Goal: Information Seeking & Learning: Learn about a topic

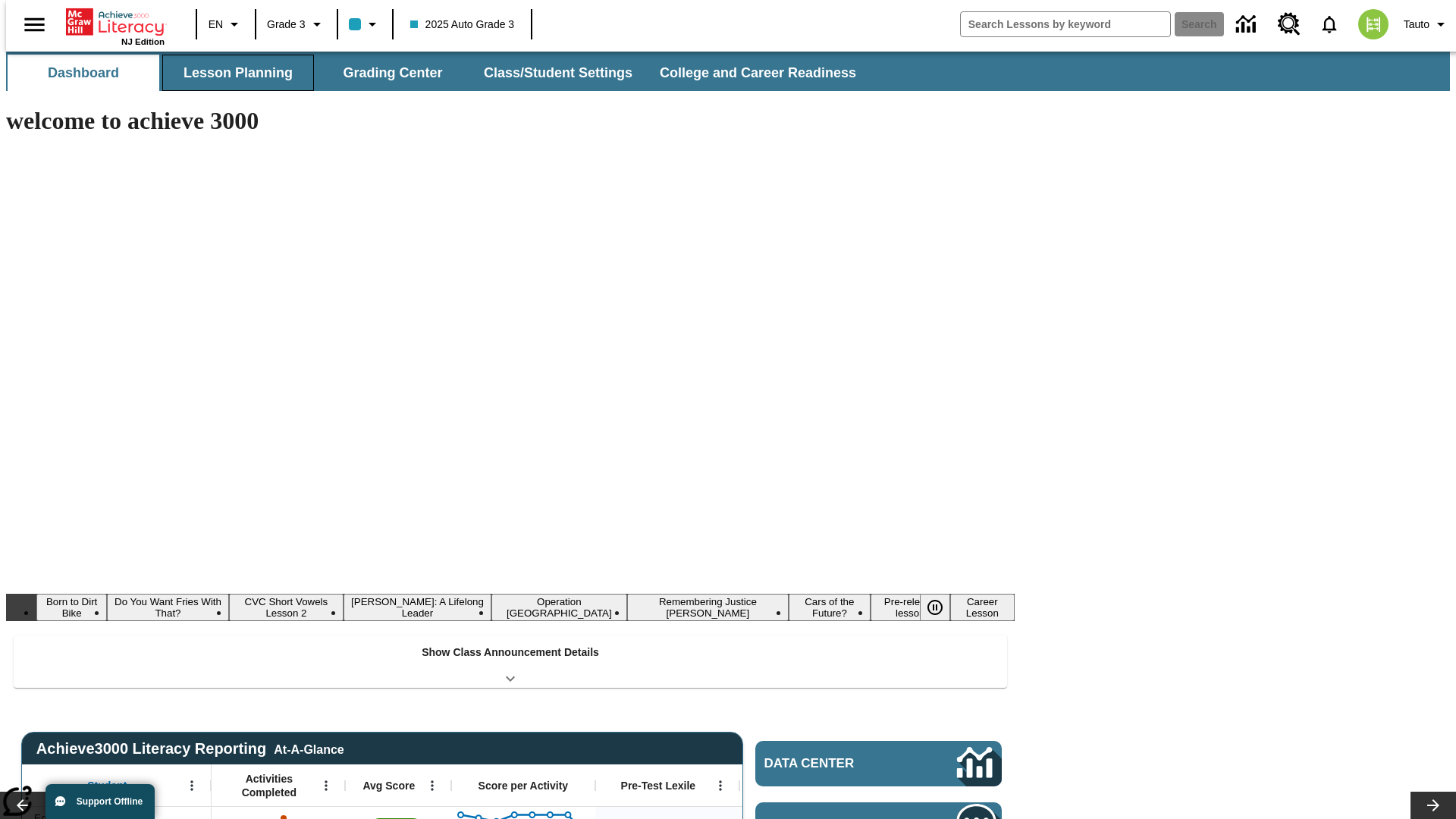
click at [232, 72] on button "Lesson Planning" at bounding box center [238, 72] width 152 height 37
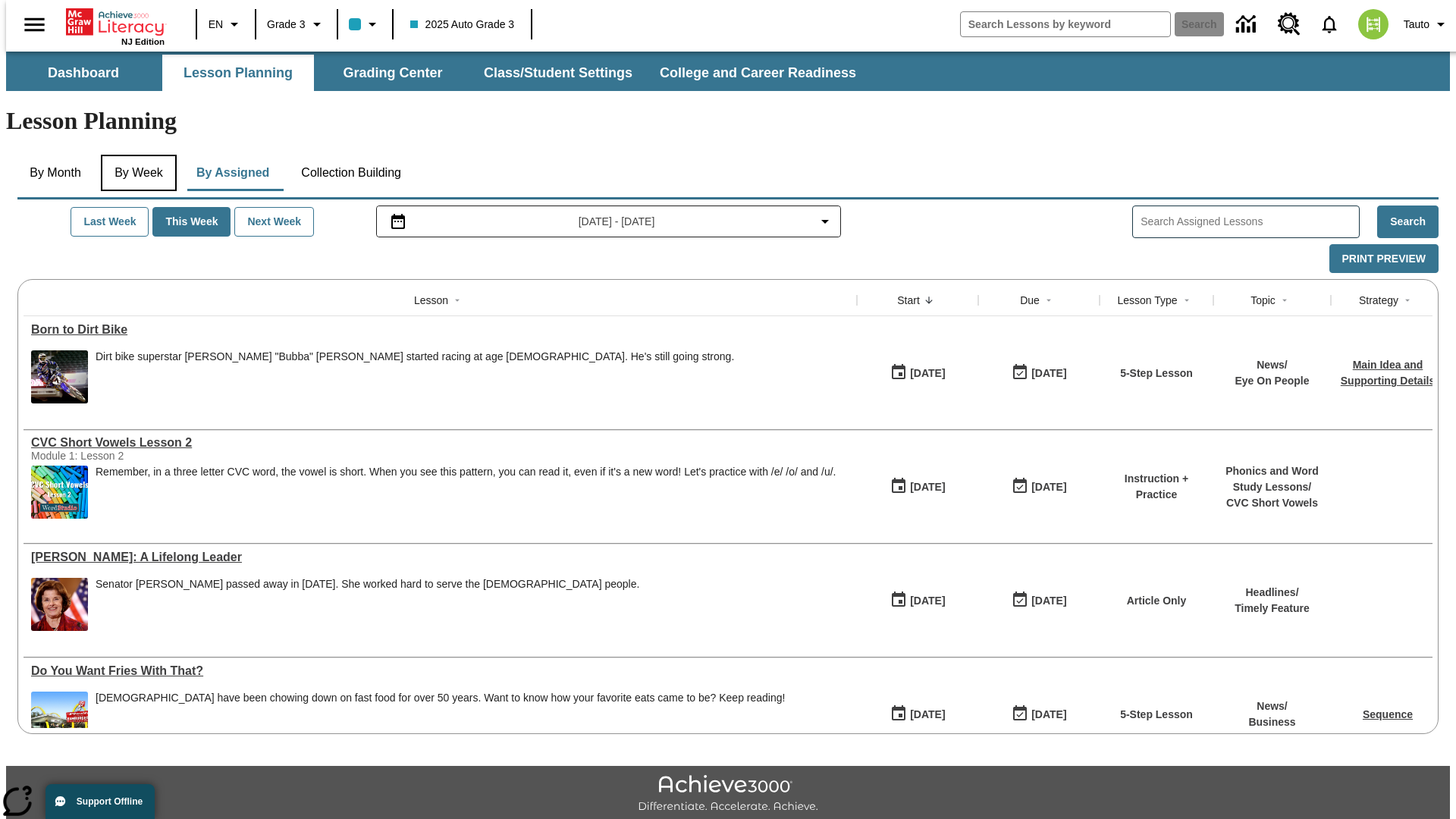
click at [136, 155] on button "By Week" at bounding box center [139, 173] width 76 height 37
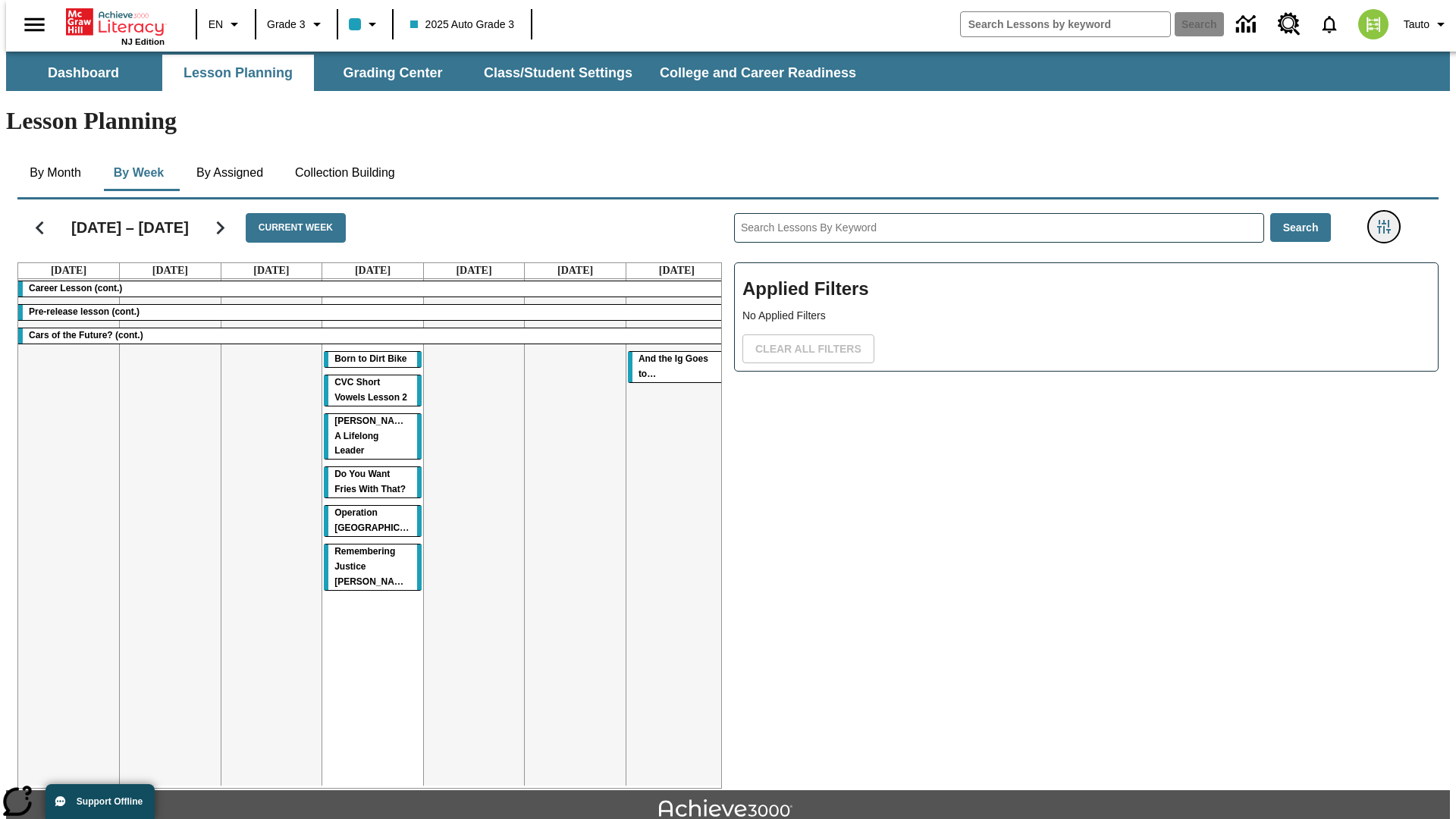
click at [1389, 220] on icon "Filters Side menu" at bounding box center [1384, 227] width 14 height 14
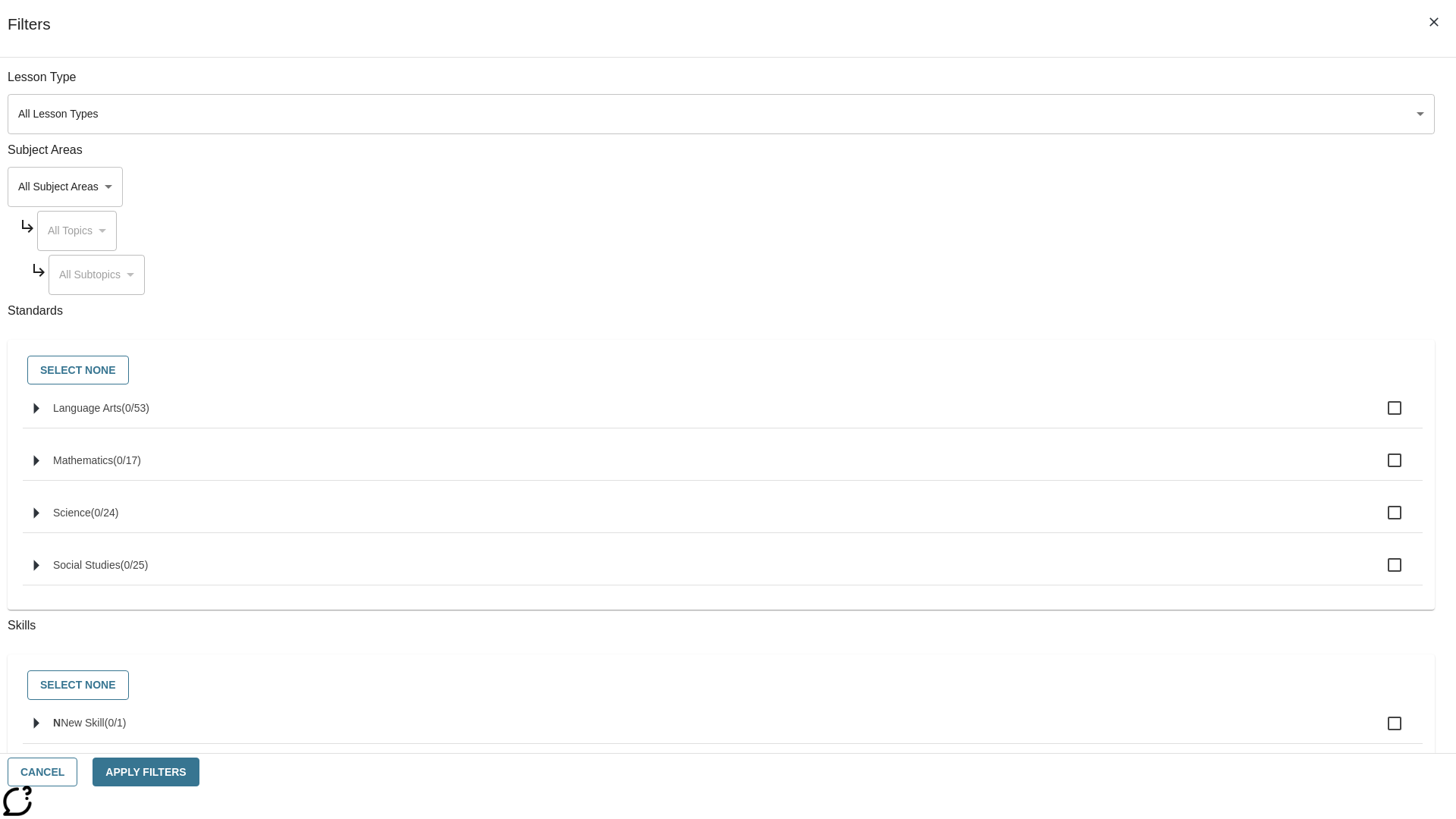
click at [1092, 186] on body "Skip to main content NJ Edition EN Grade 3 2025 Auto Grade 3 Search 0 Tauto Das…" at bounding box center [728, 470] width 1444 height 837
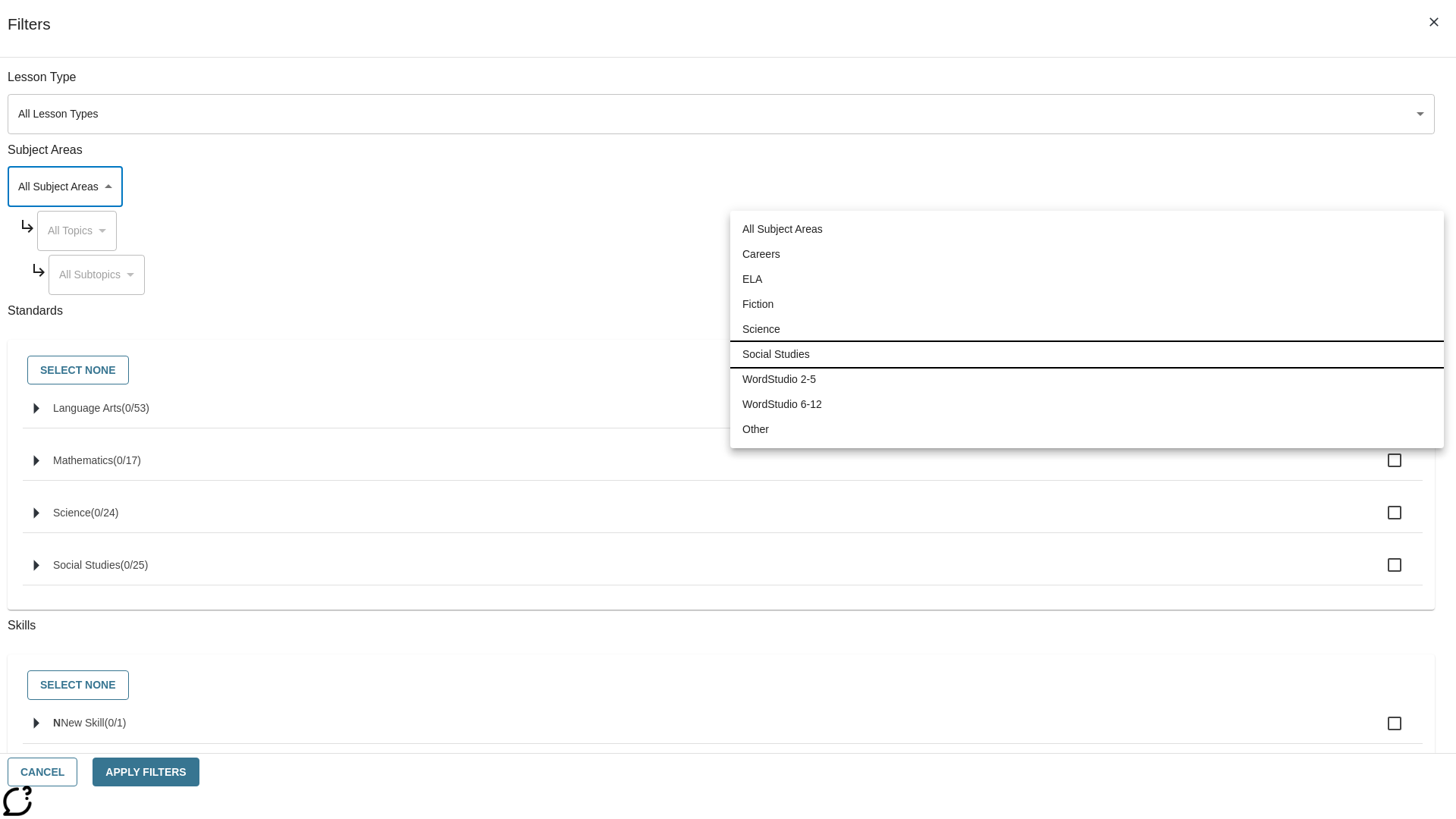
click at [1086, 354] on li "Social Studies" at bounding box center [1087, 354] width 714 height 25
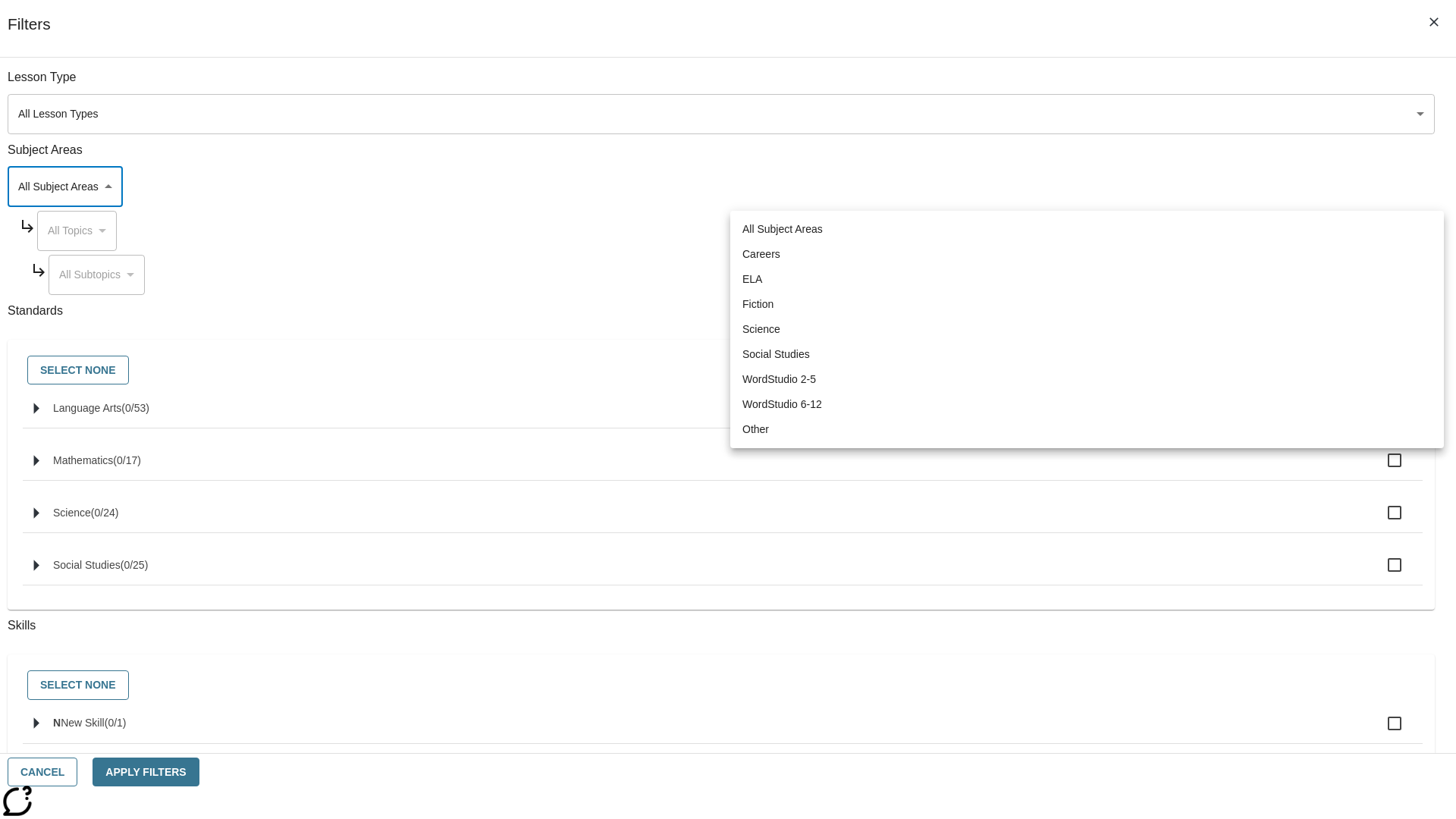
type input "3"
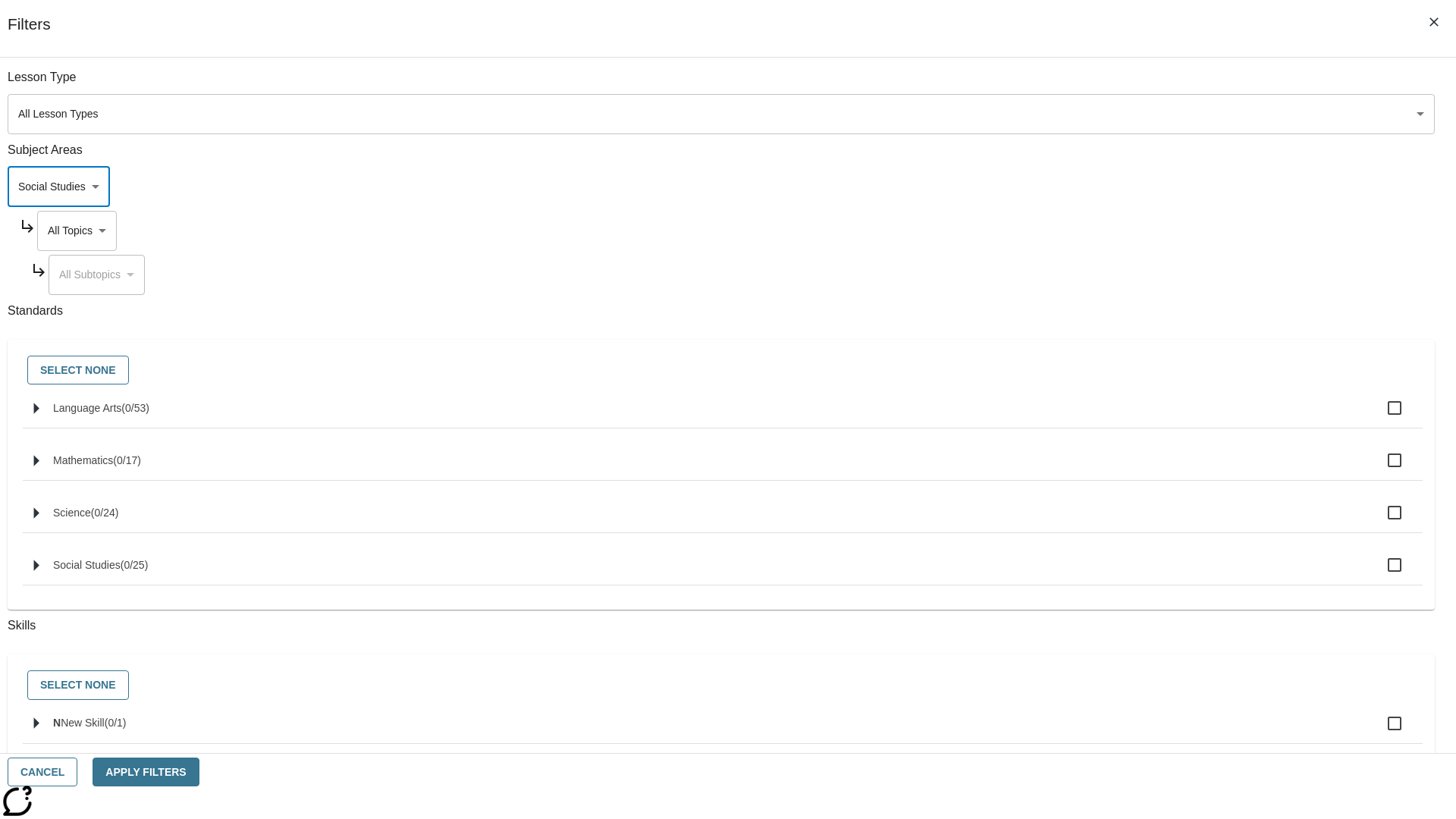
scroll to position [146, 1]
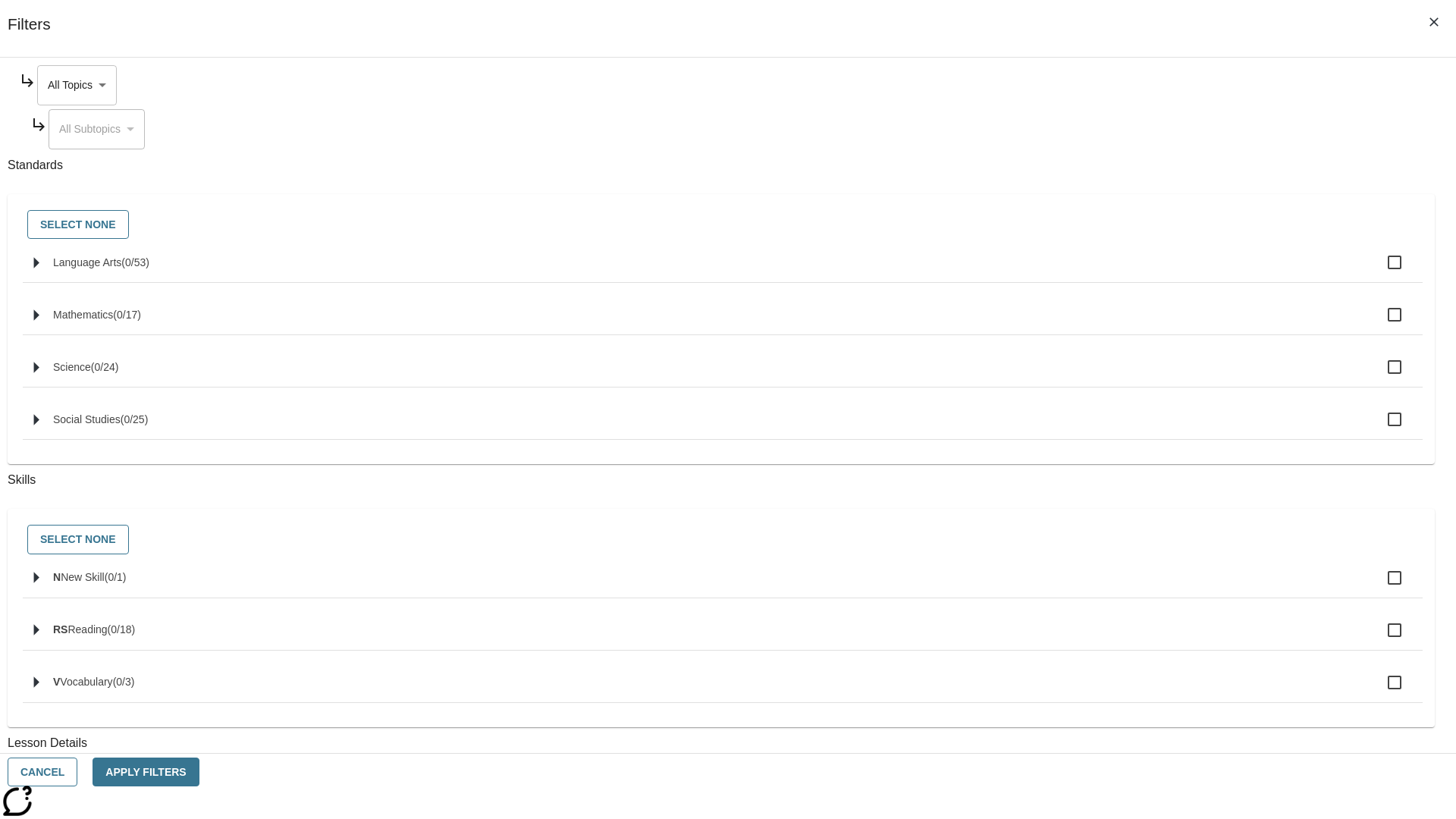
click at [1106, 85] on body "Skip to main content NJ Edition EN Grade 3 2025 Auto Grade 3 Search 0 Tauto Das…" at bounding box center [728, 470] width 1444 height 837
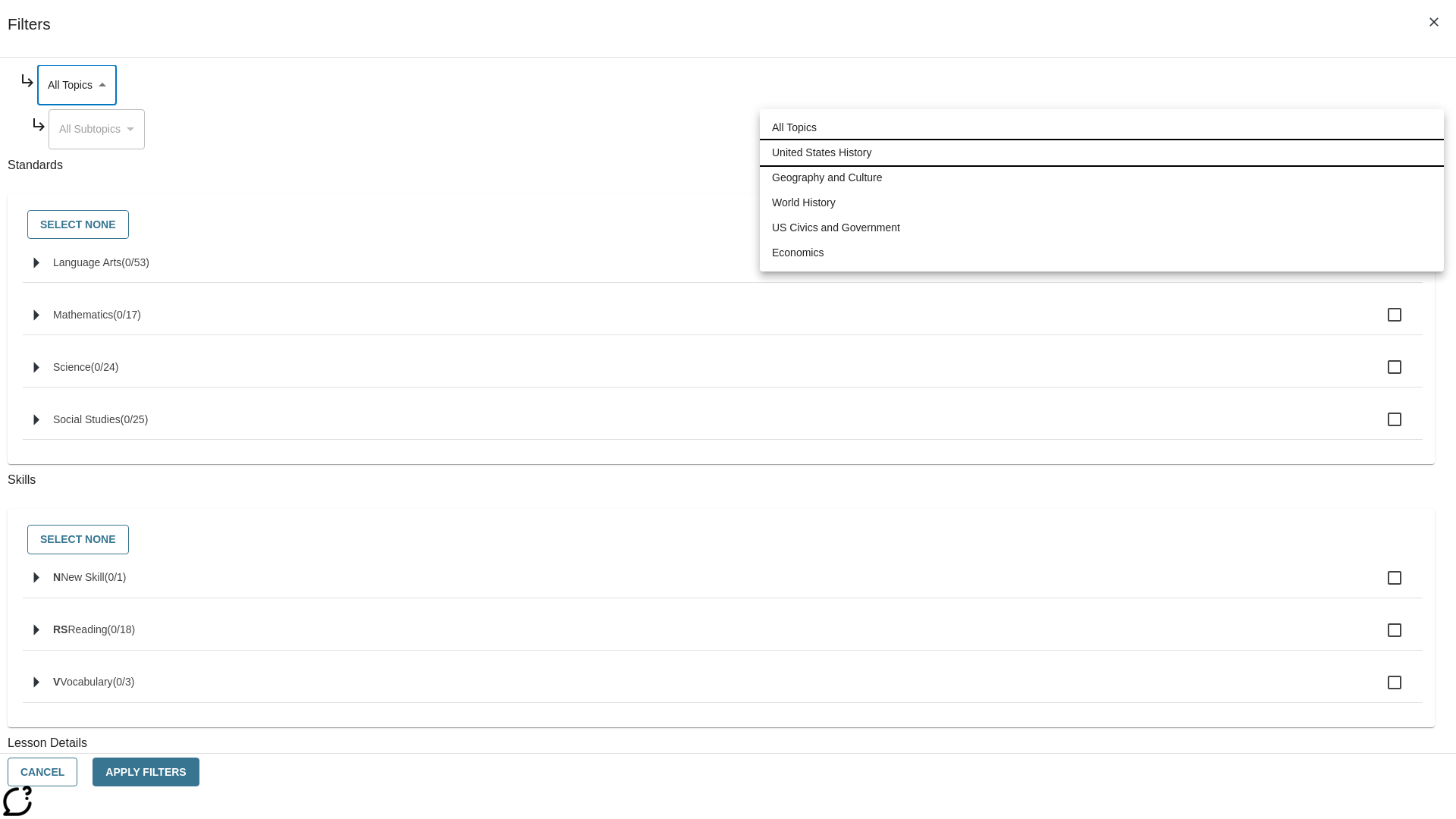
click at [1102, 153] on li "United States History" at bounding box center [1102, 153] width 684 height 25
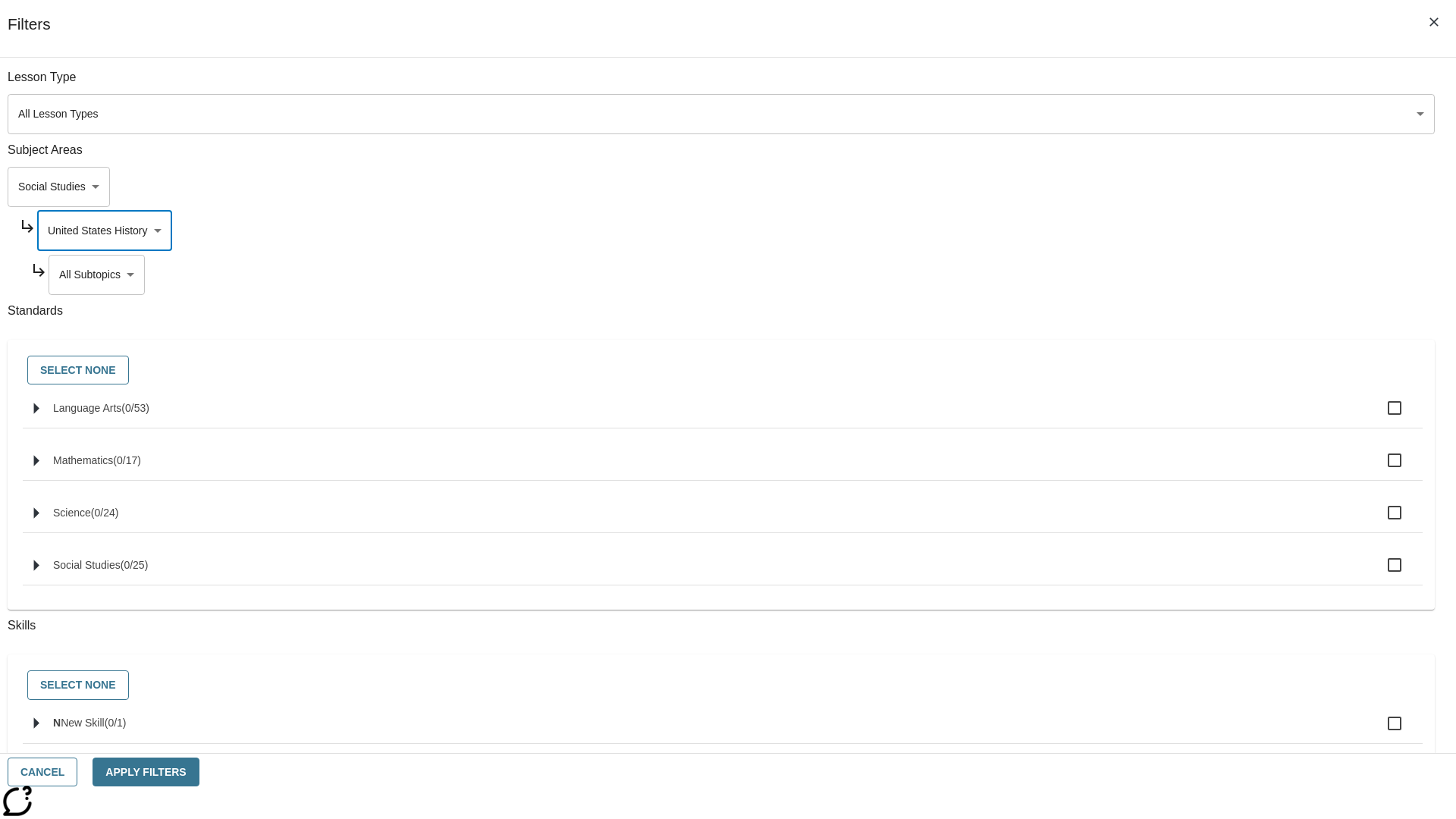
scroll to position [189, 1]
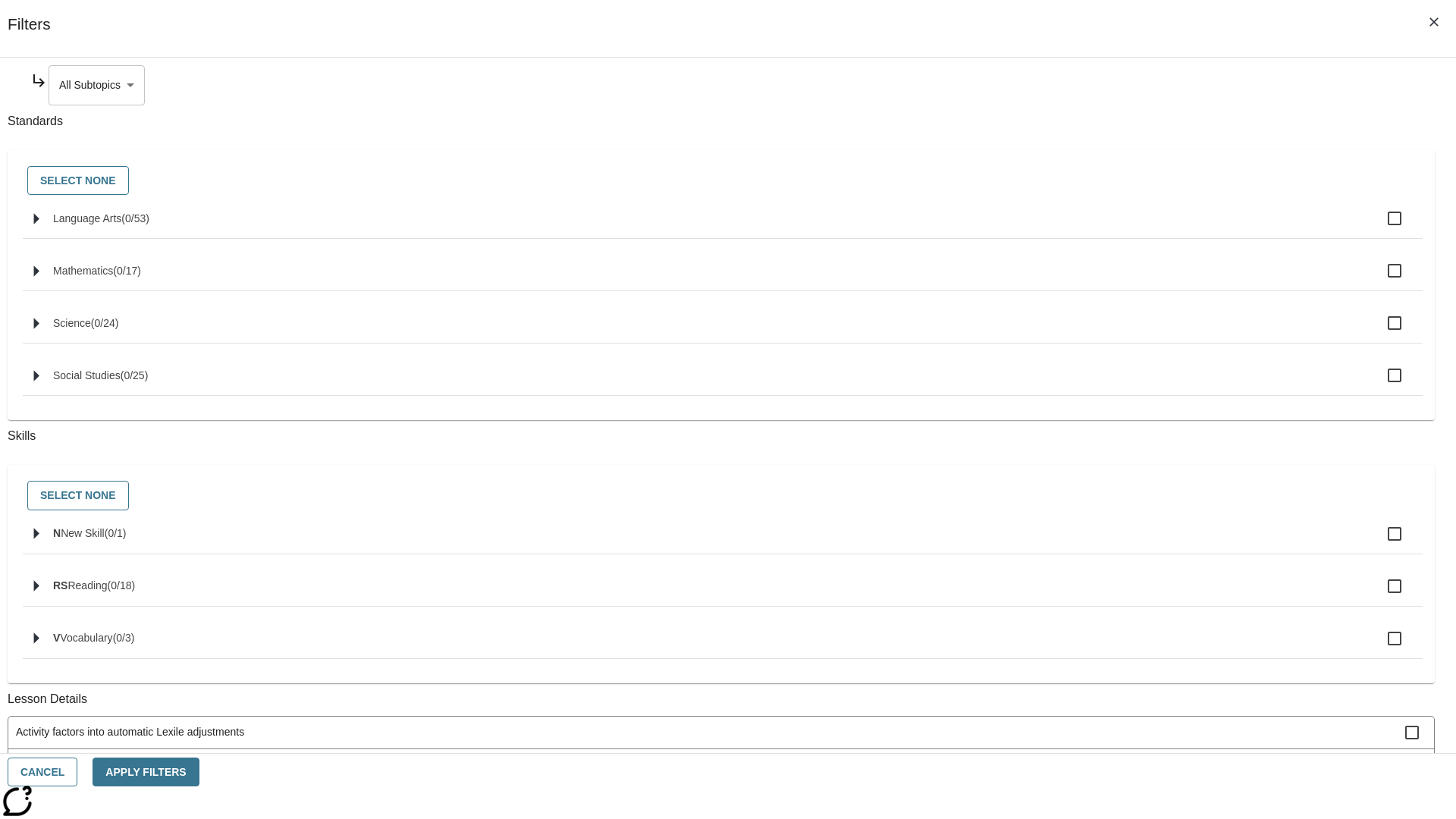
click at [1112, 85] on body "Skip to main content NJ Edition EN Grade 3 2025 Auto Grade 3 Search 0 Tauto Das…" at bounding box center [728, 470] width 1444 height 837
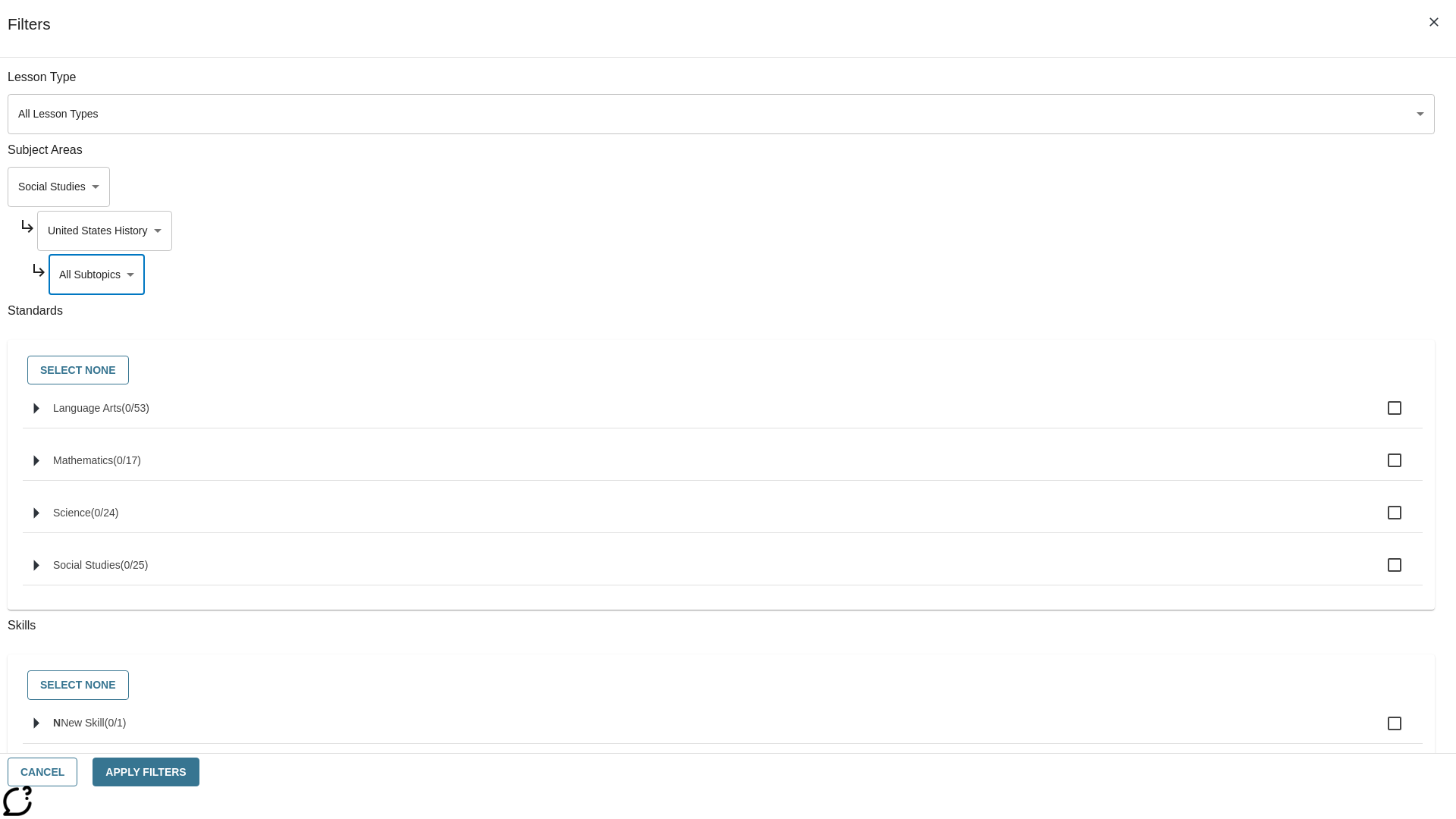
scroll to position [146, 1]
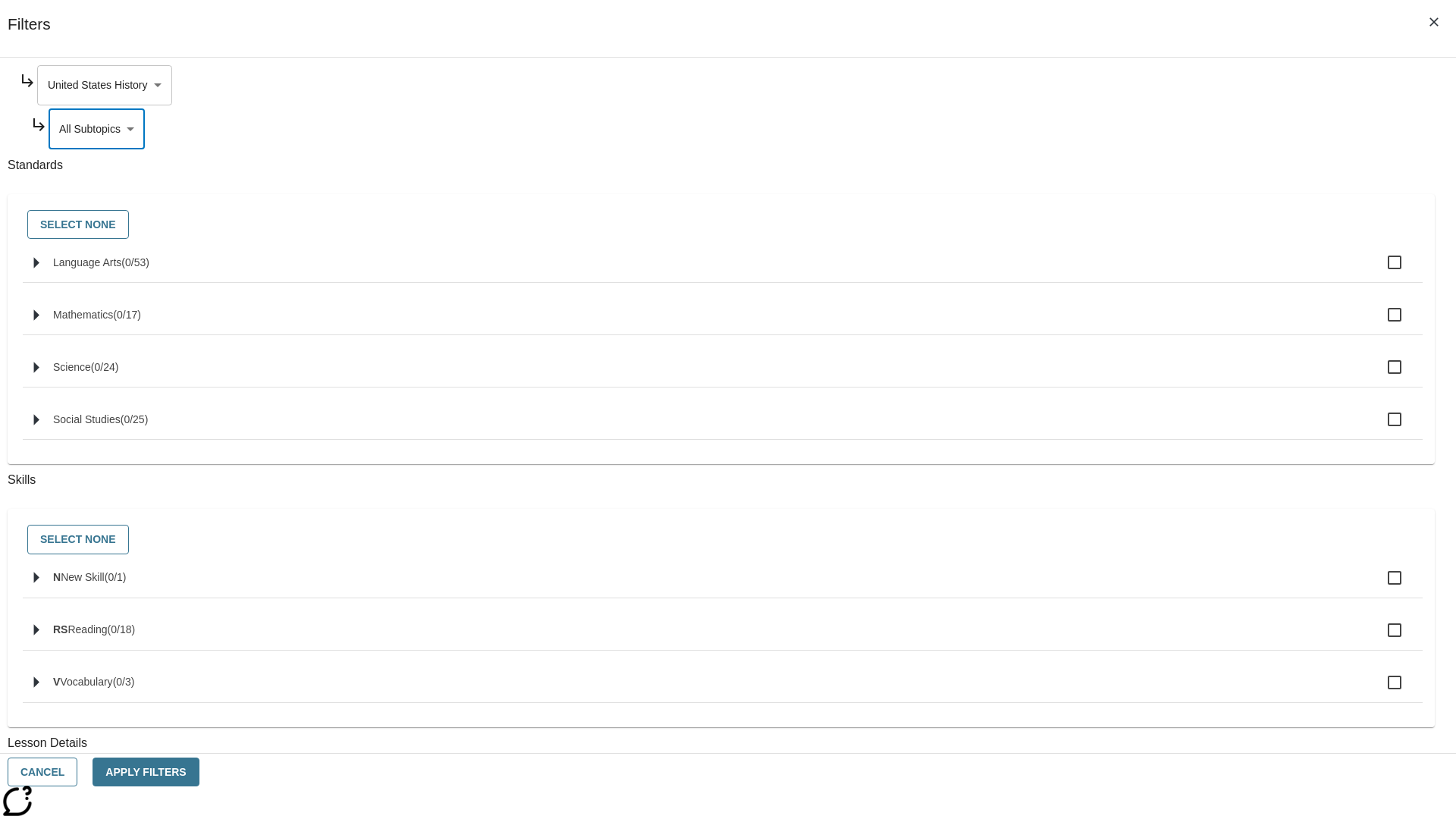
click at [1106, 85] on body "Skip to main content NJ Edition EN Grade 3 2025 Auto Grade 3 Search 0 Tauto Das…" at bounding box center [728, 470] width 1444 height 837
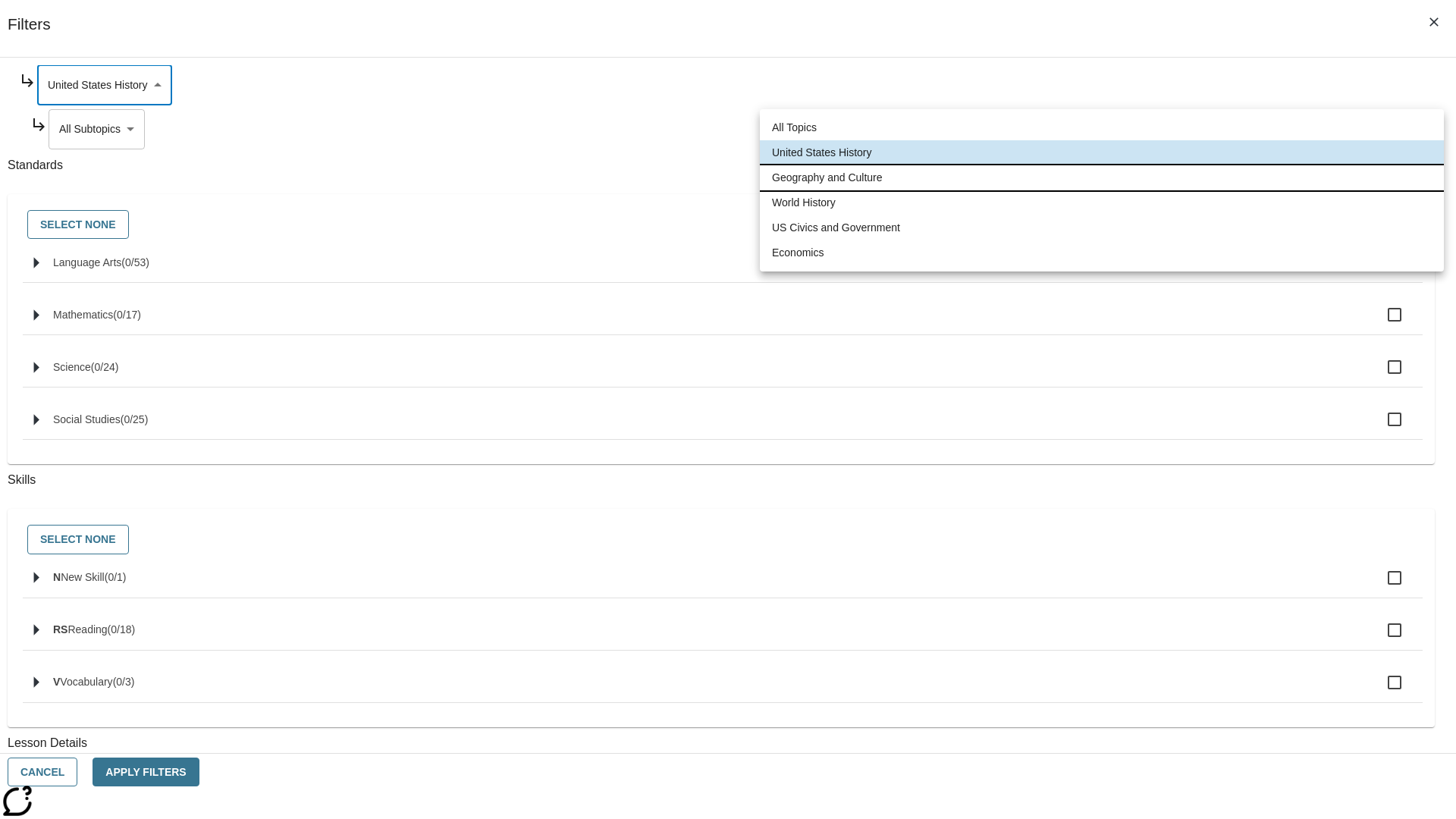
click at [1102, 177] on li "Geography and Culture" at bounding box center [1102, 177] width 684 height 25
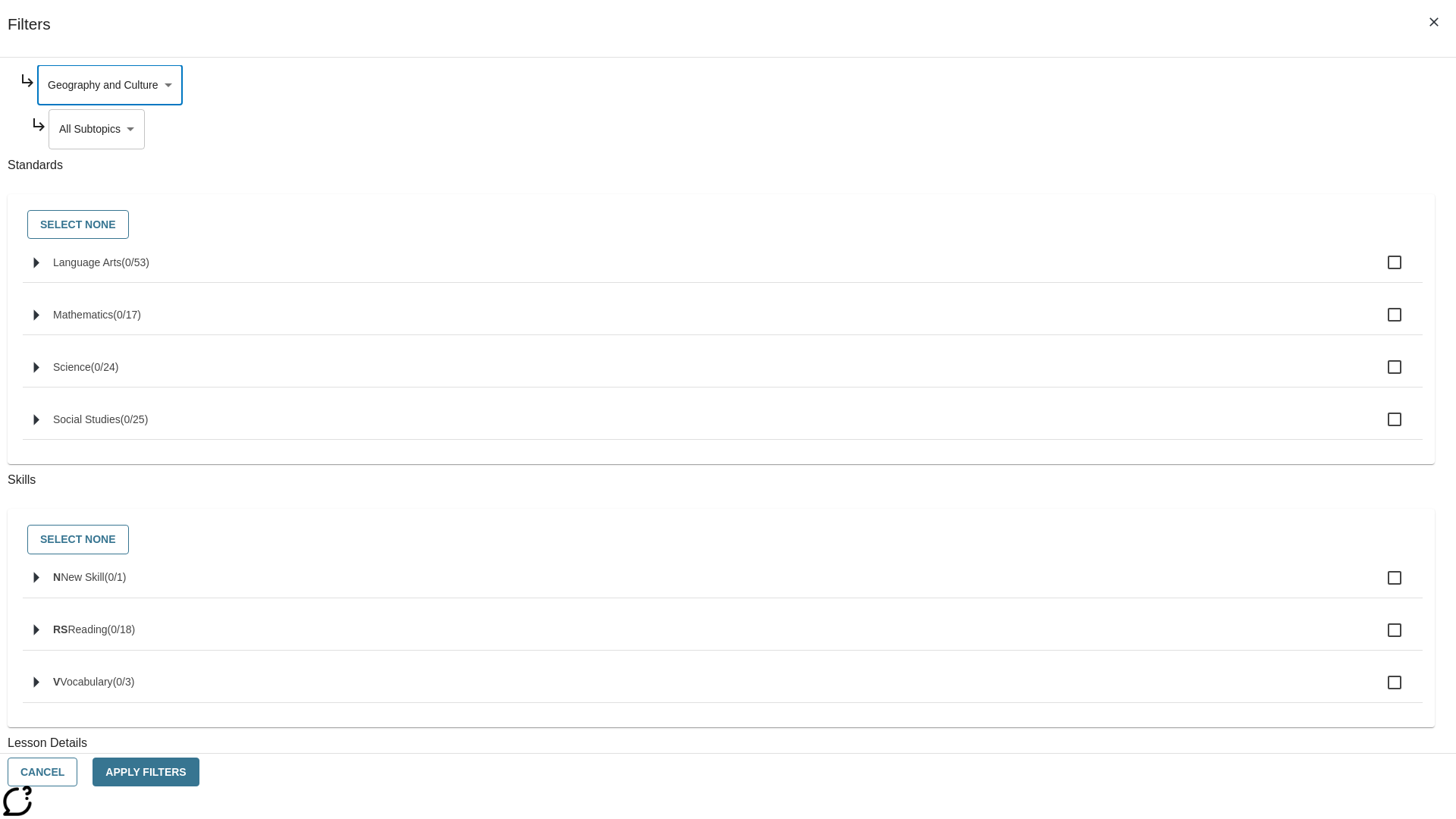
click at [1112, 275] on body "Skip to main content NJ Edition EN Grade 3 2025 Auto Grade 3 Search 0 Tauto Das…" at bounding box center [728, 470] width 1444 height 837
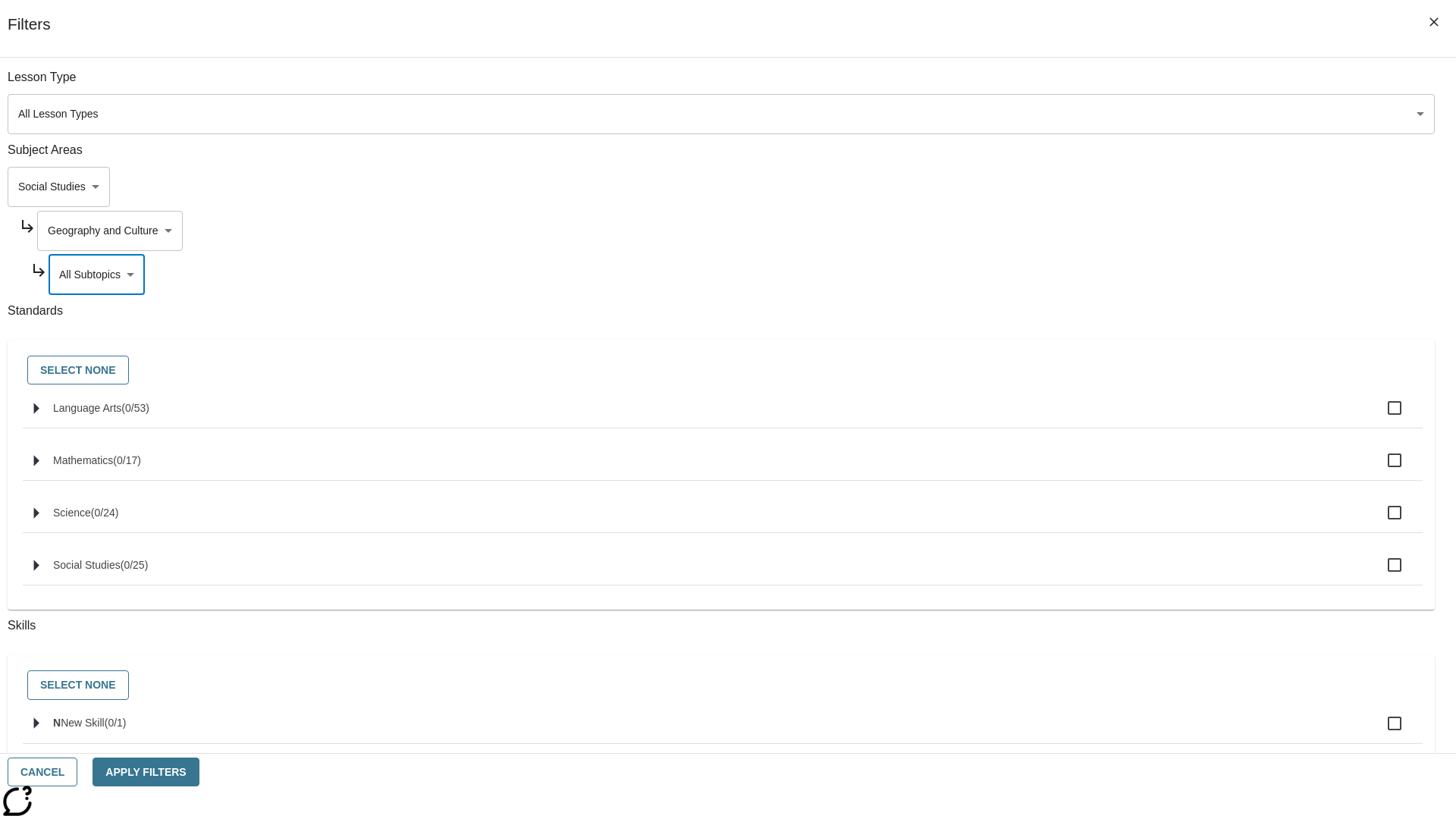
scroll to position [0, 1]
click at [1106, 231] on body "Skip to main content NJ Edition EN Grade 3 2025 Auto Grade 3 Search 0 Tauto Das…" at bounding box center [728, 470] width 1444 height 837
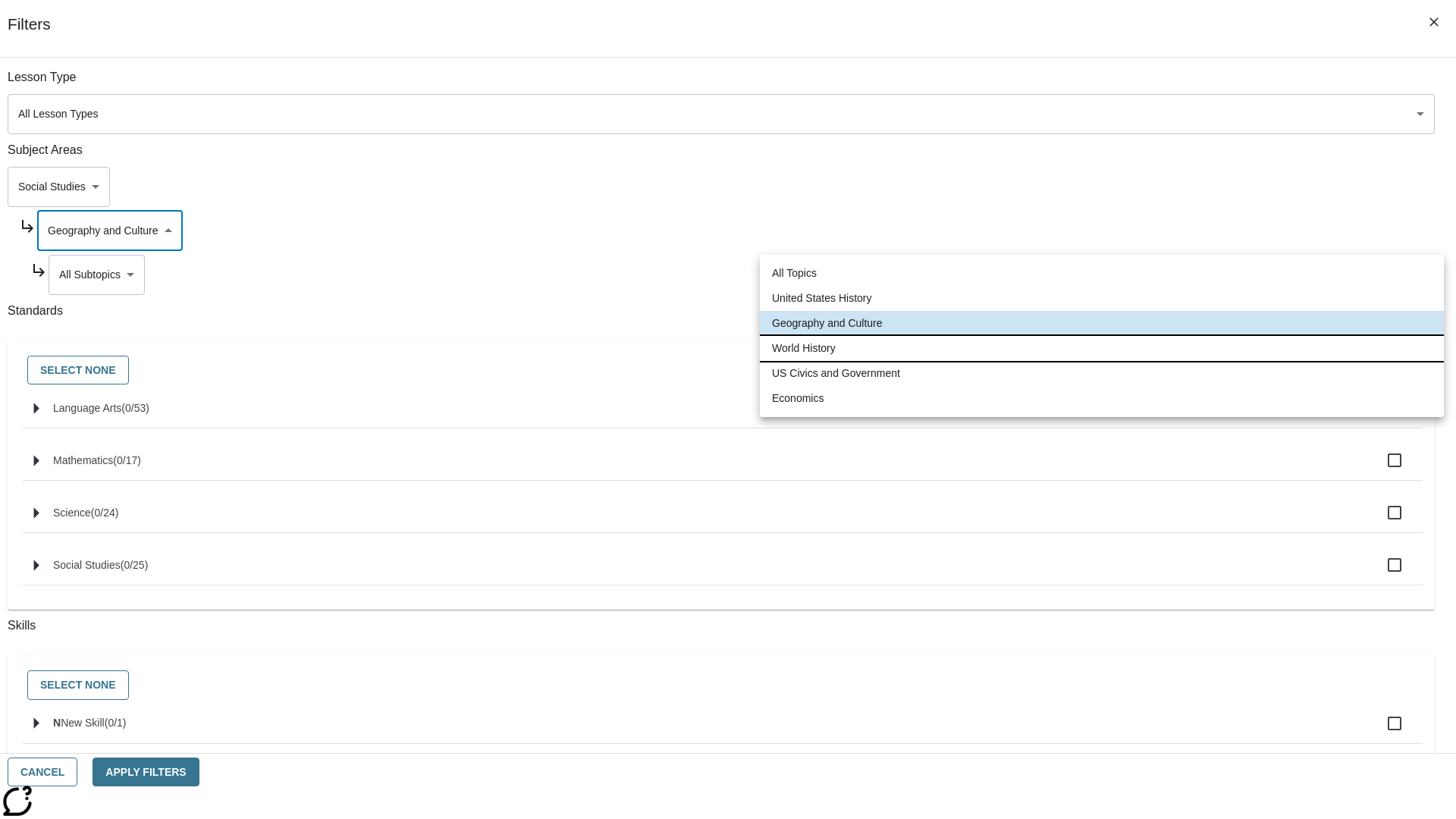
click at [1102, 348] on li "World History" at bounding box center [1102, 348] width 684 height 25
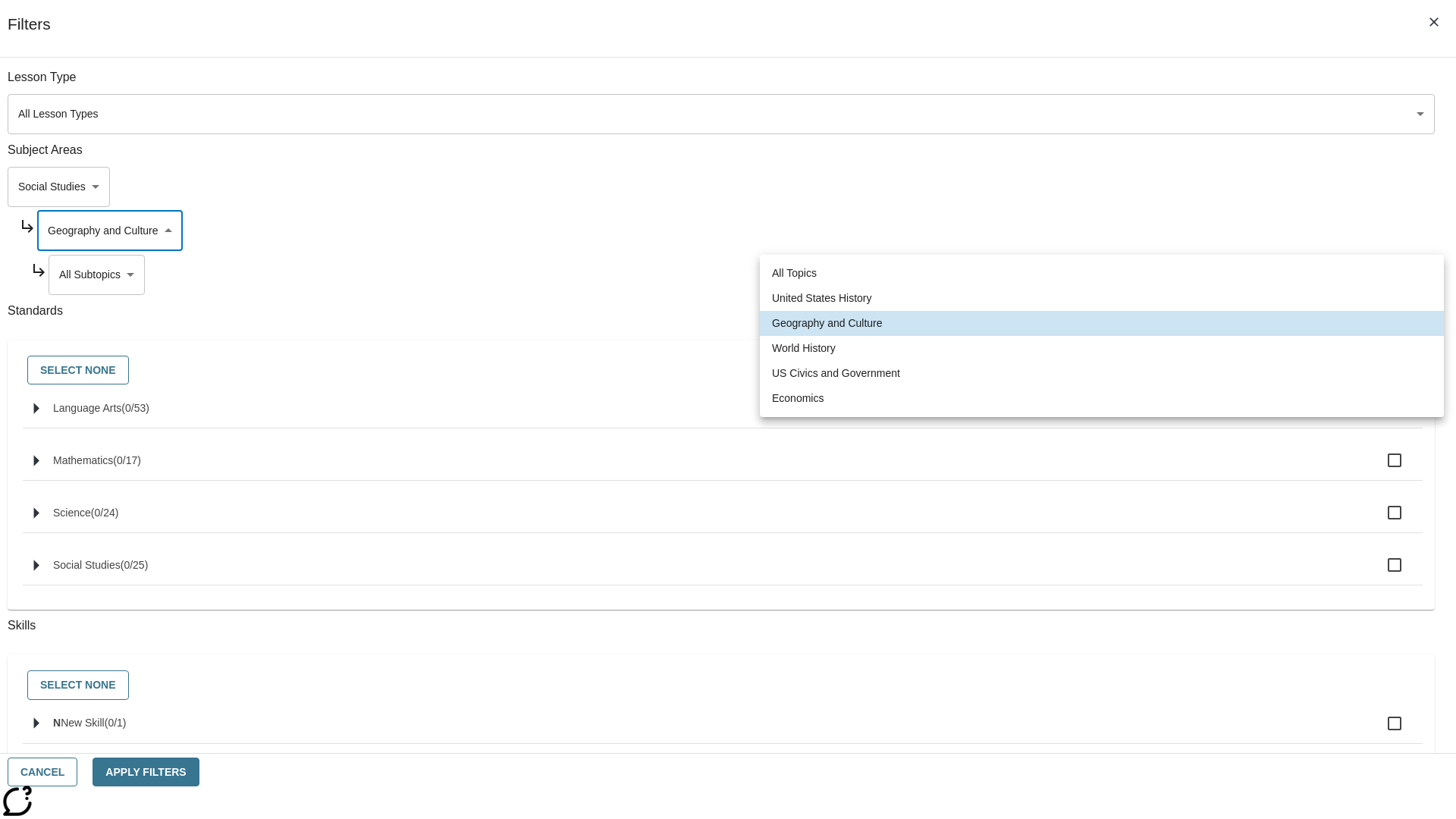
type input "193"
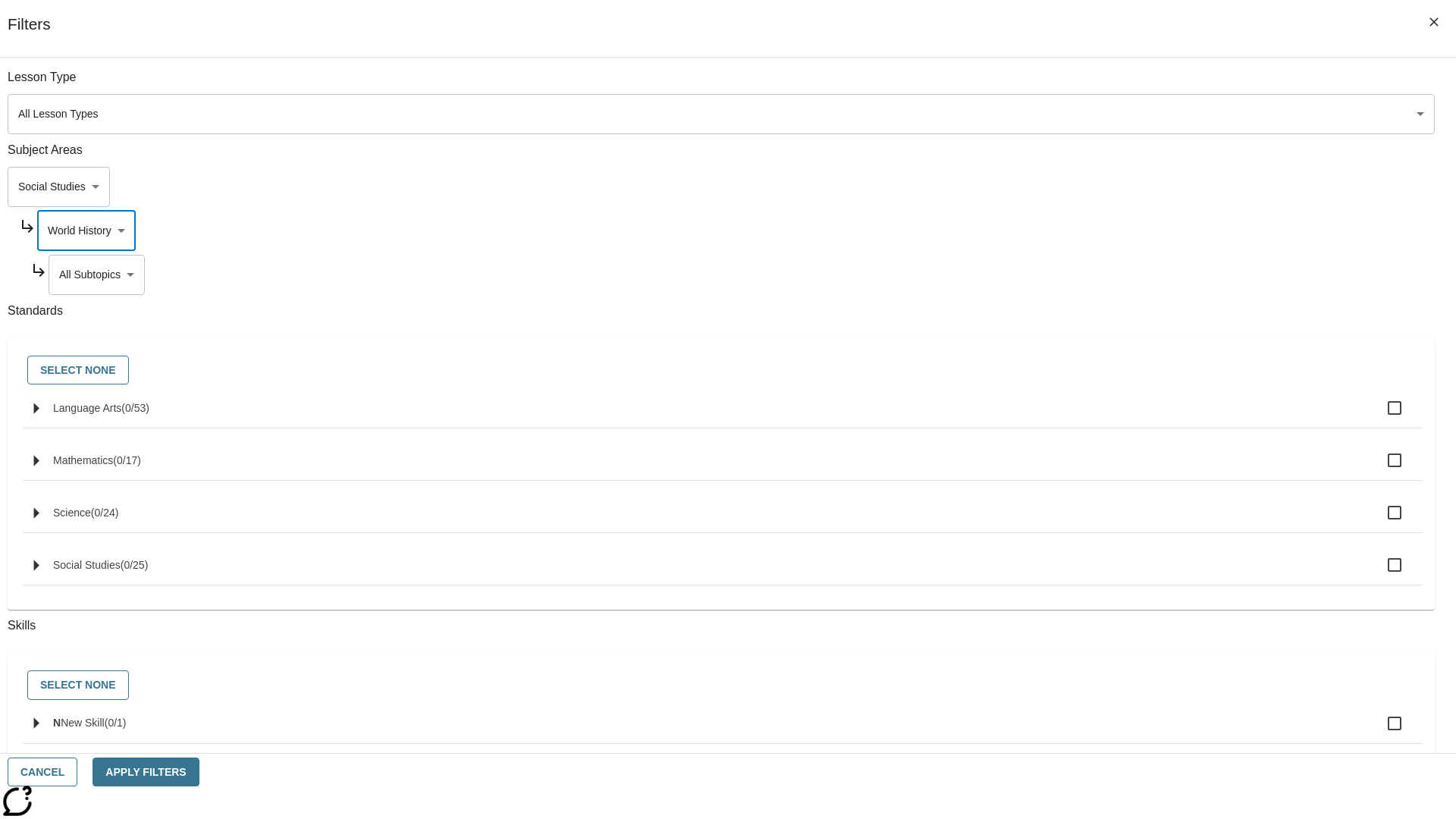
click at [1112, 275] on body "Skip to main content NJ Edition EN Grade 3 2025 Auto Grade 3 Search 0 Tauto Das…" at bounding box center [728, 470] width 1444 height 837
click at [1106, 231] on body "Skip to main content NJ Edition EN Grade 3 2025 Auto Grade 3 Search 0 Tauto Das…" at bounding box center [728, 470] width 1444 height 837
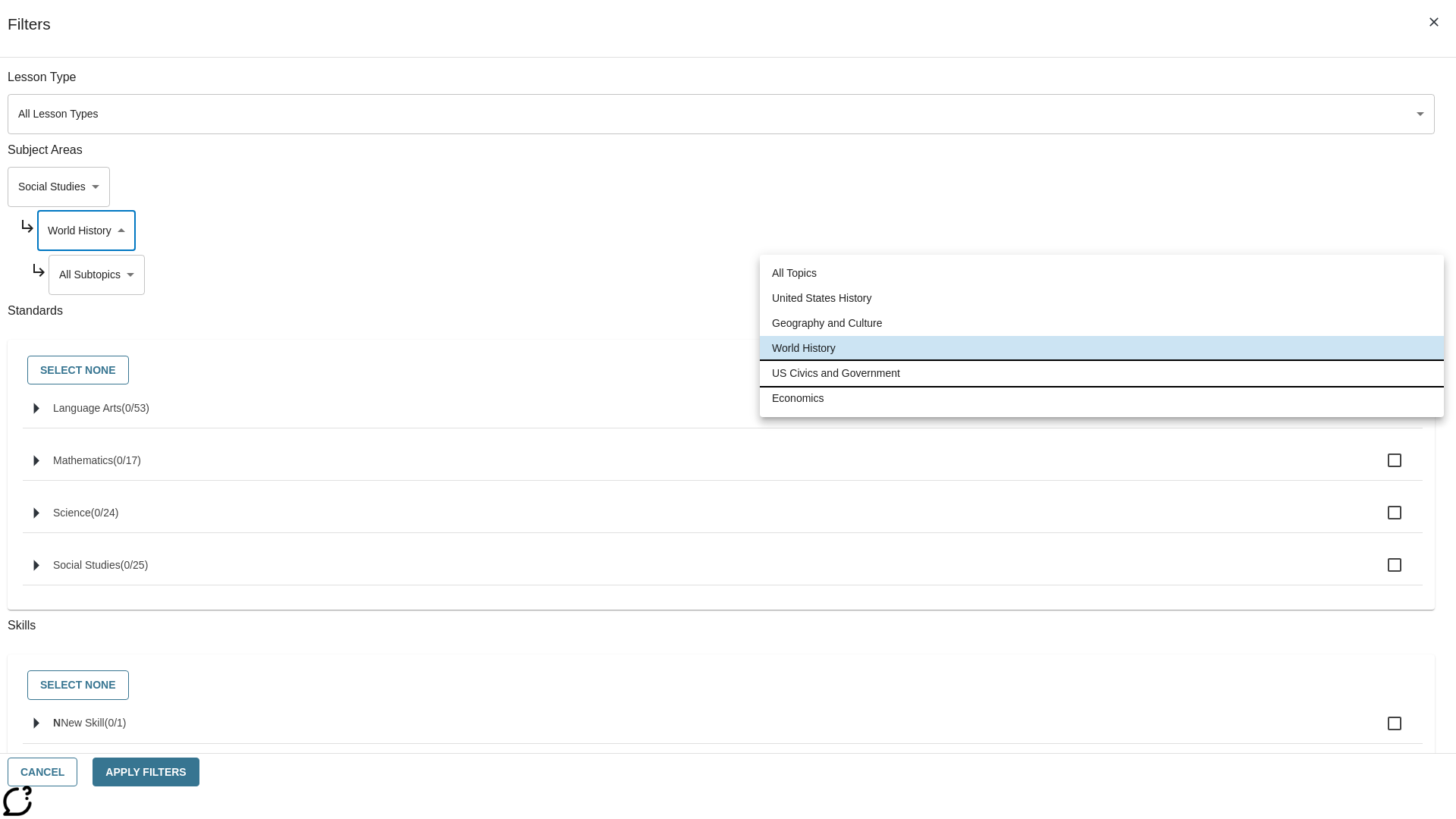
click at [1102, 373] on li "US Civics and Government" at bounding box center [1102, 373] width 684 height 25
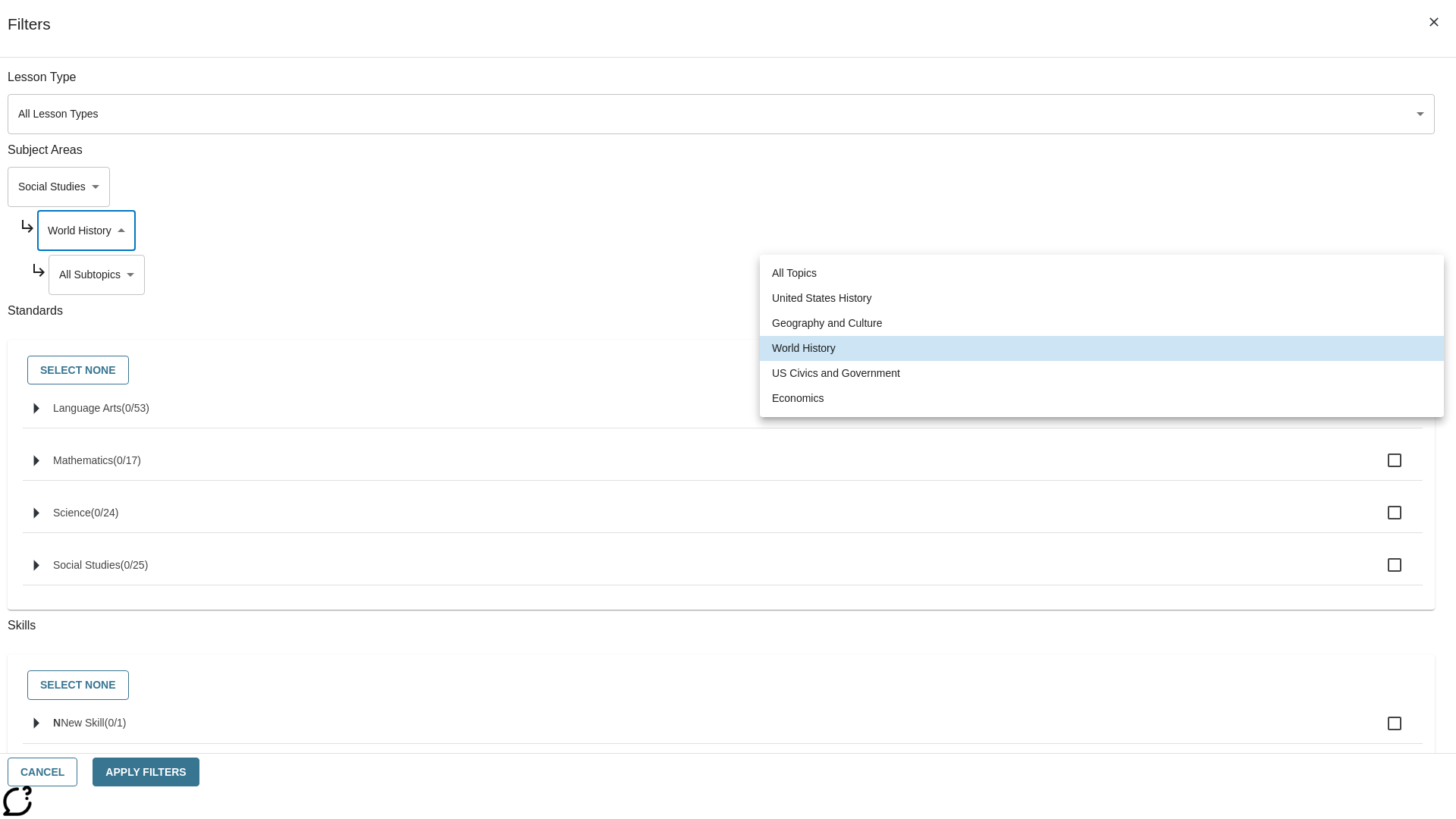
type input "194"
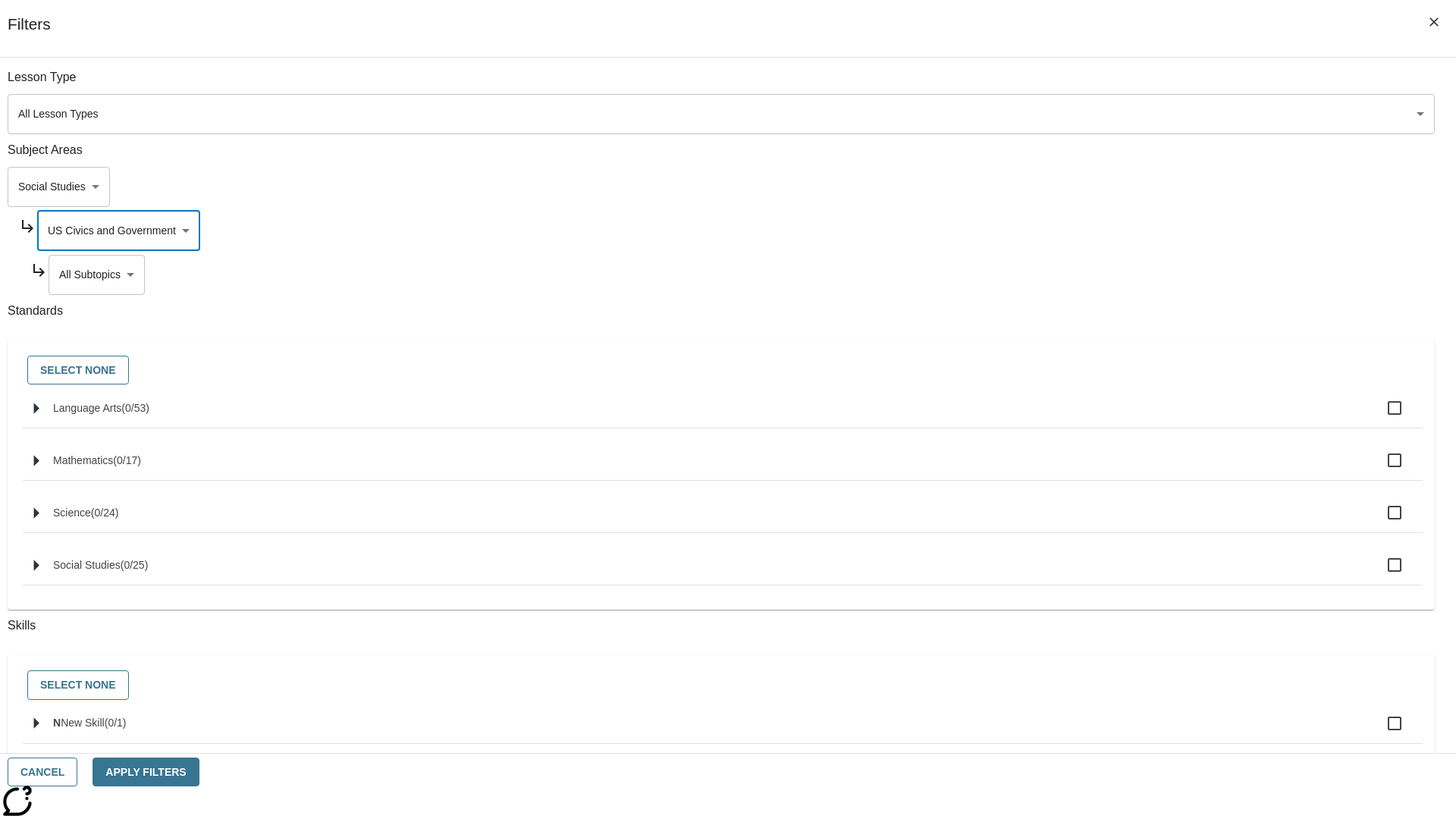
click at [1112, 275] on body "Skip to main content NJ Edition EN Grade 3 2025 Auto Grade 3 Search 0 Tauto Das…" at bounding box center [728, 470] width 1444 height 837
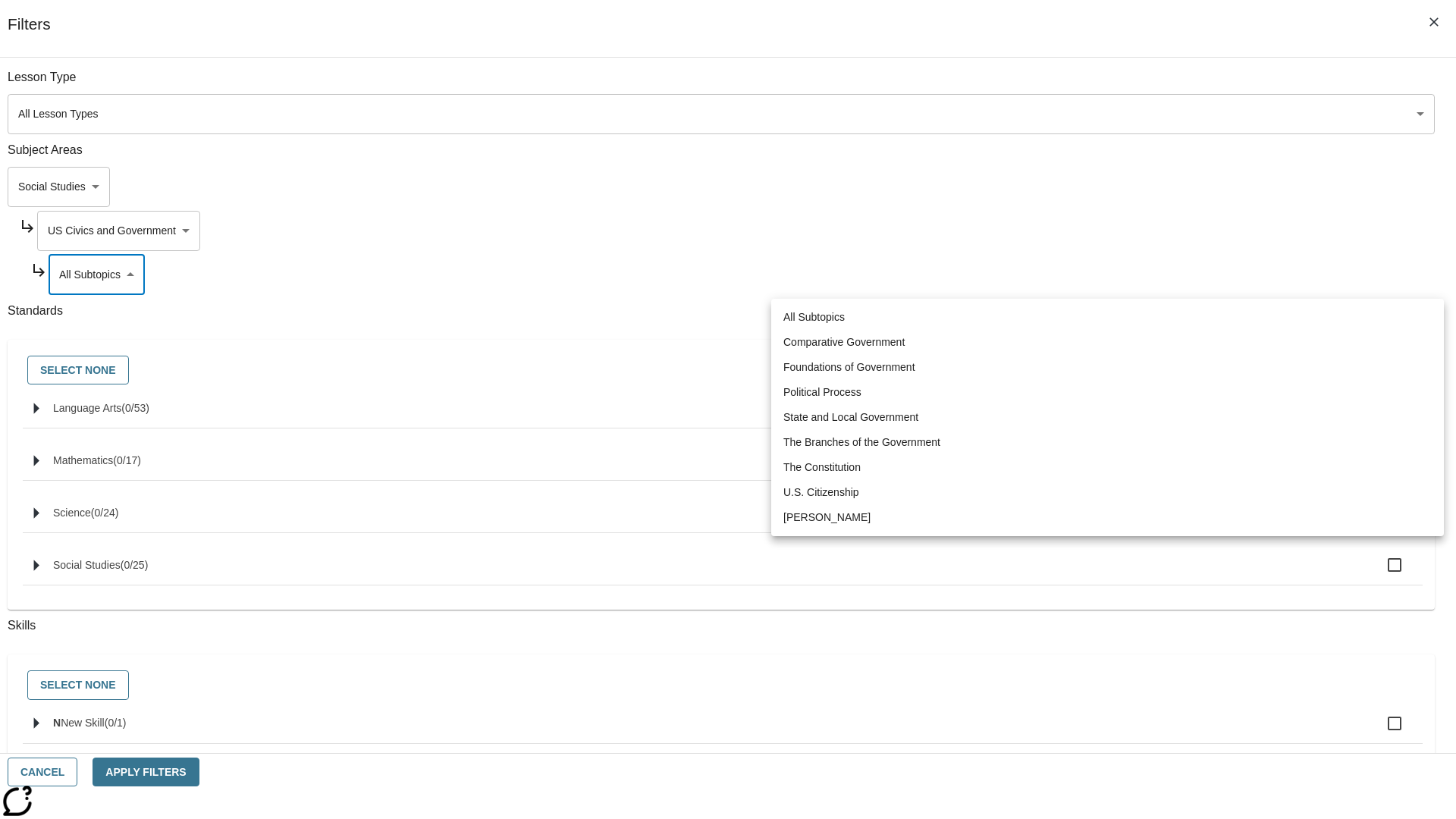
scroll to position [0, 0]
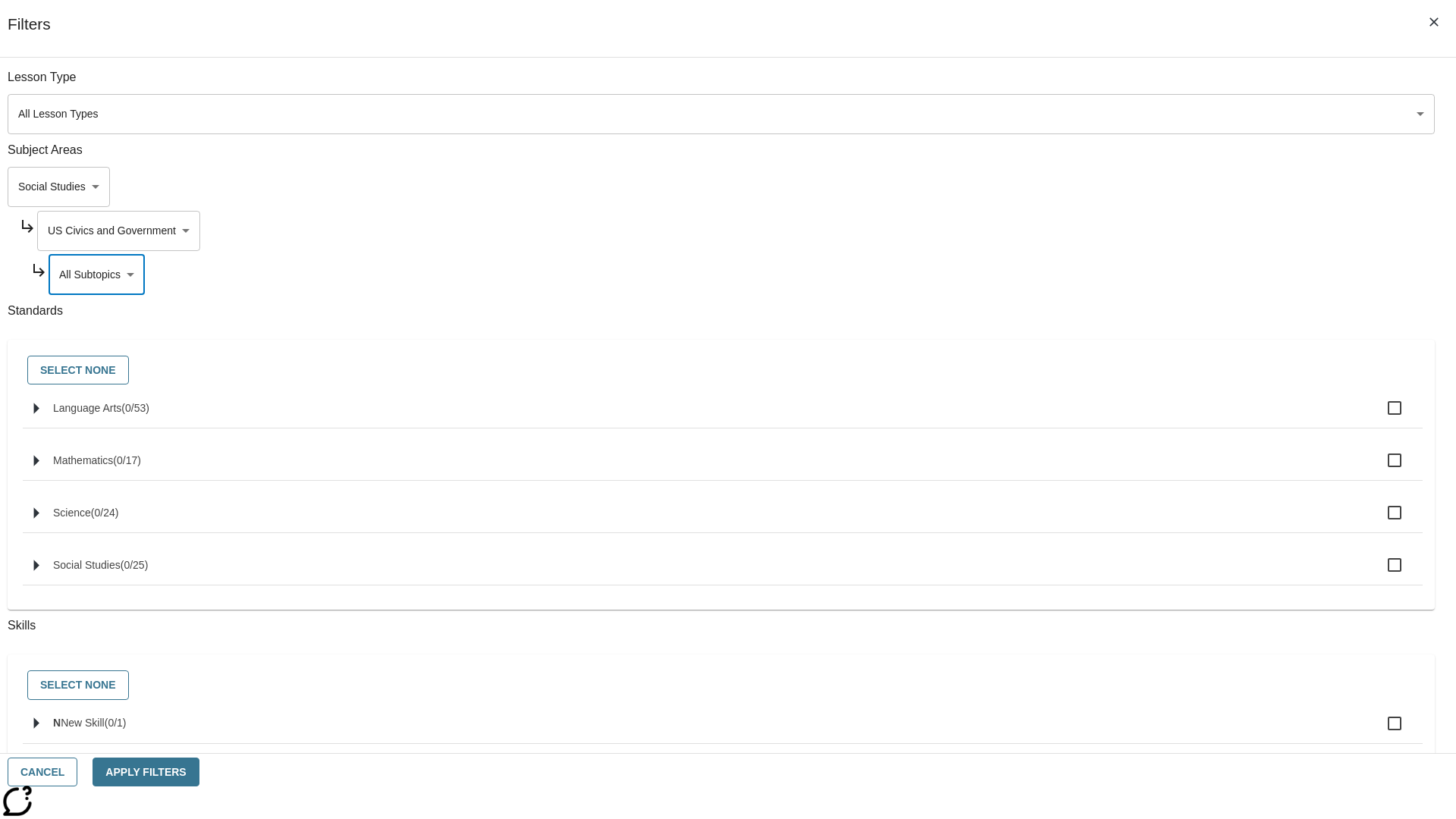
click at [1106, 231] on body "Skip to main content NJ Edition EN Grade 3 2025 Auto Grade 3 Search 0 Tauto Das…" at bounding box center [728, 470] width 1444 height 837
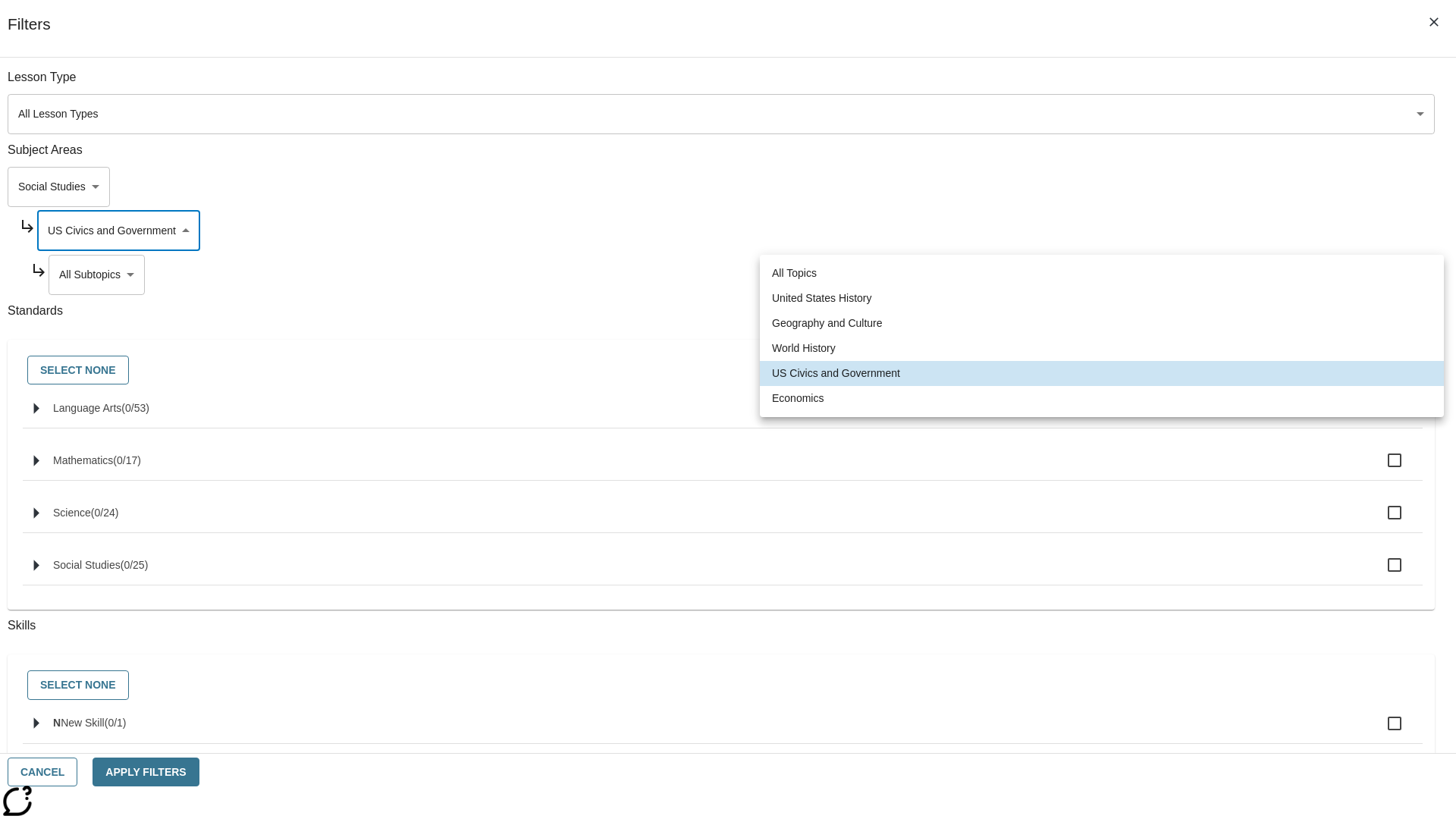
scroll to position [0, 1]
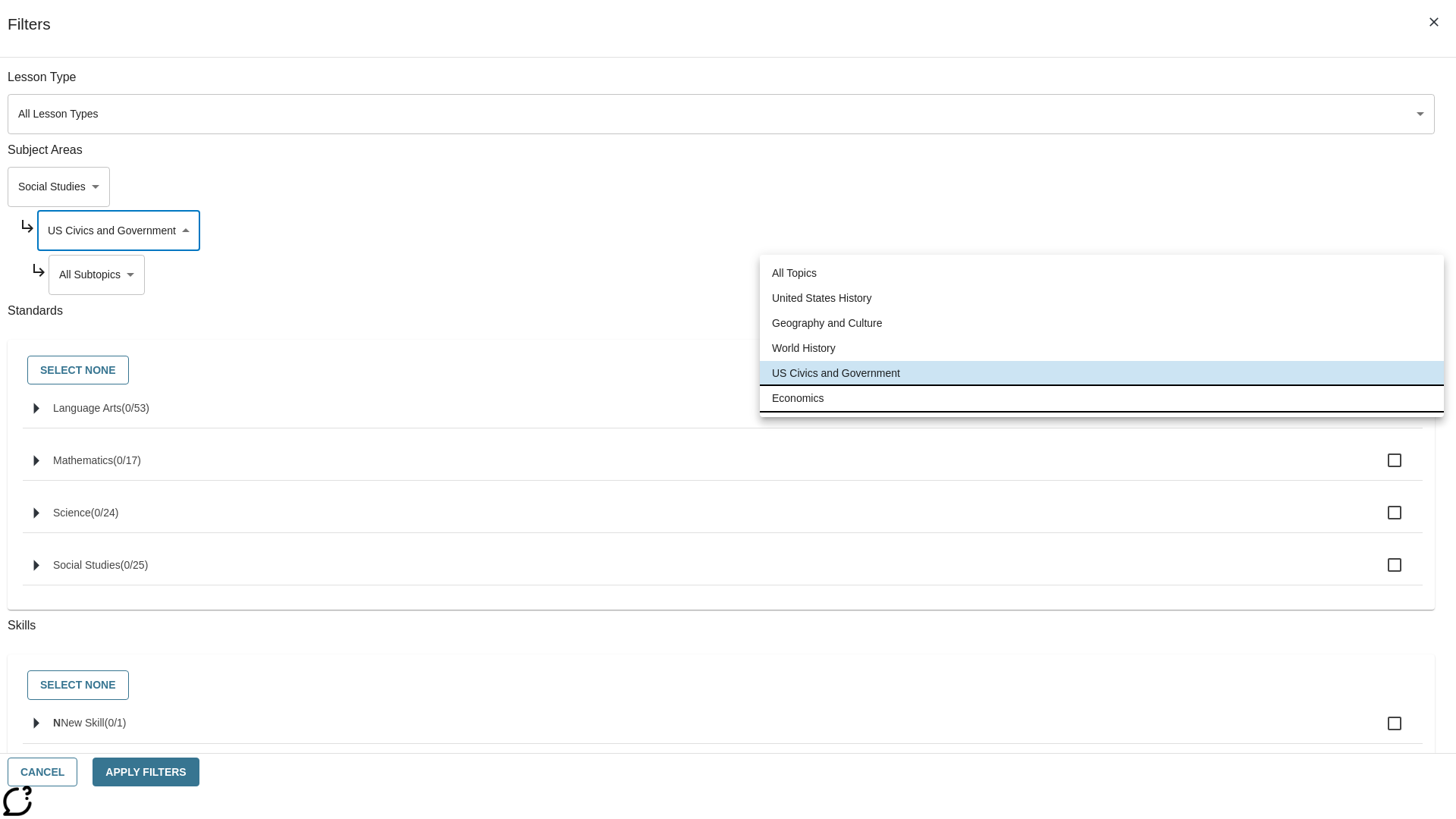
click at [1102, 399] on li "Economics" at bounding box center [1102, 398] width 684 height 25
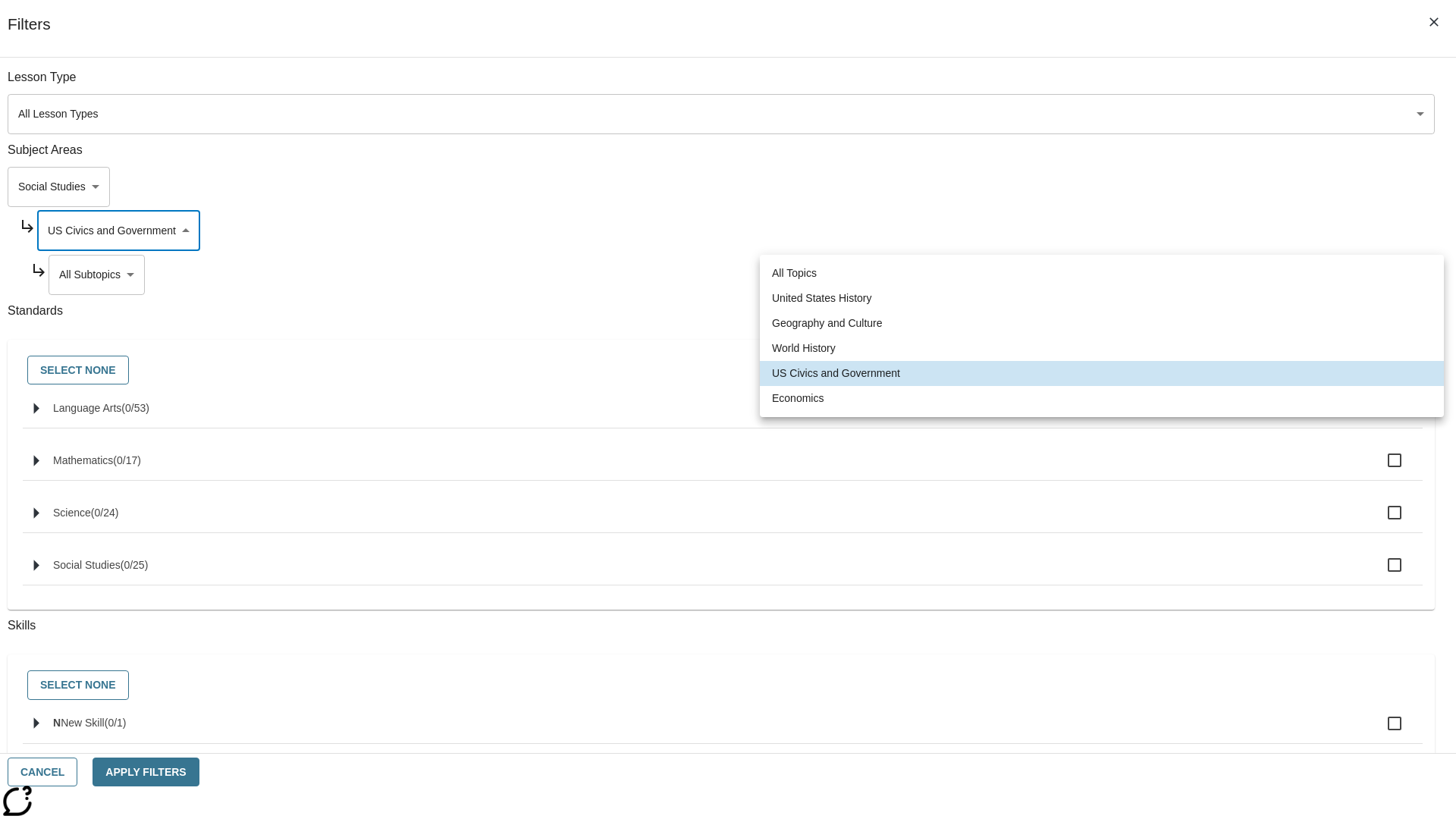
type input "195"
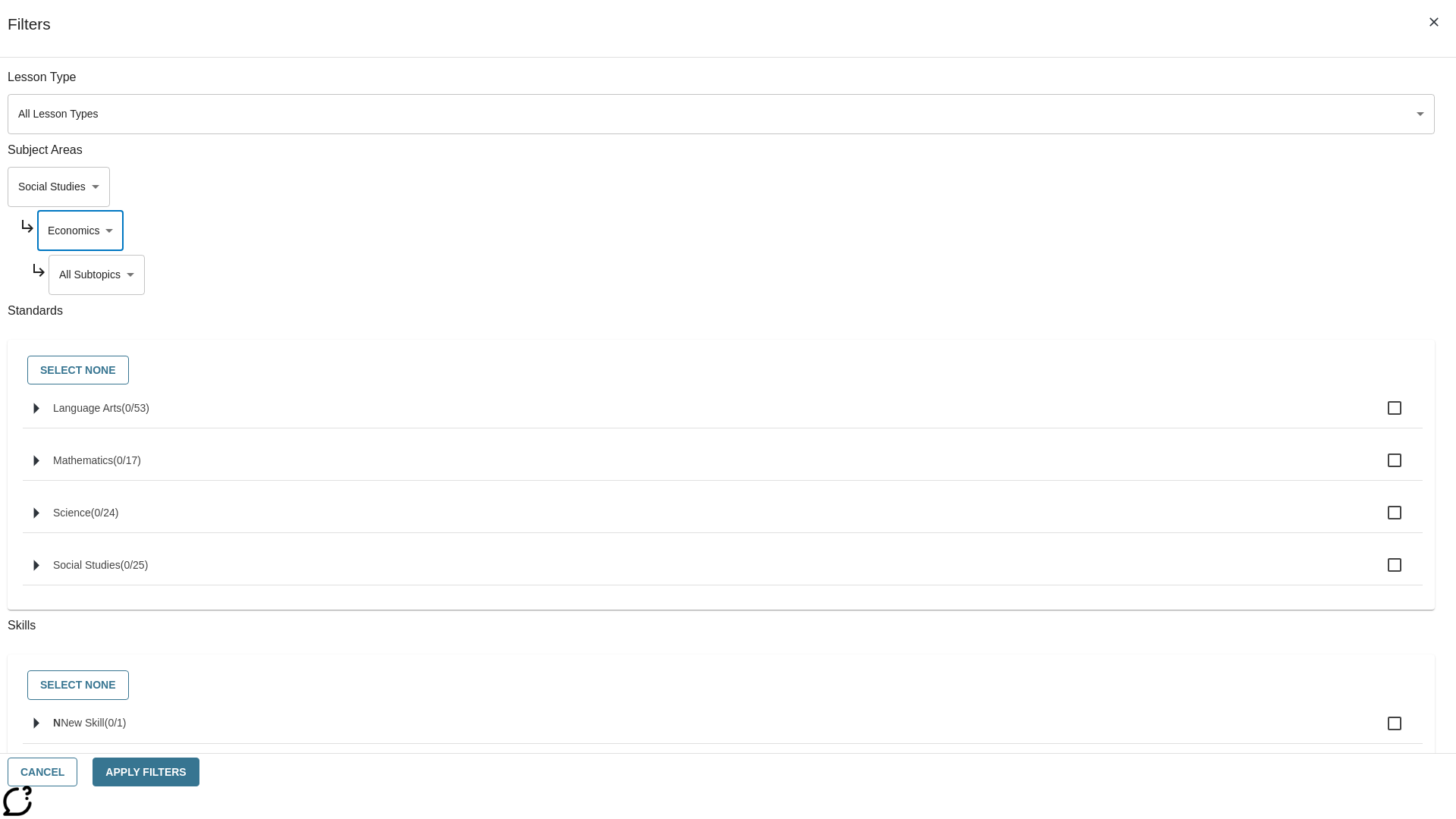
click at [1112, 275] on body "Skip to main content NJ Edition EN Grade 3 2025 Auto Grade 3 Search 0 Tauto Das…" at bounding box center [728, 470] width 1444 height 837
click at [1092, 186] on body "Skip to main content NJ Edition EN Grade 3 2025 Auto Grade 3 Search 0 Tauto Das…" at bounding box center [728, 470] width 1444 height 837
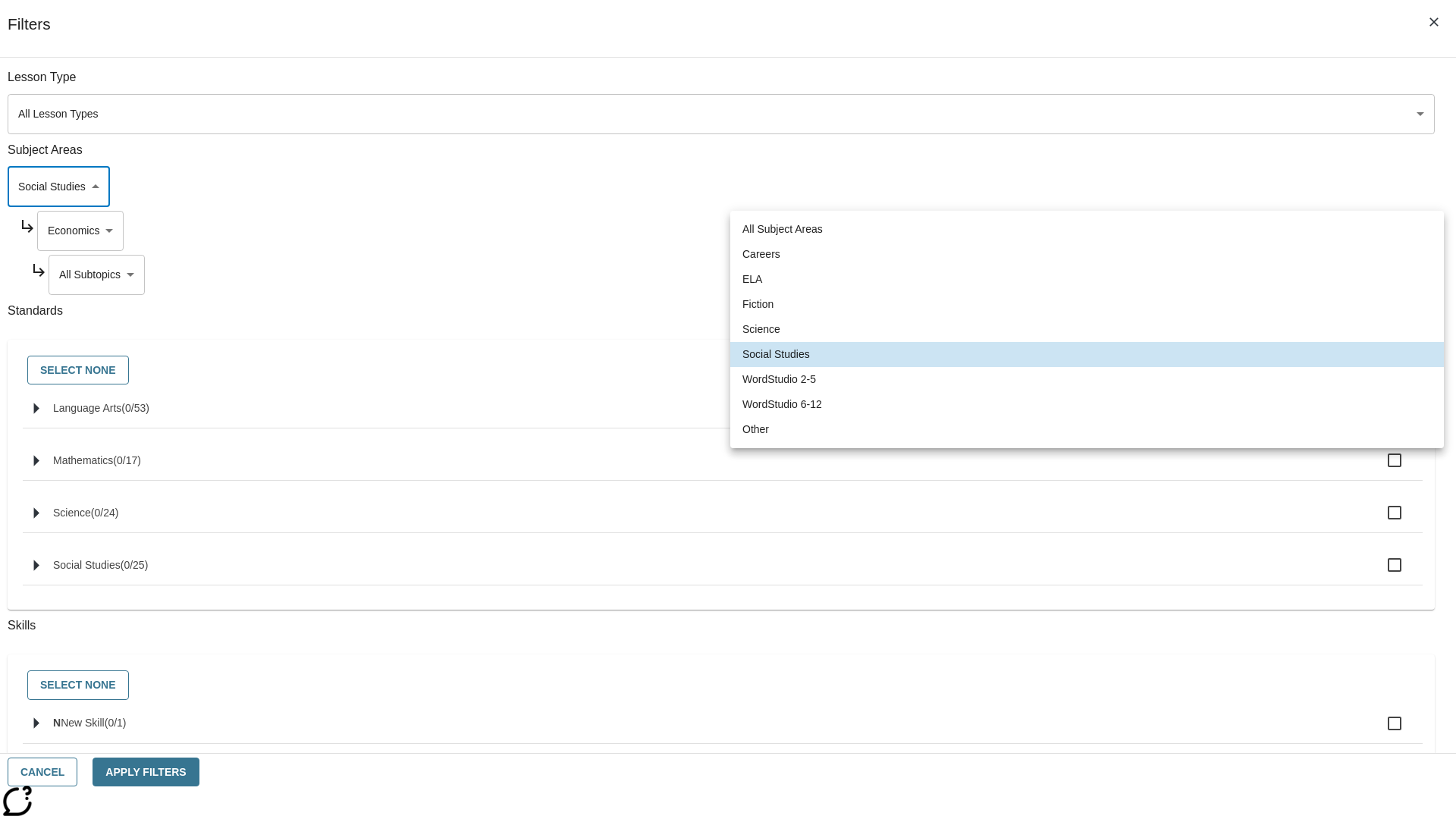
scroll to position [0, 0]
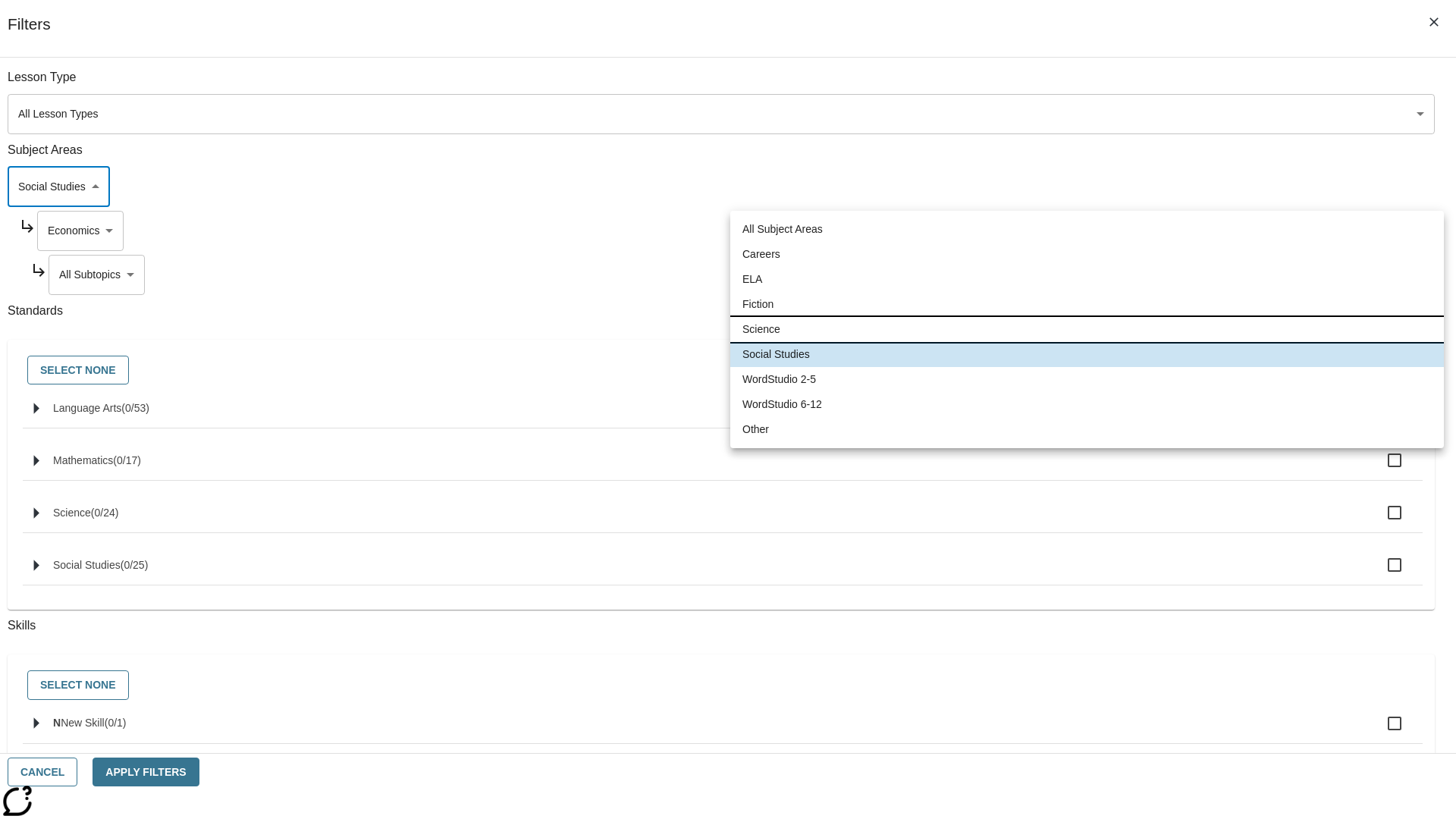
click at [1086, 329] on li "Science" at bounding box center [1087, 329] width 714 height 25
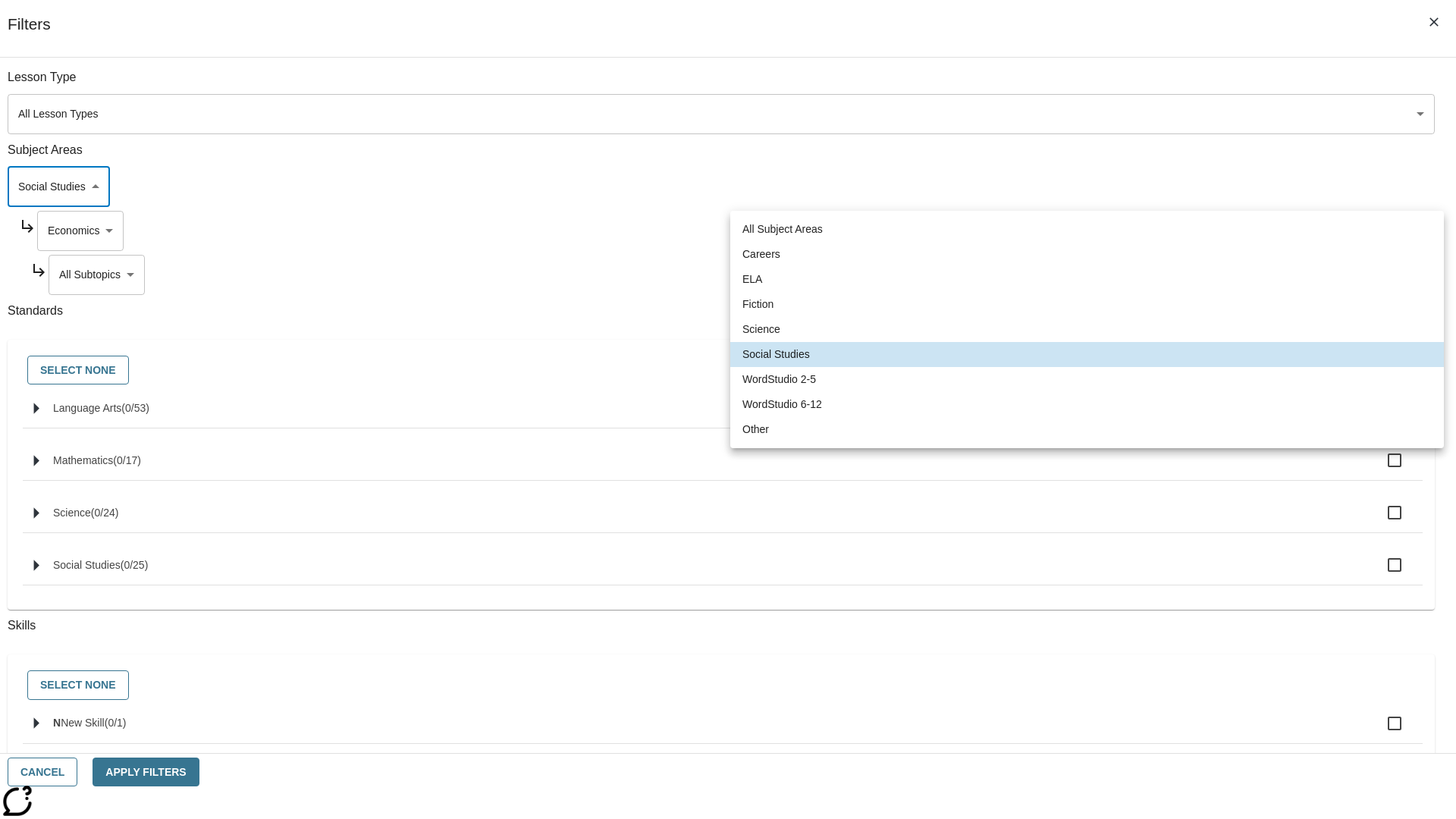
type input "2"
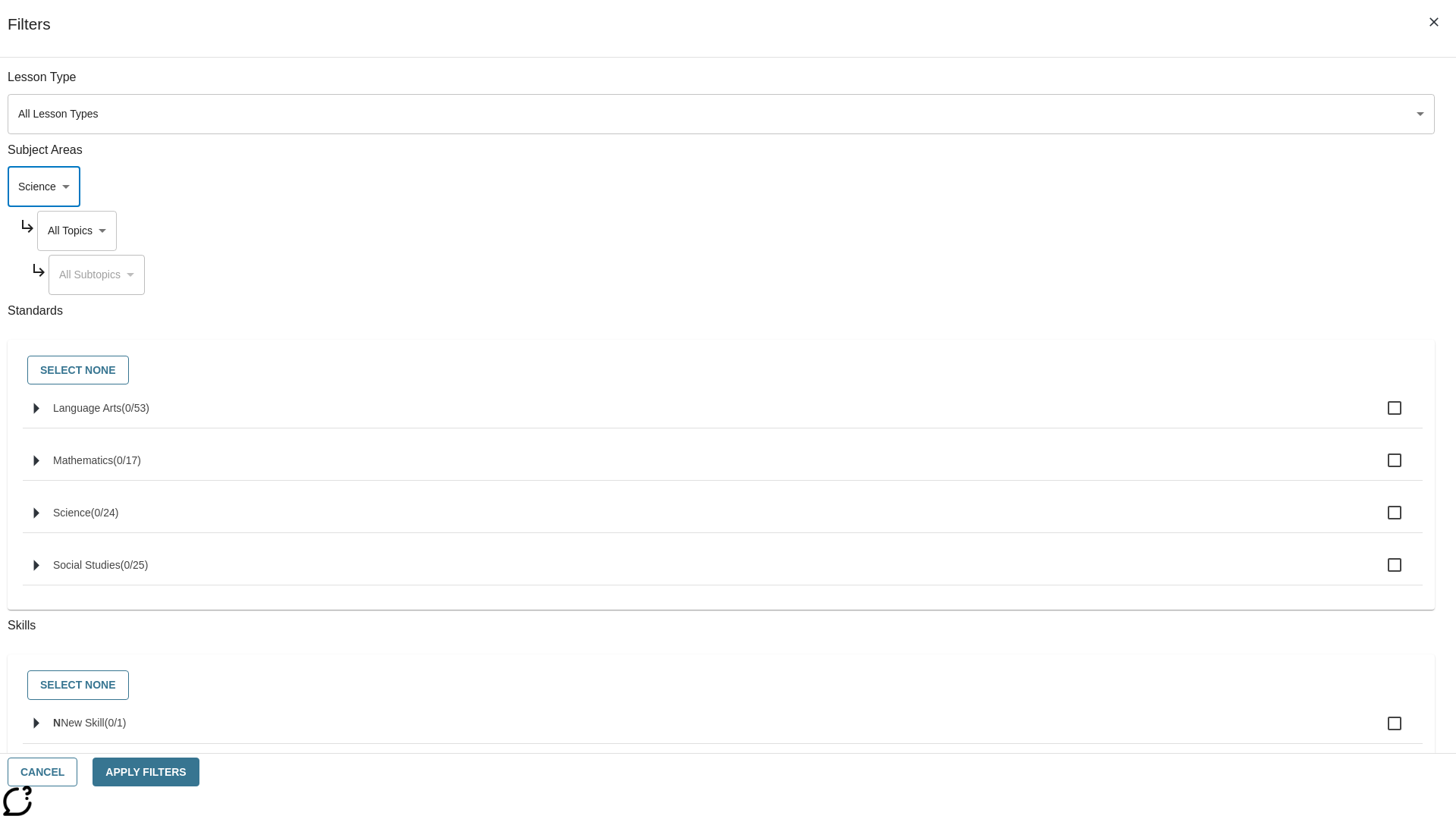
click at [1106, 231] on body "Skip to main content NJ Edition EN Grade 3 2025 Auto Grade 3 Search 0 Tauto Das…" at bounding box center [728, 470] width 1444 height 837
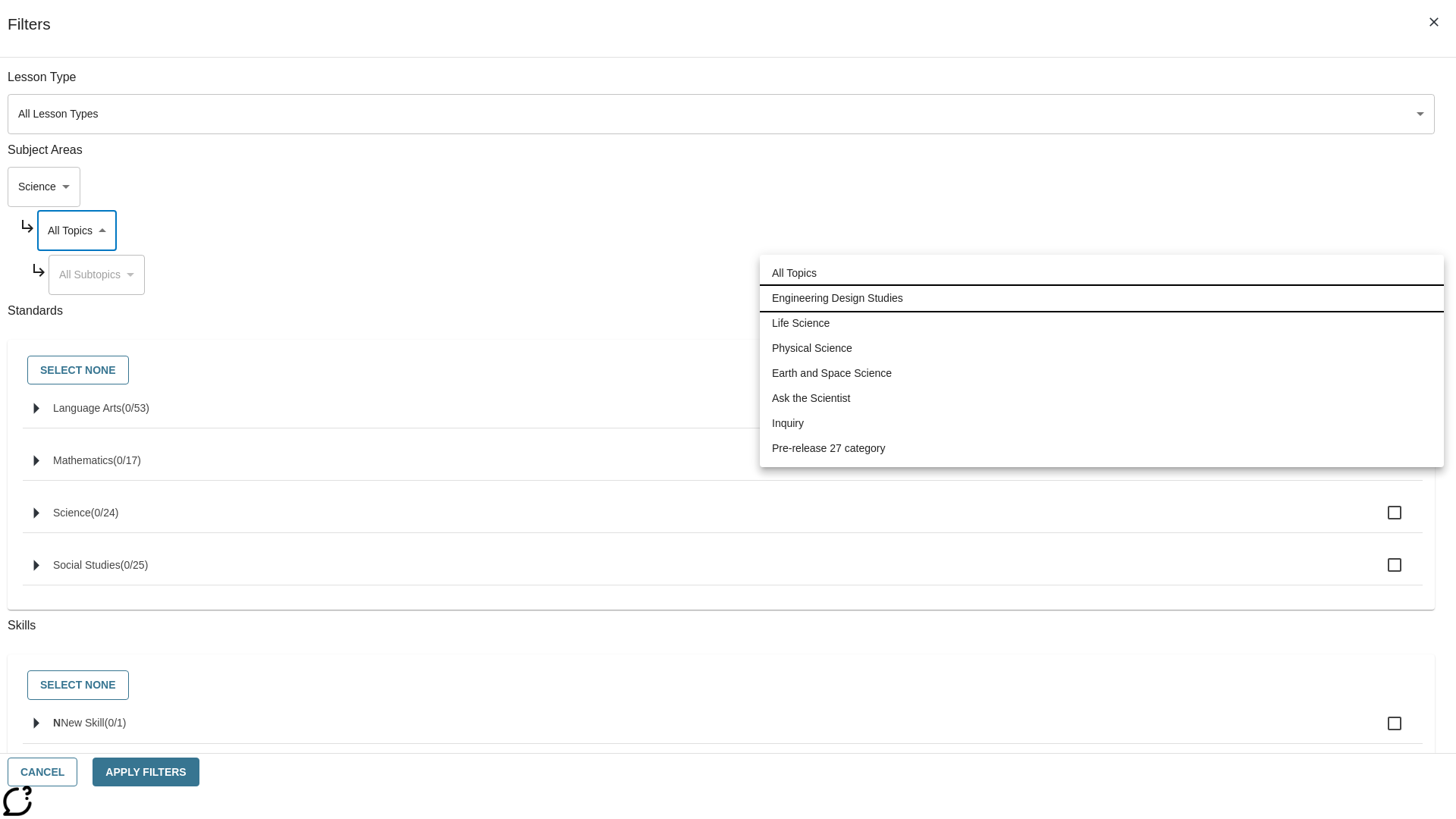
click at [1102, 298] on li "Engineering Design Studies" at bounding box center [1102, 297] width 684 height 25
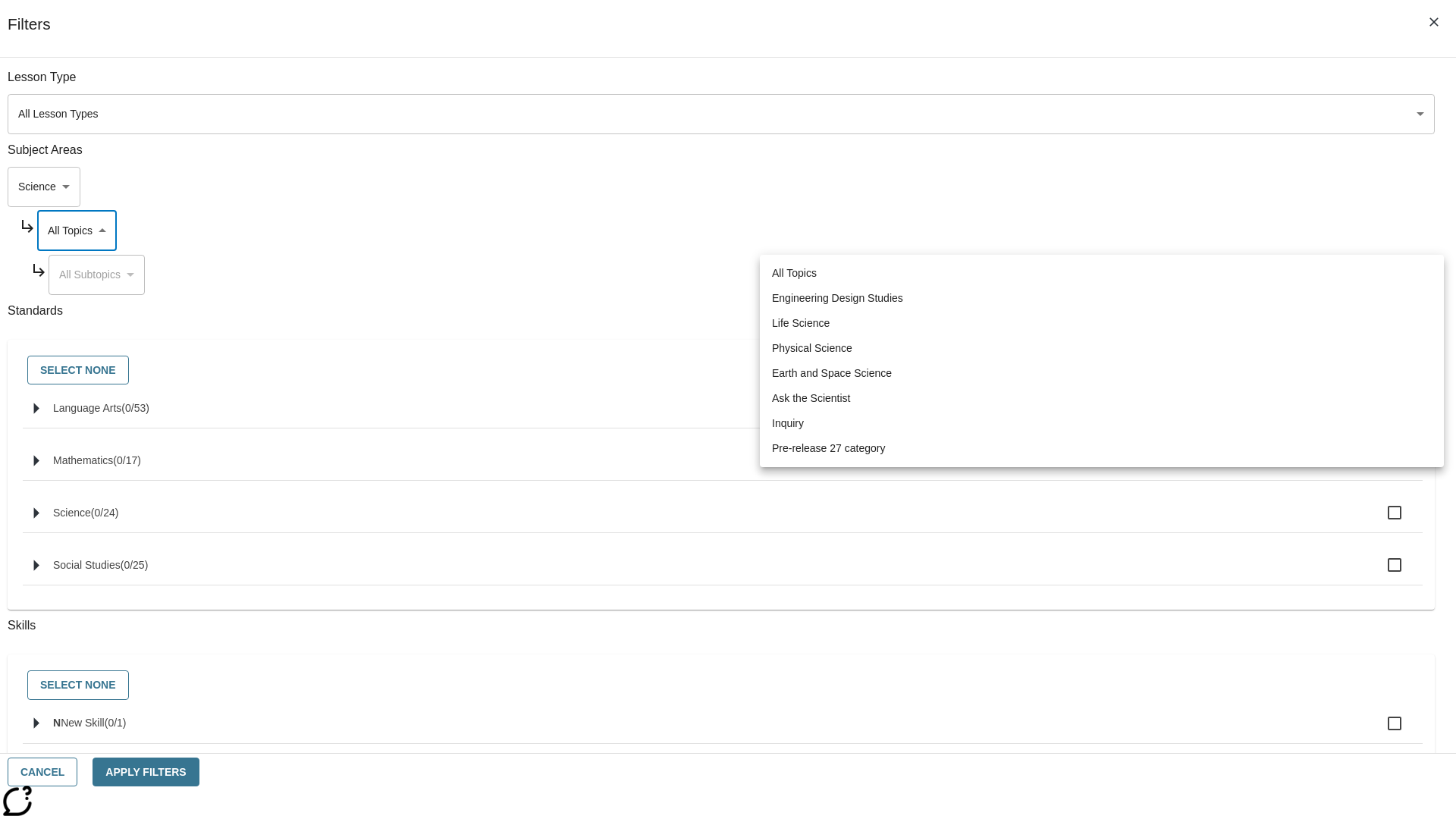
type input "187"
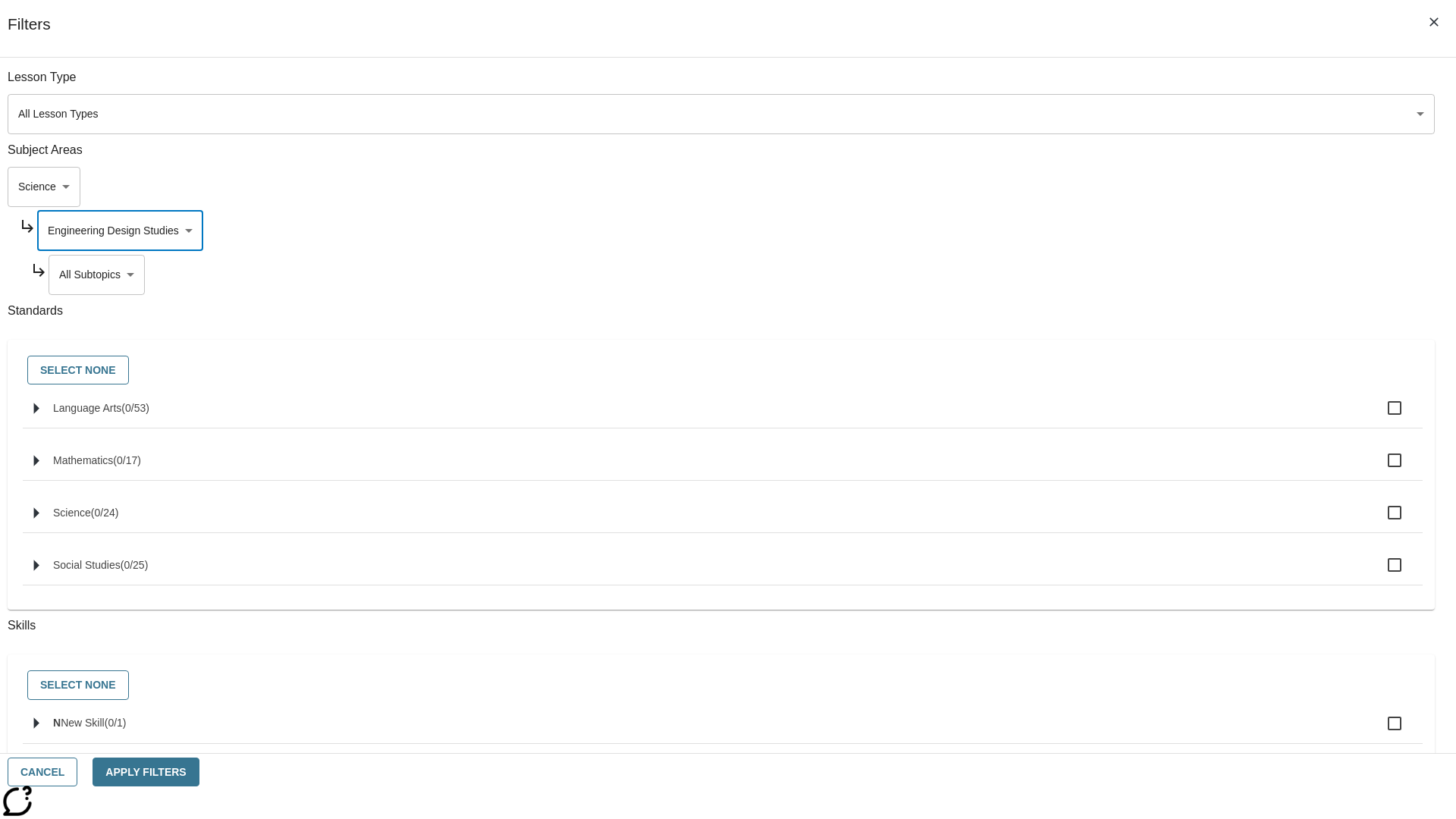
scroll to position [0, 1]
click at [1112, 85] on body "Skip to main content NJ Edition EN Grade 3 2025 Auto Grade 3 Search 0 Tauto Das…" at bounding box center [728, 470] width 1444 height 837
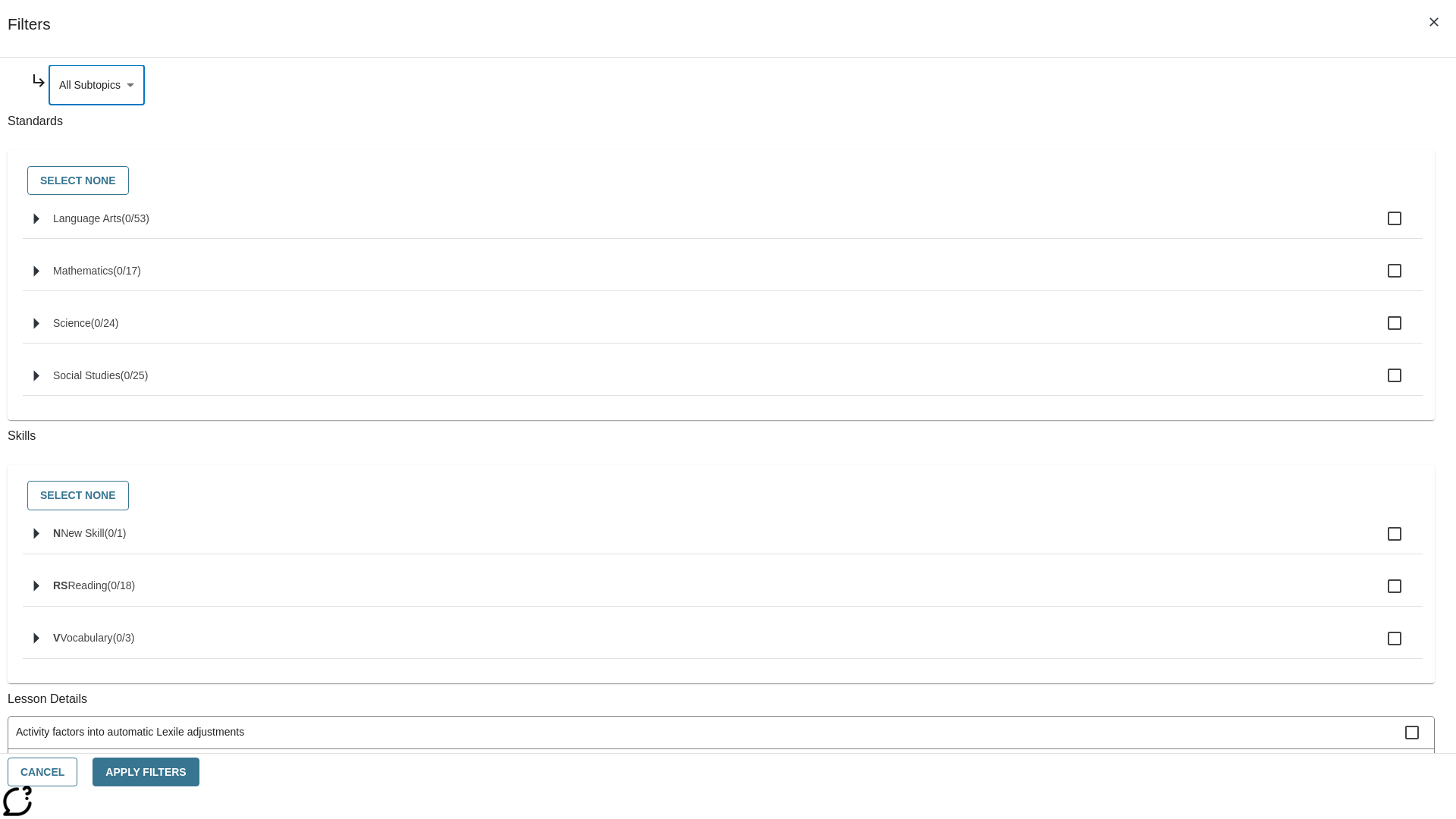
click at [1106, 231] on body "Skip to main content NJ Edition EN Grade 3 2025 Auto Grade 3 Search 0 Tauto Das…" at bounding box center [728, 470] width 1444 height 837
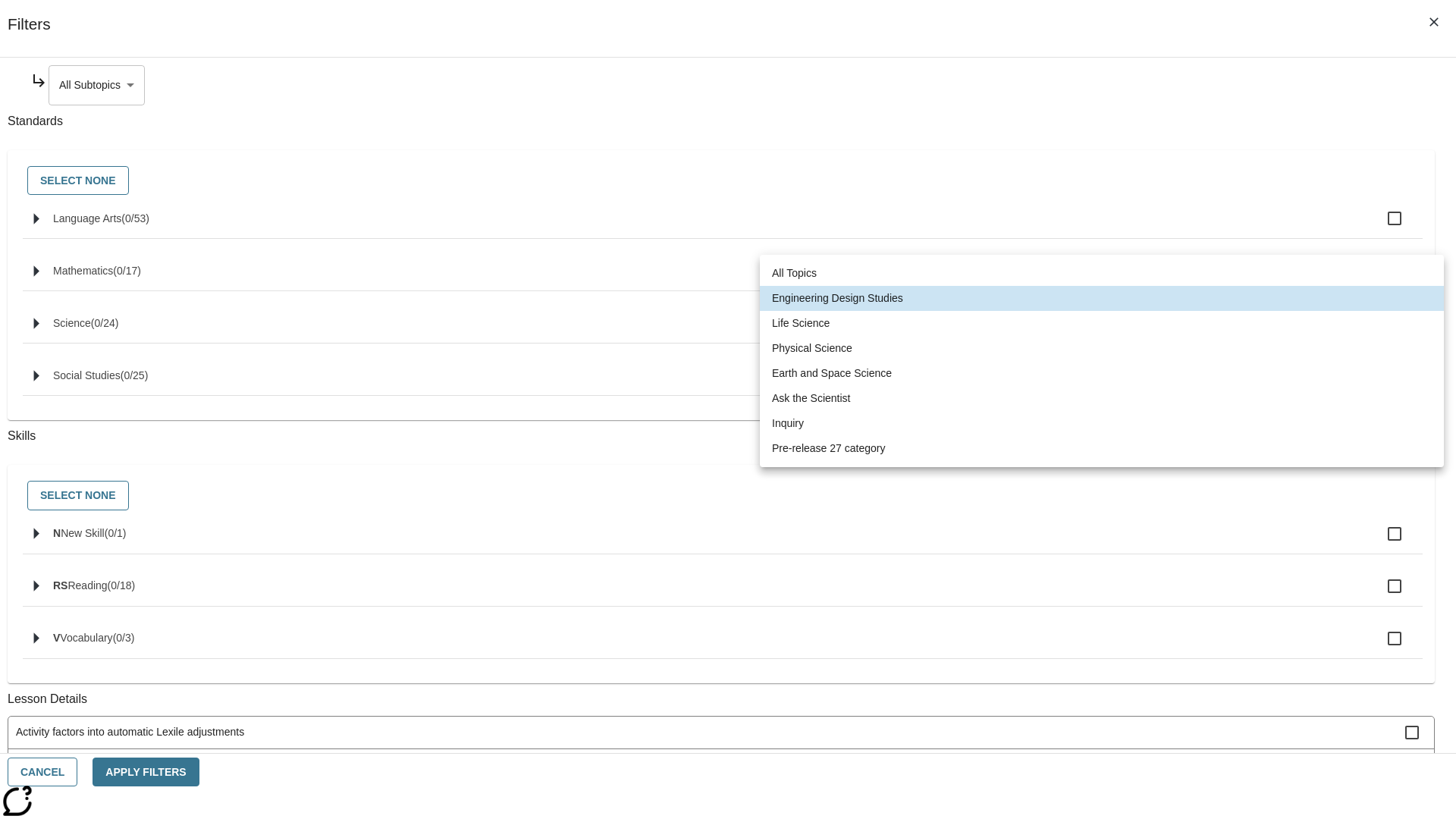
scroll to position [0, 0]
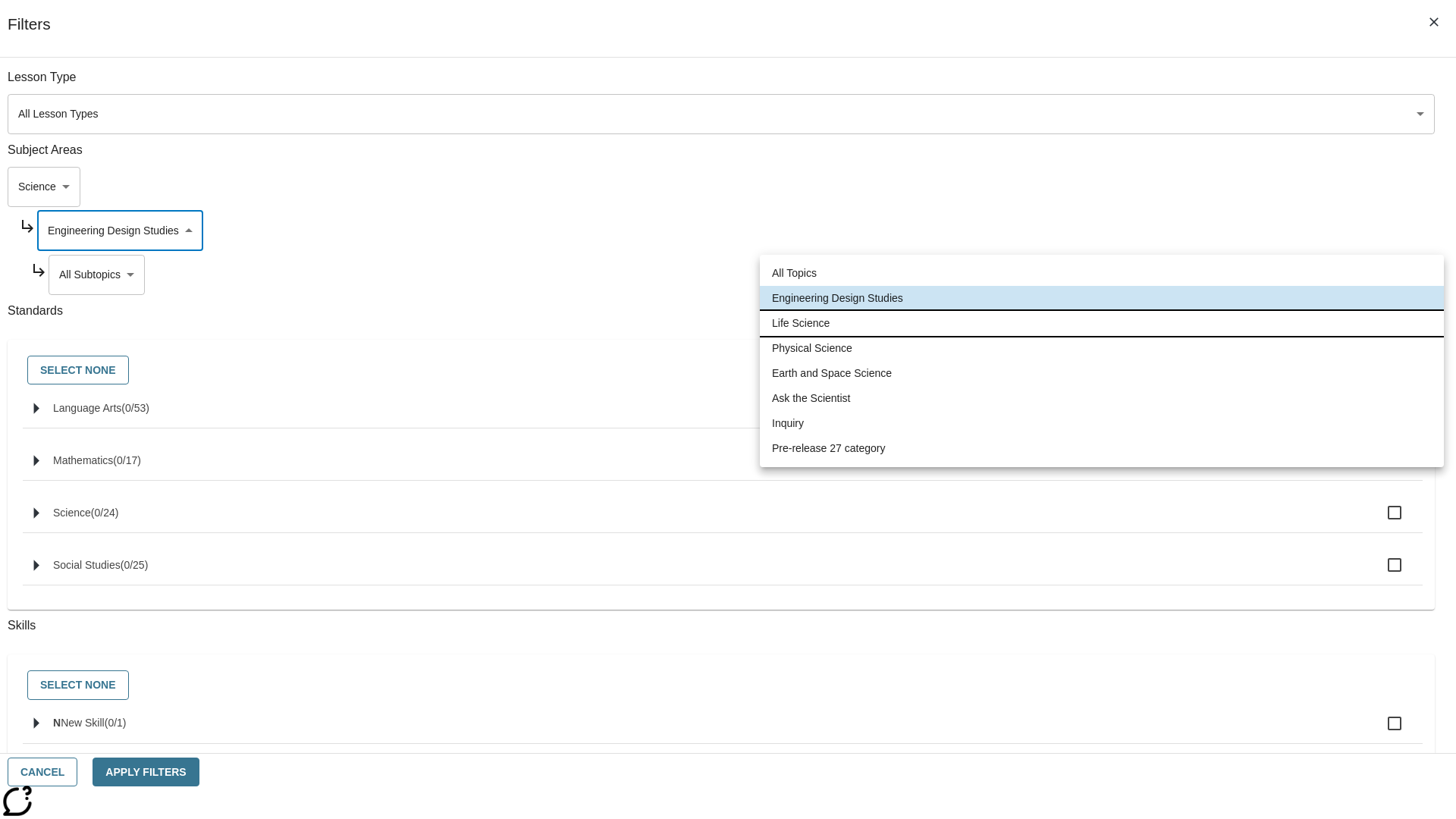
click at [1102, 323] on li "Life Science" at bounding box center [1102, 323] width 684 height 25
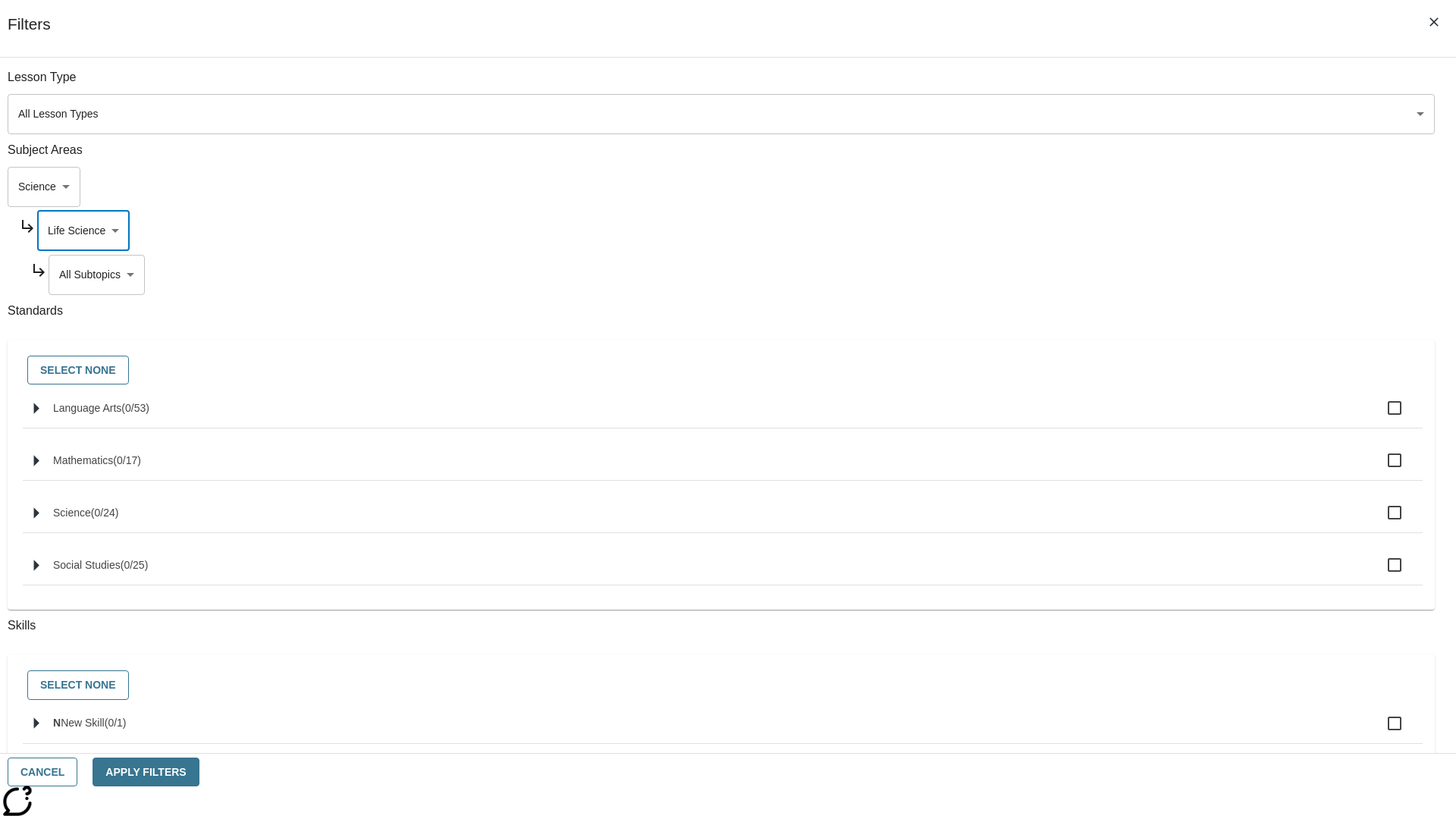
type input "189"
click at [1112, 275] on body "Skip to main content NJ Edition EN Grade 3 2025 Auto Grade 3 Search 0 Tauto Das…" at bounding box center [728, 470] width 1444 height 837
click at [1106, 231] on body "Skip to main content NJ Edition EN Grade 3 2025 Auto Grade 3 Search 0 Tauto Das…" at bounding box center [728, 470] width 1444 height 837
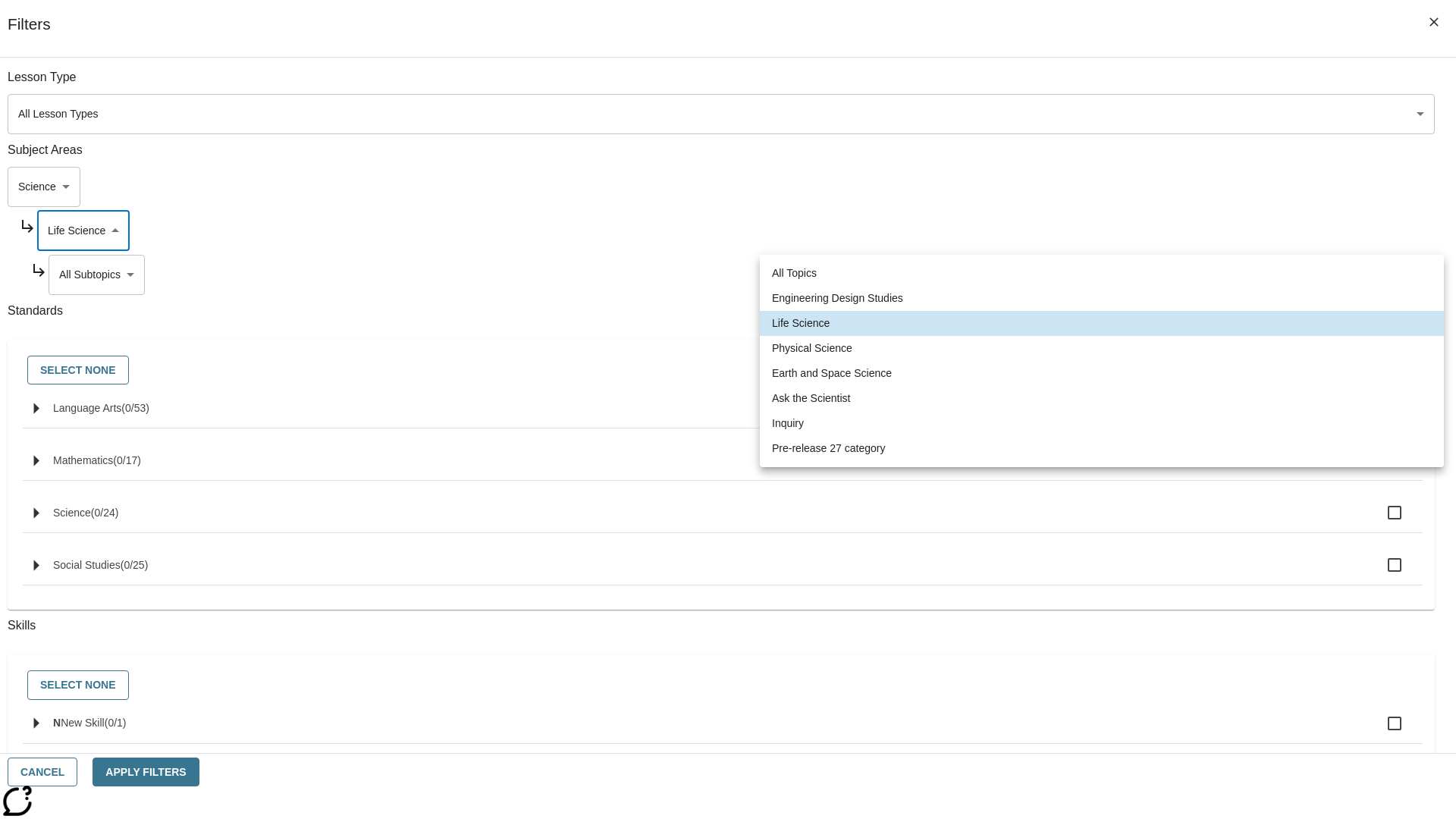
scroll to position [0, 1]
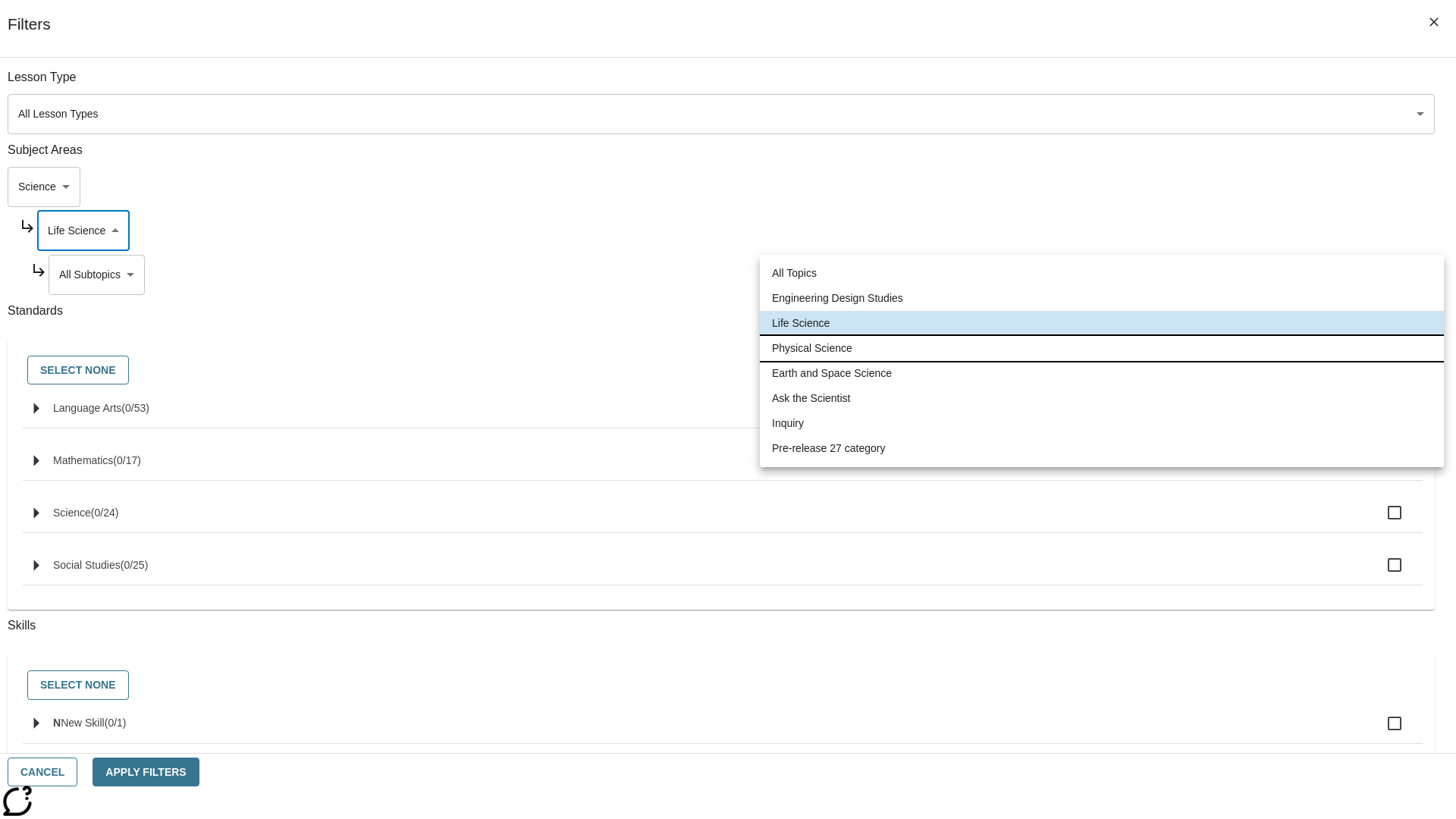
click at [1102, 348] on li "Physical Science" at bounding box center [1102, 348] width 684 height 25
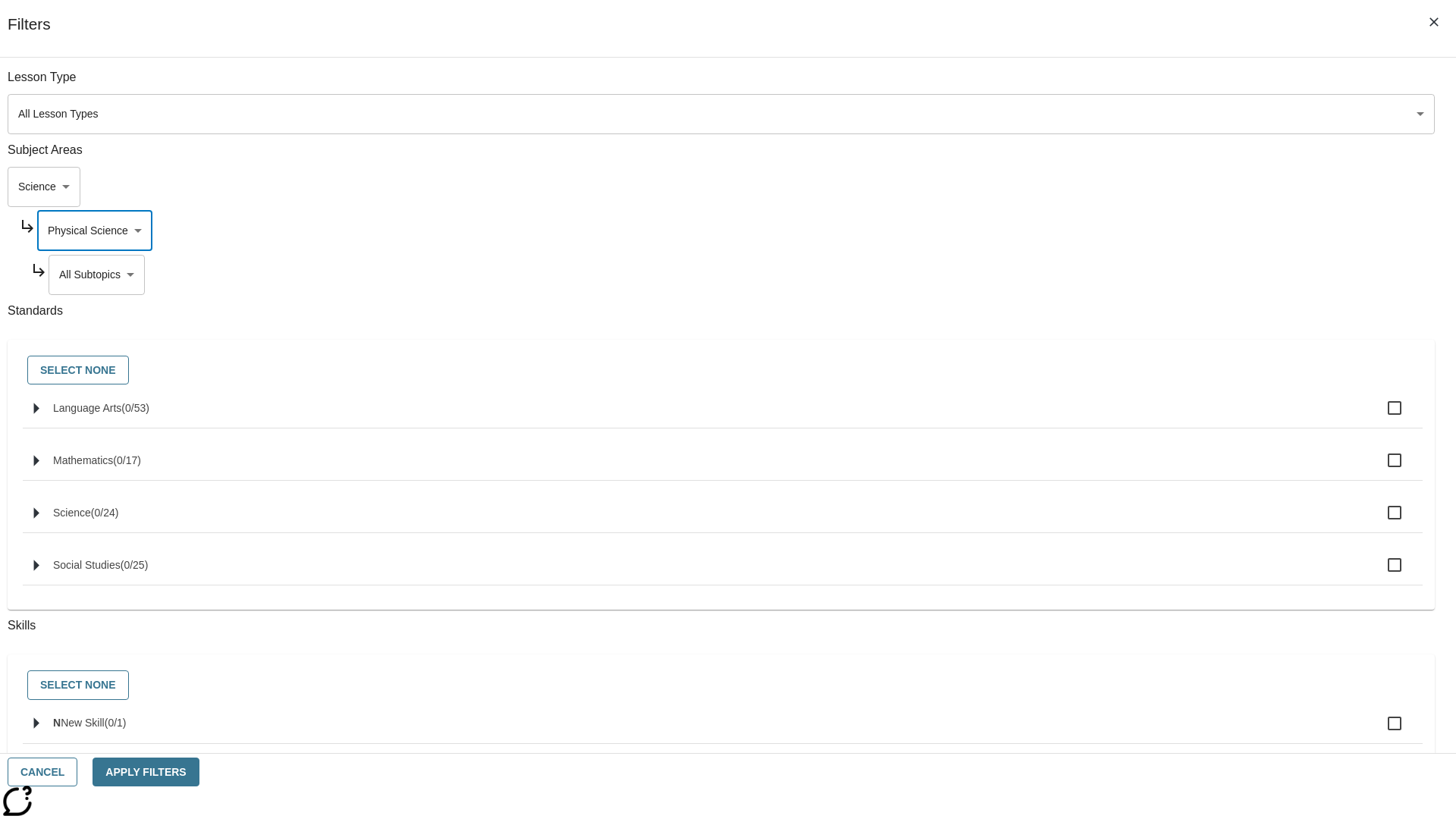
click at [1112, 275] on body "Skip to main content NJ Edition EN Grade 3 2025 Auto Grade 3 Search 0 Tauto Das…" at bounding box center [728, 470] width 1444 height 837
click at [1106, 231] on body "Skip to main content NJ Edition EN Grade 3 2025 Auto Grade 3 Search 0 Tauto Das…" at bounding box center [728, 470] width 1444 height 837
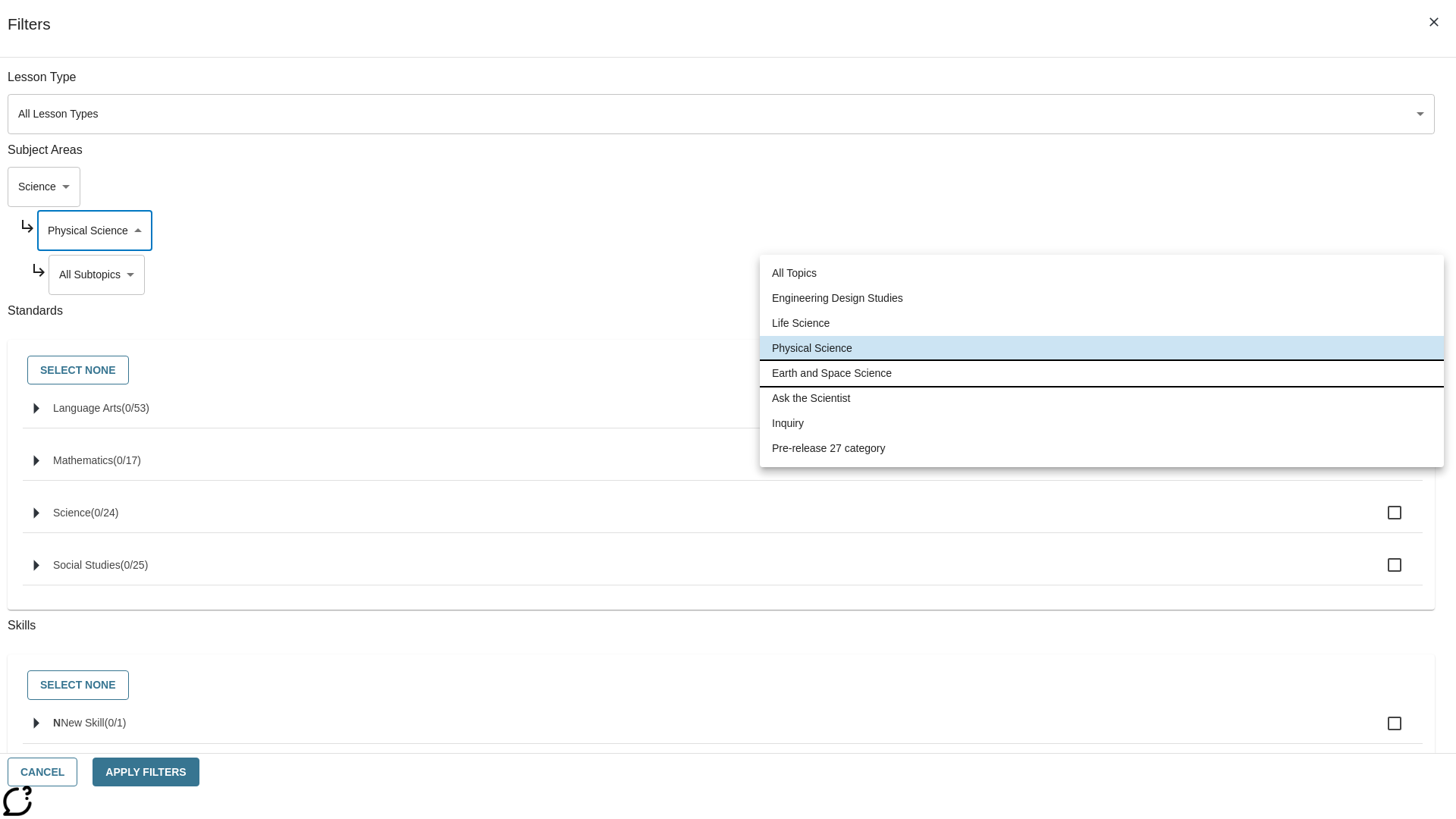
click at [1102, 373] on li "Earth and Space Science" at bounding box center [1102, 373] width 684 height 25
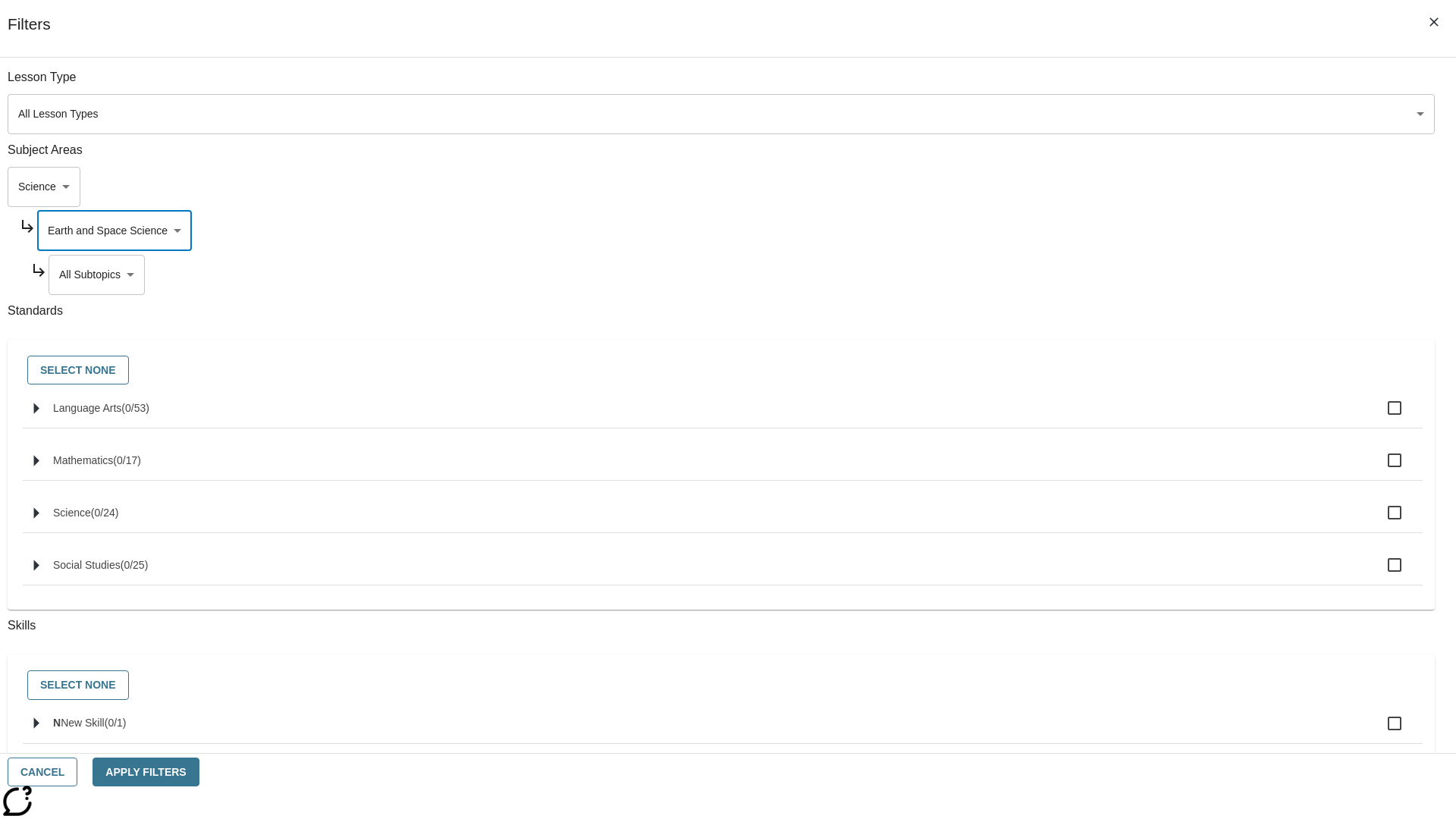
click at [1112, 275] on body "Skip to main content NJ Edition EN Grade 3 2025 Auto Grade 3 Search 0 Tauto Das…" at bounding box center [728, 470] width 1444 height 837
click at [1106, 85] on body "Skip to main content NJ Edition EN Grade 3 2025 Auto Grade 3 Search 0 Tauto Das…" at bounding box center [728, 470] width 1444 height 837
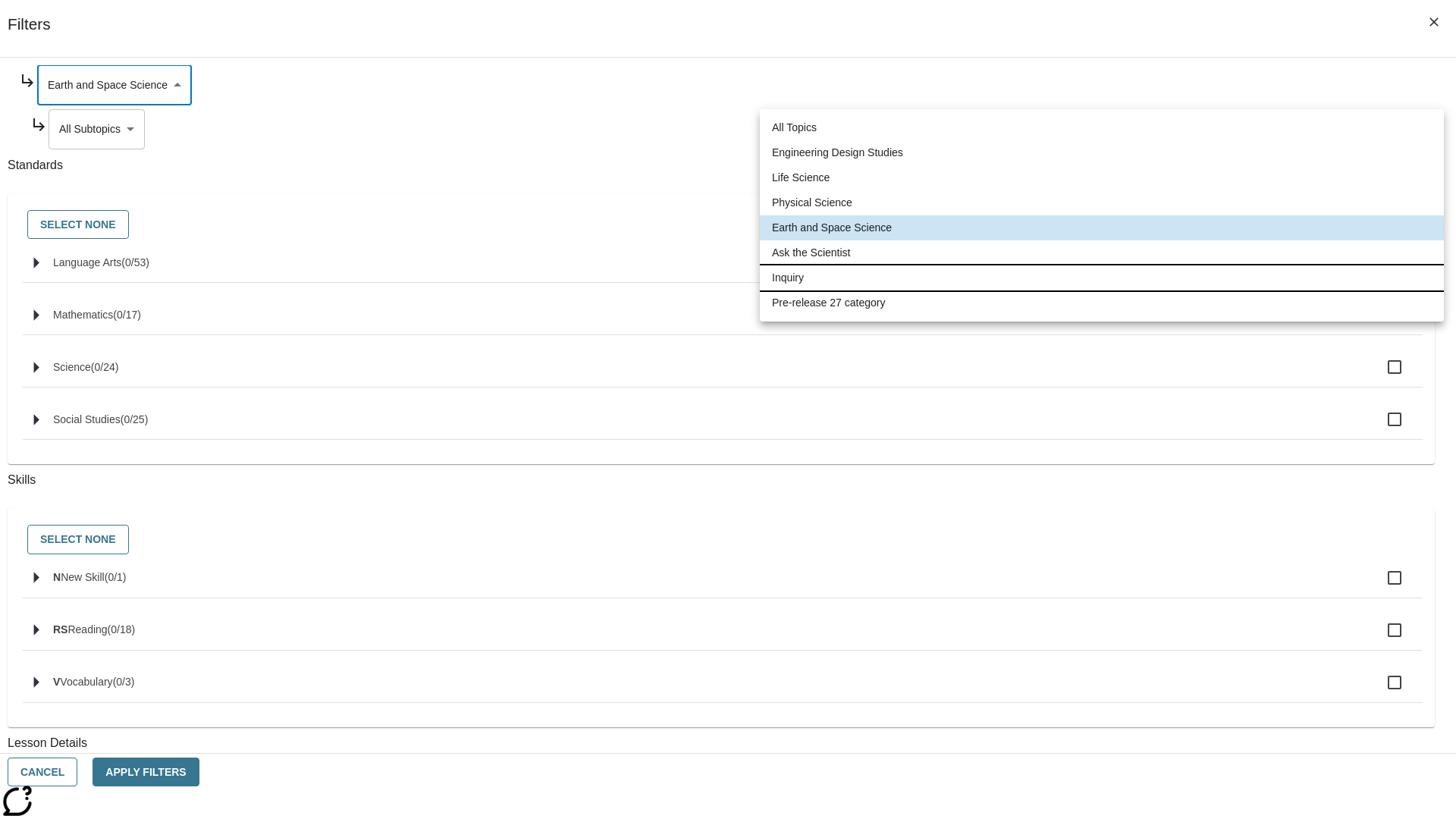
click at [1102, 278] on li "Inquiry" at bounding box center [1102, 278] width 684 height 25
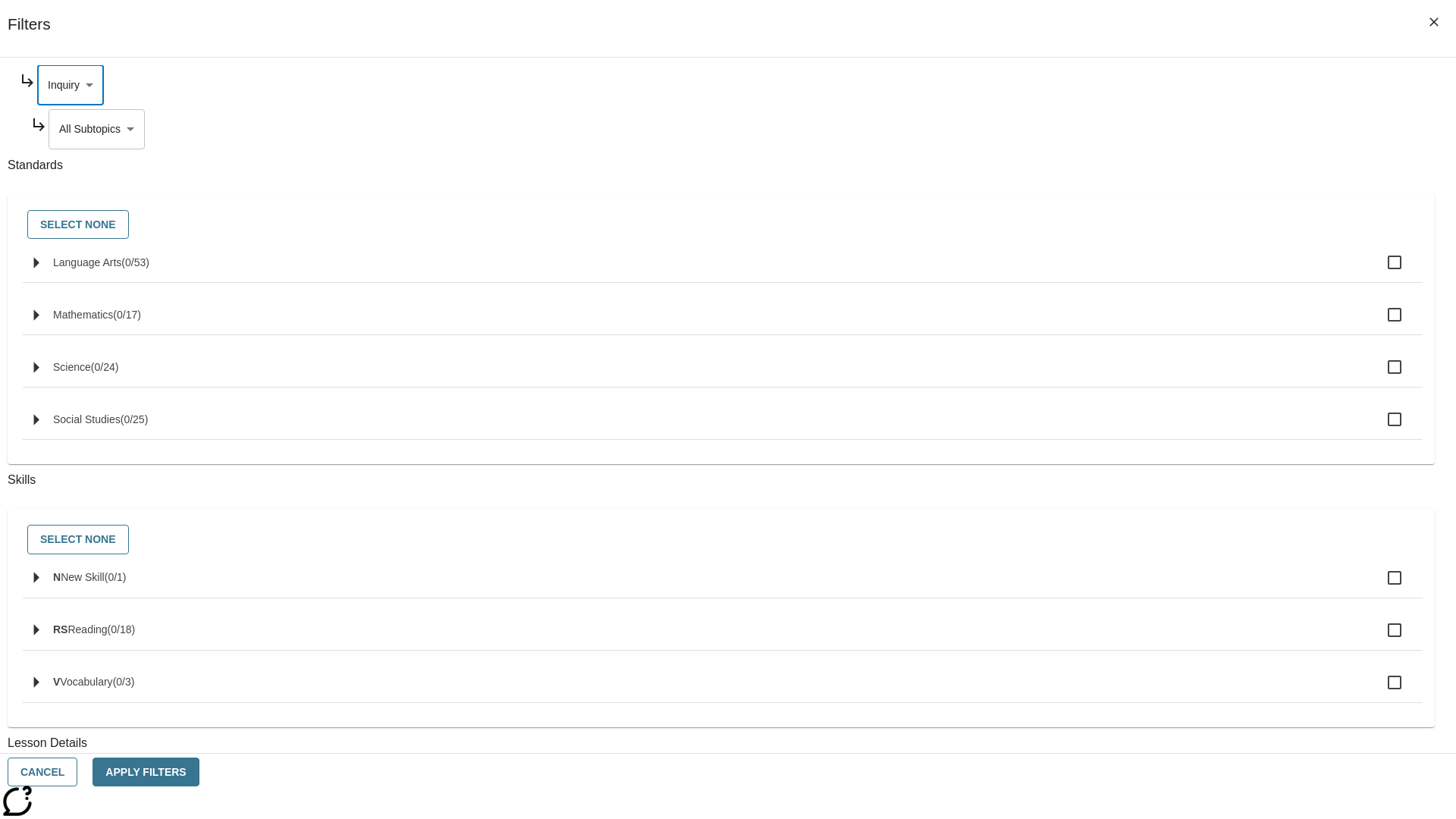
scroll to position [0, 1]
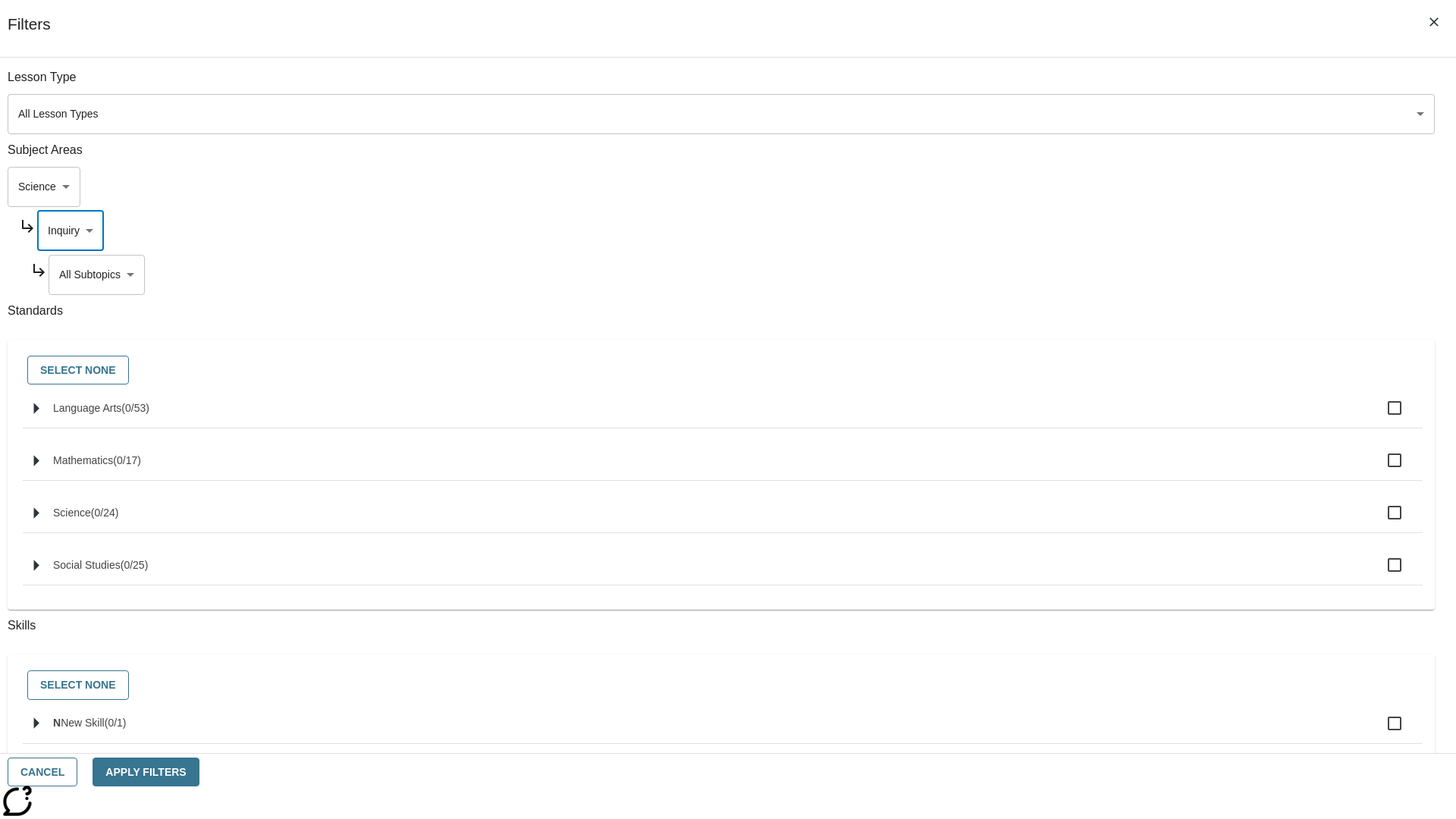
click at [1112, 85] on body "Skip to main content NJ Edition EN Grade 3 2025 Auto Grade 3 Search 0 Tauto Das…" at bounding box center [728, 470] width 1444 height 837
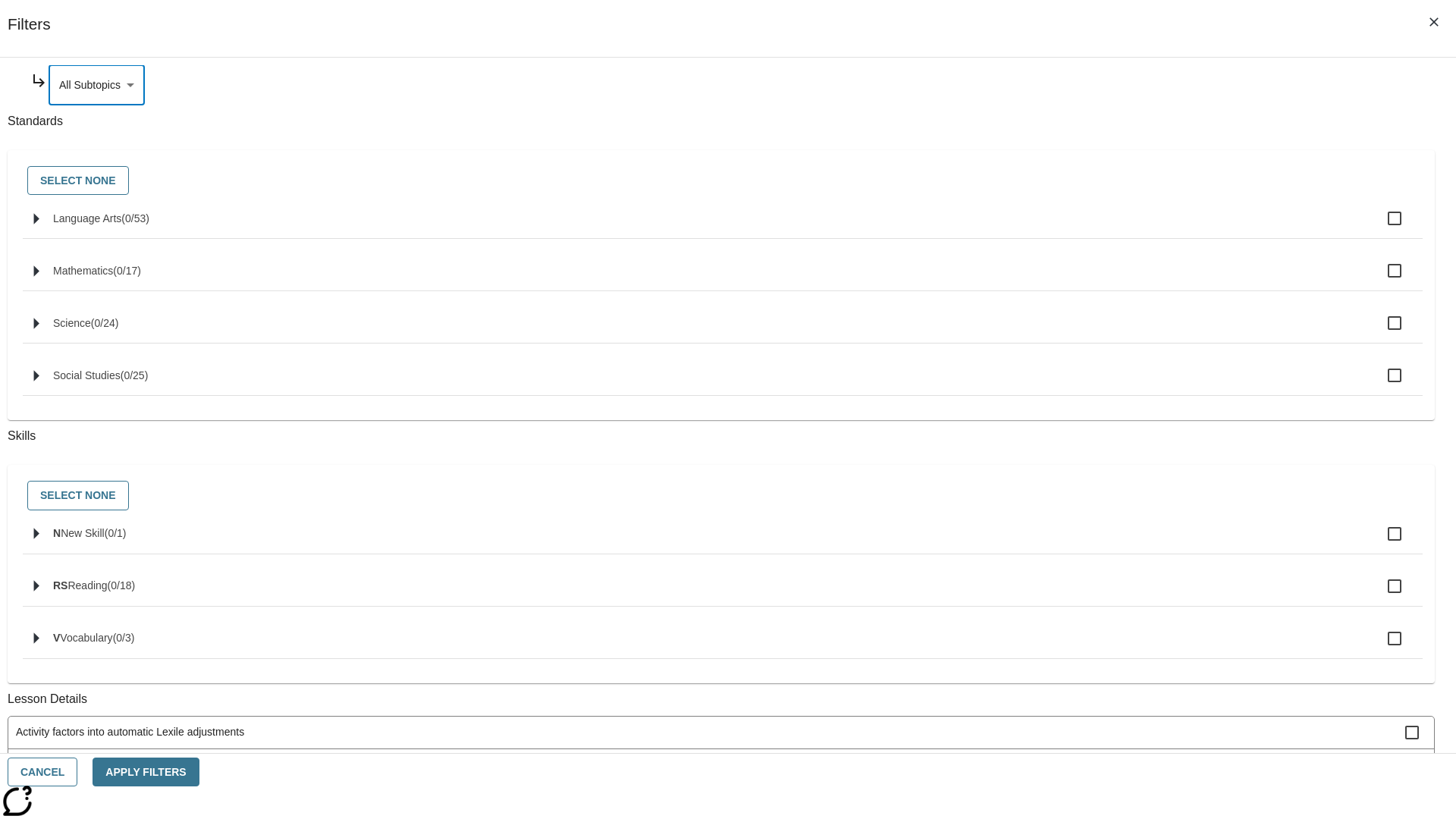
click at [1106, 231] on body "Skip to main content NJ Edition EN Grade 3 2025 Auto Grade 3 Search 0 Tauto Das…" at bounding box center [728, 470] width 1444 height 837
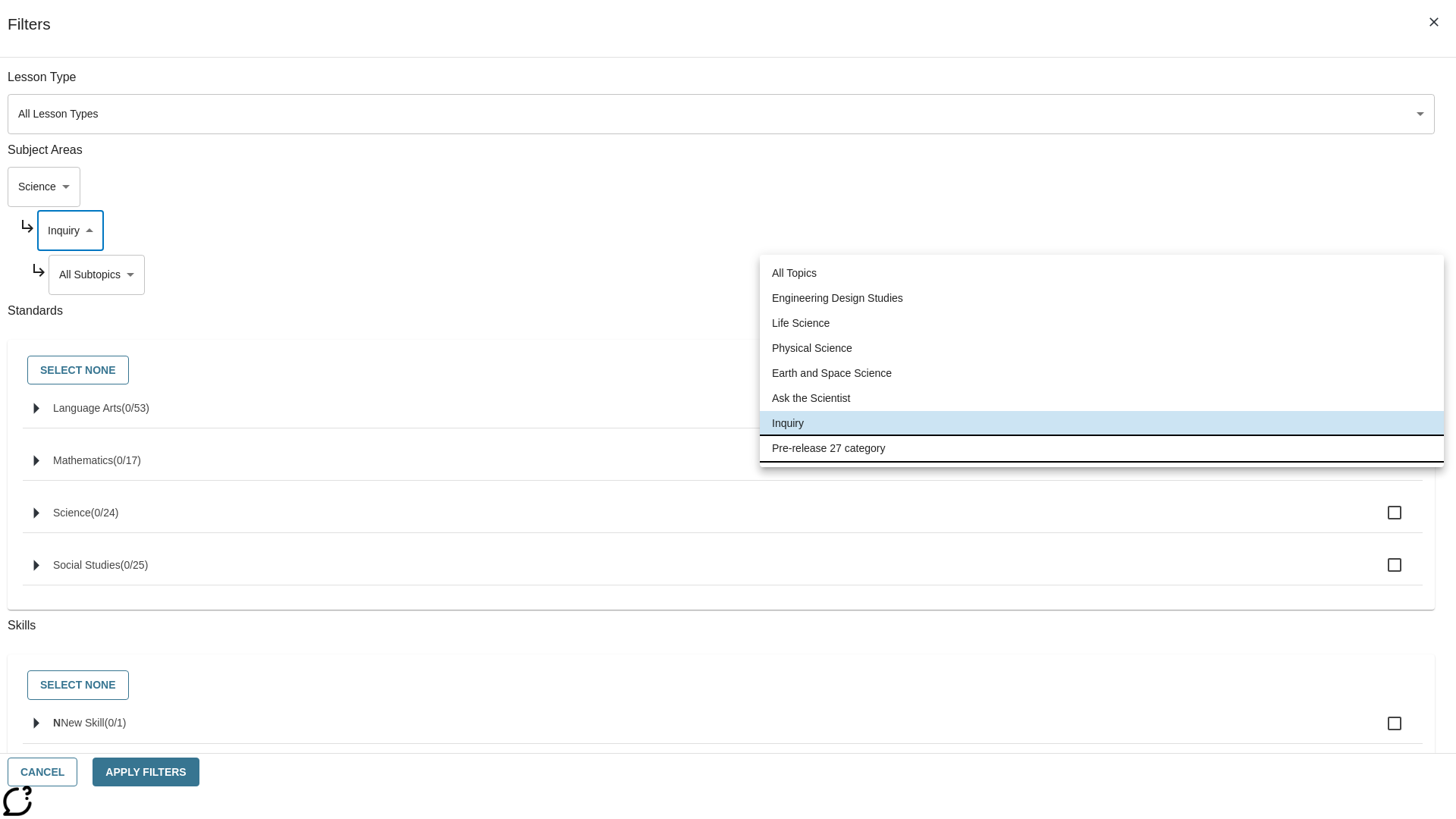
click at [1102, 448] on li "Pre-release 27 category" at bounding box center [1102, 448] width 684 height 25
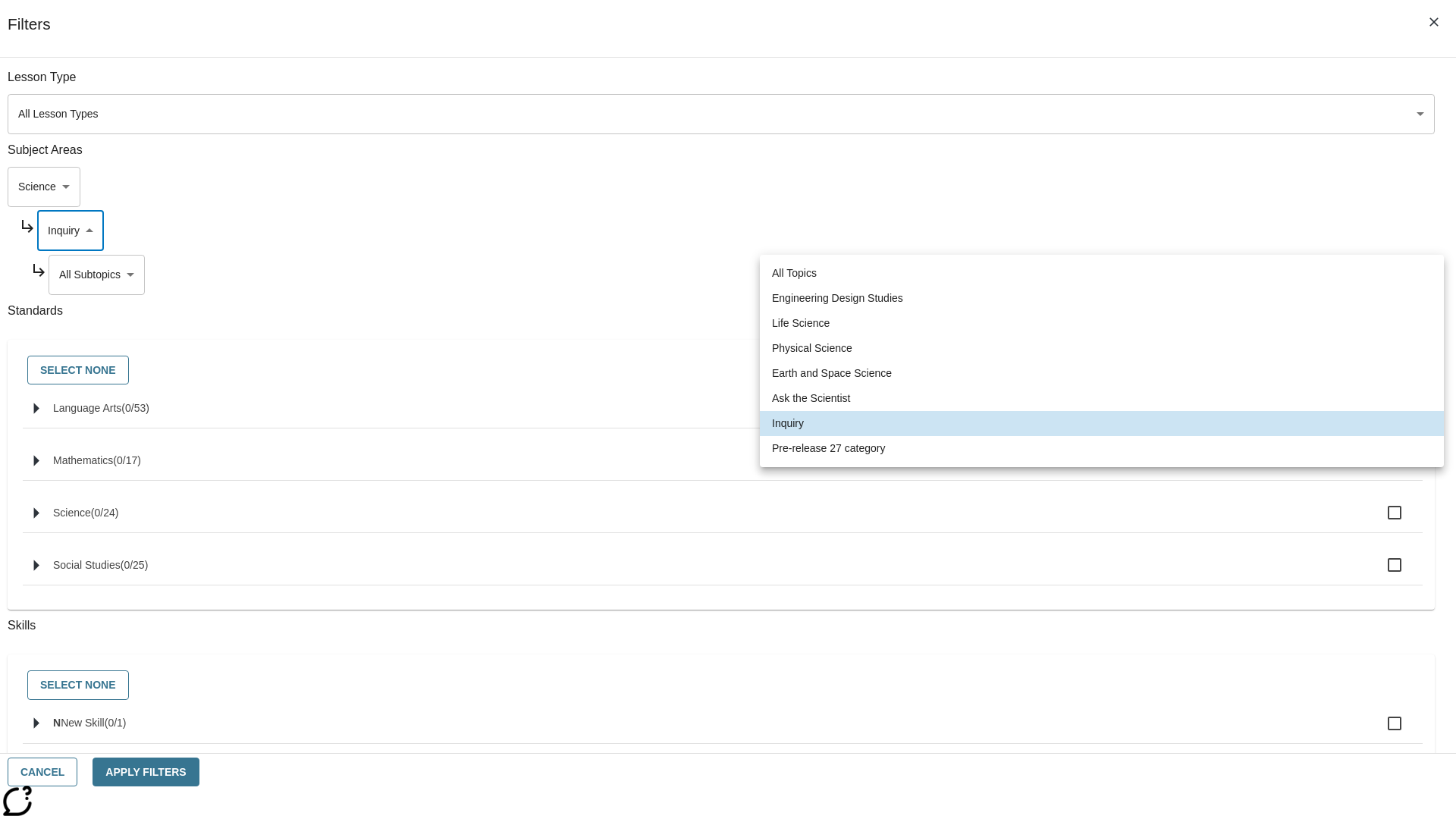
type input "271"
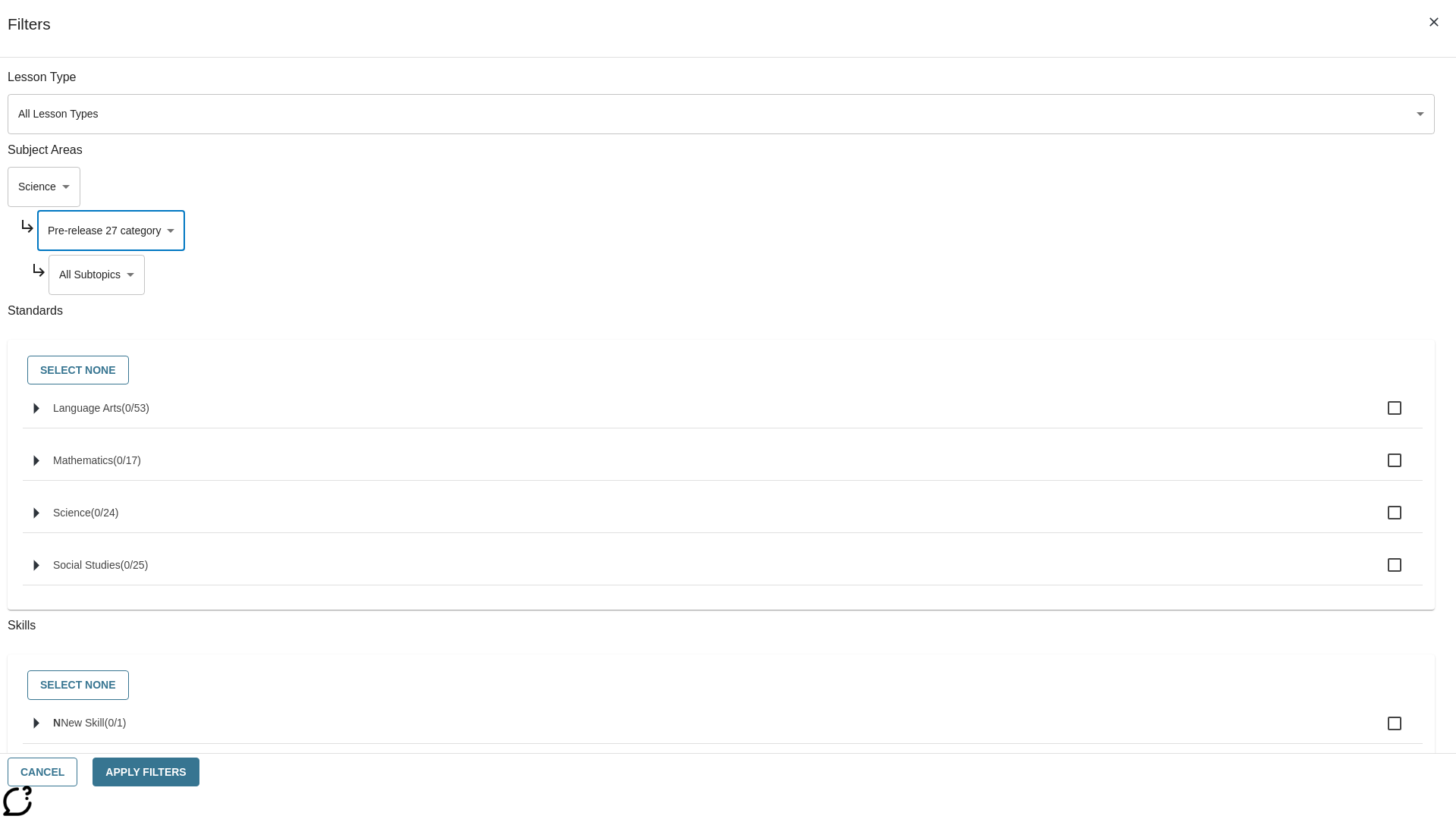
click at [1112, 275] on body "Skip to main content NJ Edition EN Grade 3 2025 Auto Grade 3 Search 0 Tauto Das…" at bounding box center [728, 470] width 1444 height 837
click at [1091, 85] on body "Skip to main content NJ Edition EN Grade 3 2025 Auto Grade 3 Search 0 Tauto Das…" at bounding box center [728, 470] width 1444 height 837
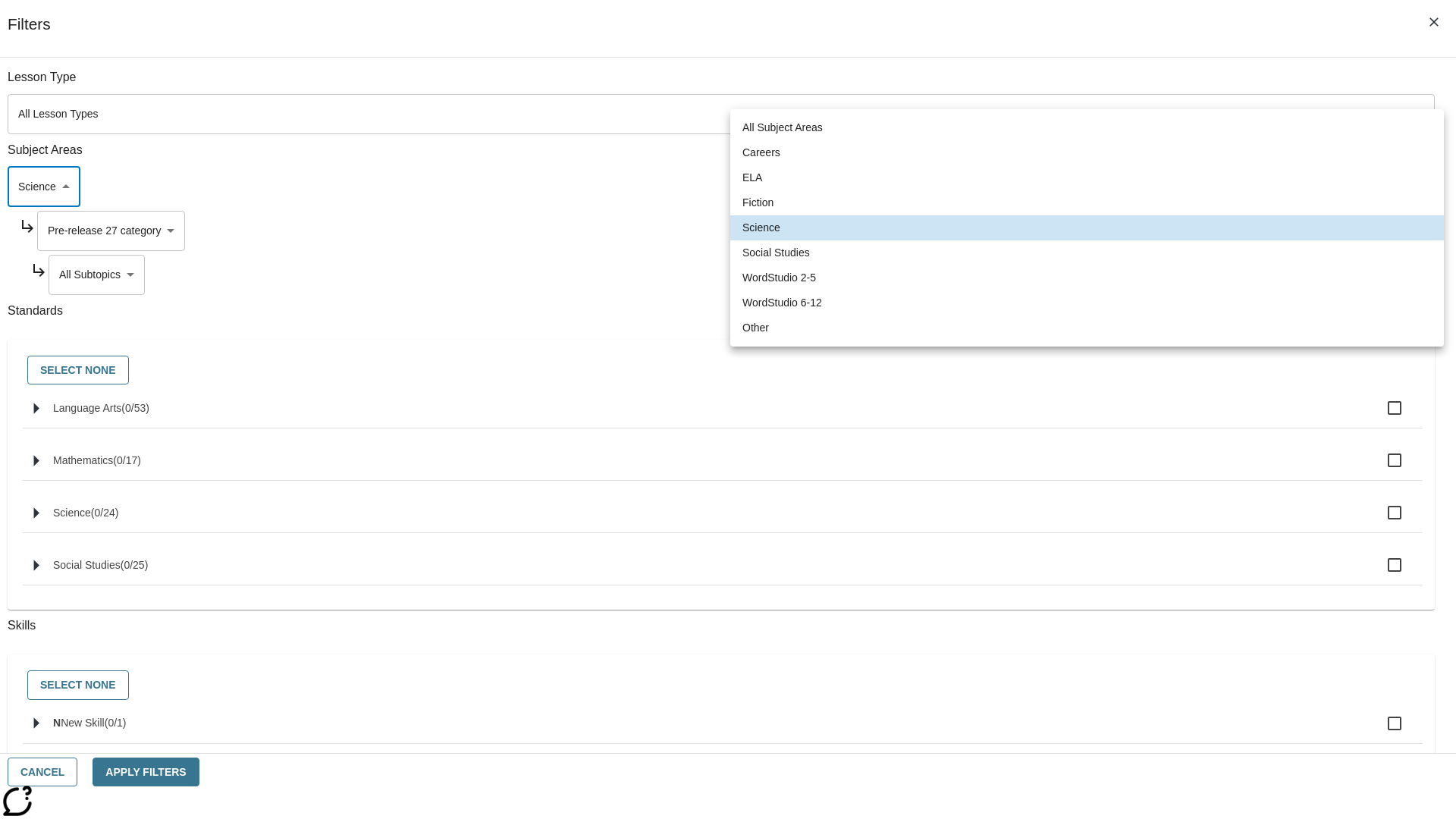
scroll to position [102, 1]
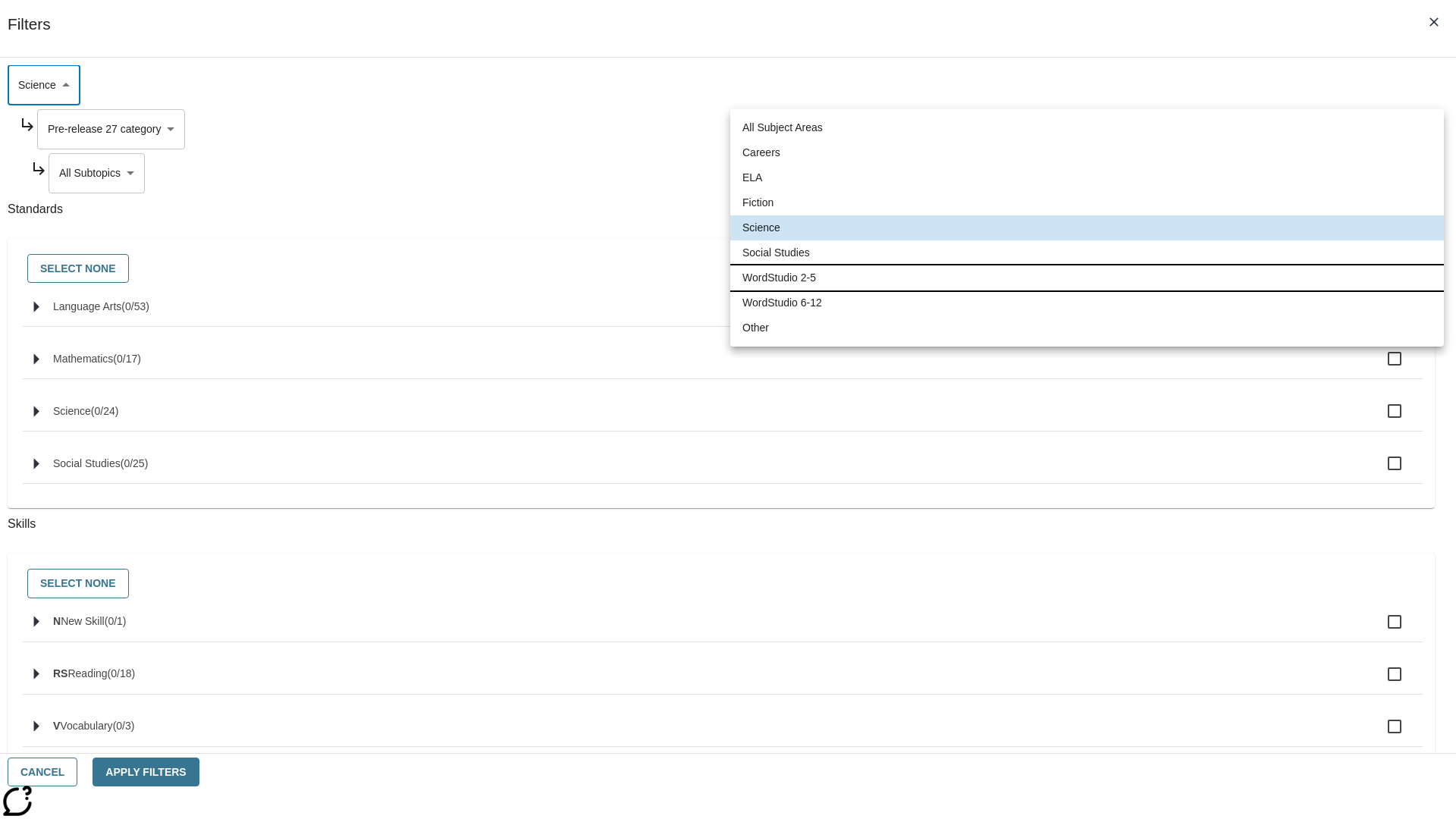
click at [1086, 278] on li "WordStudio 2-5" at bounding box center [1087, 278] width 714 height 25
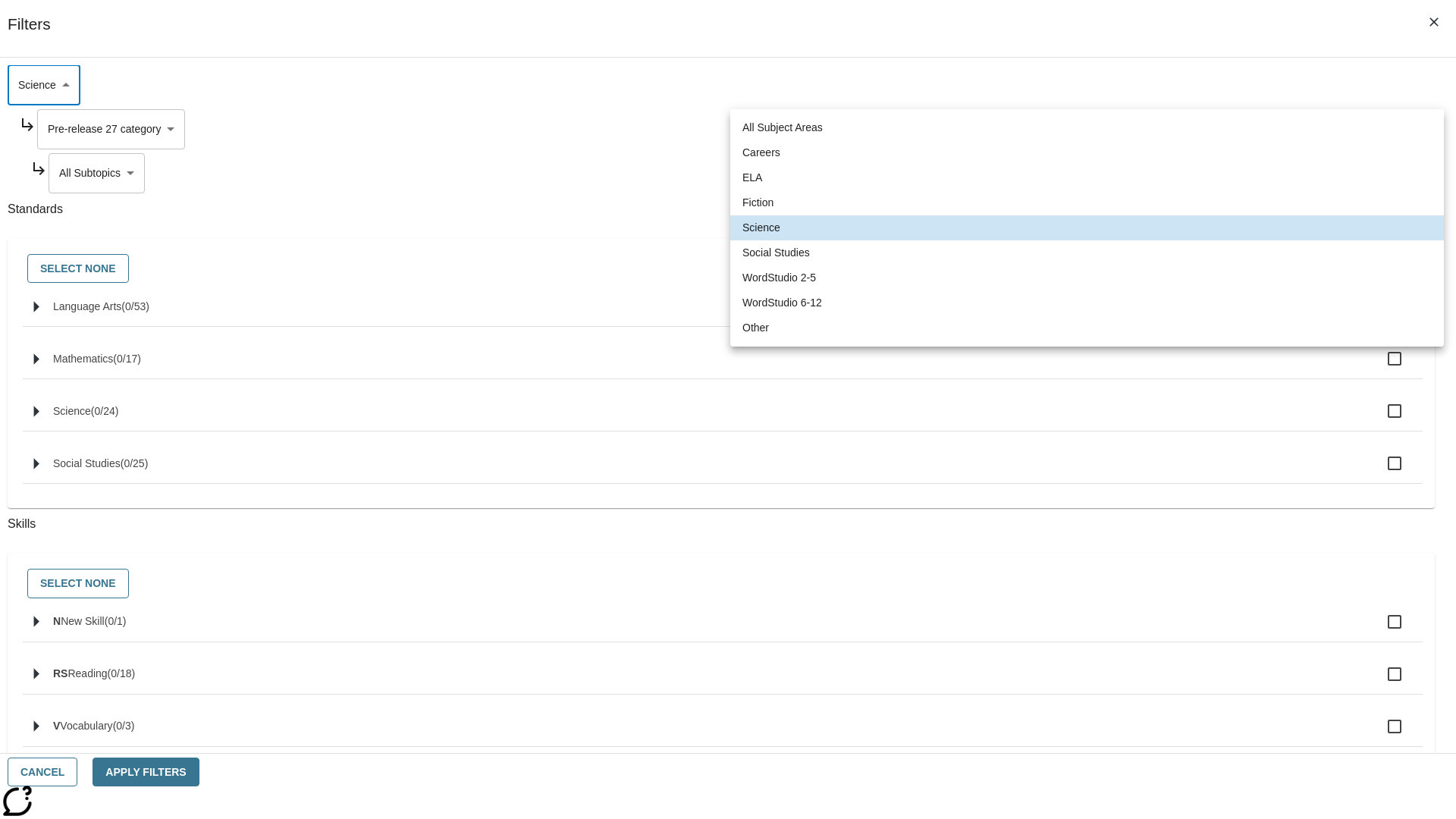
type input "6"
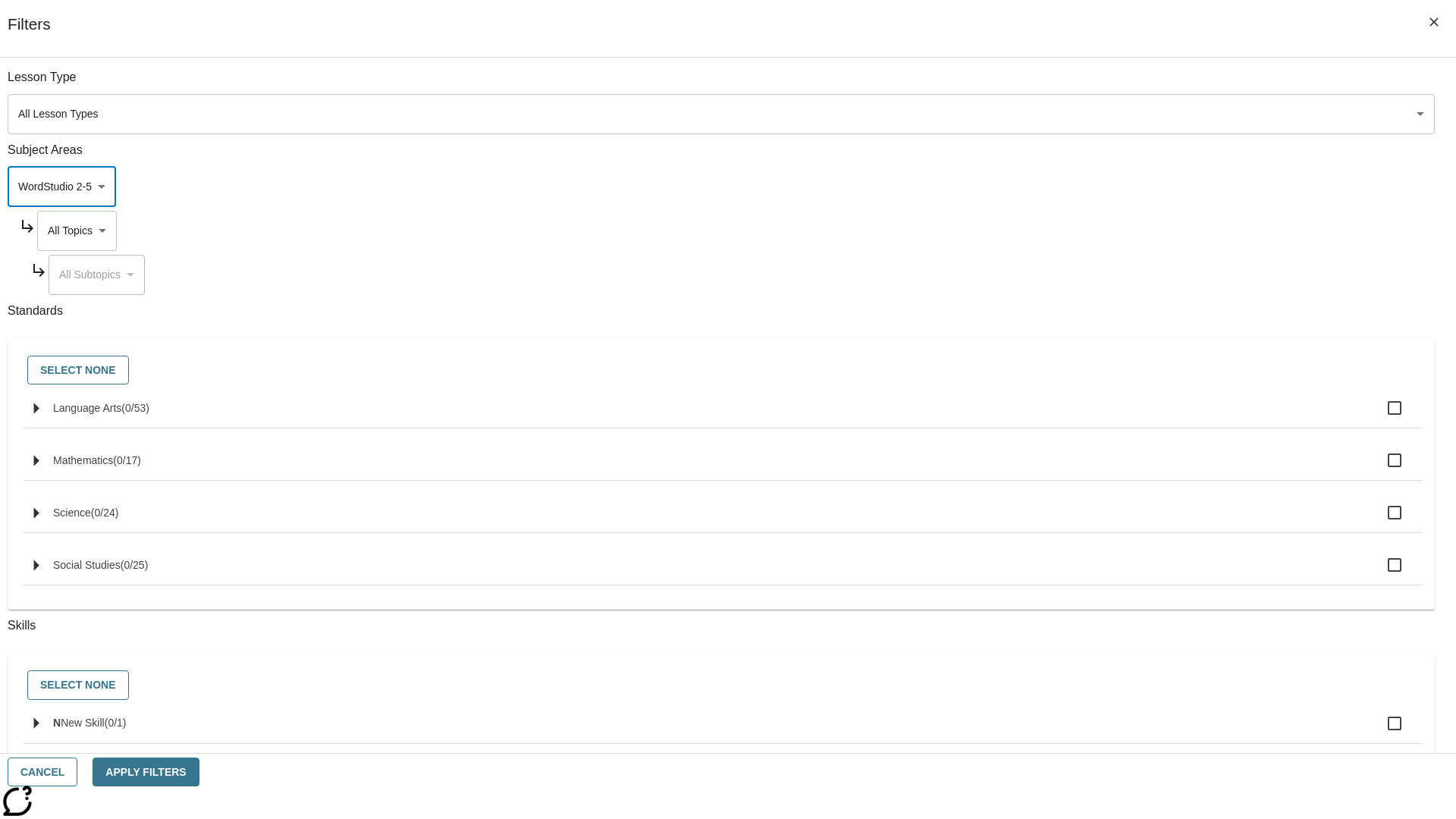
scroll to position [146, 1]
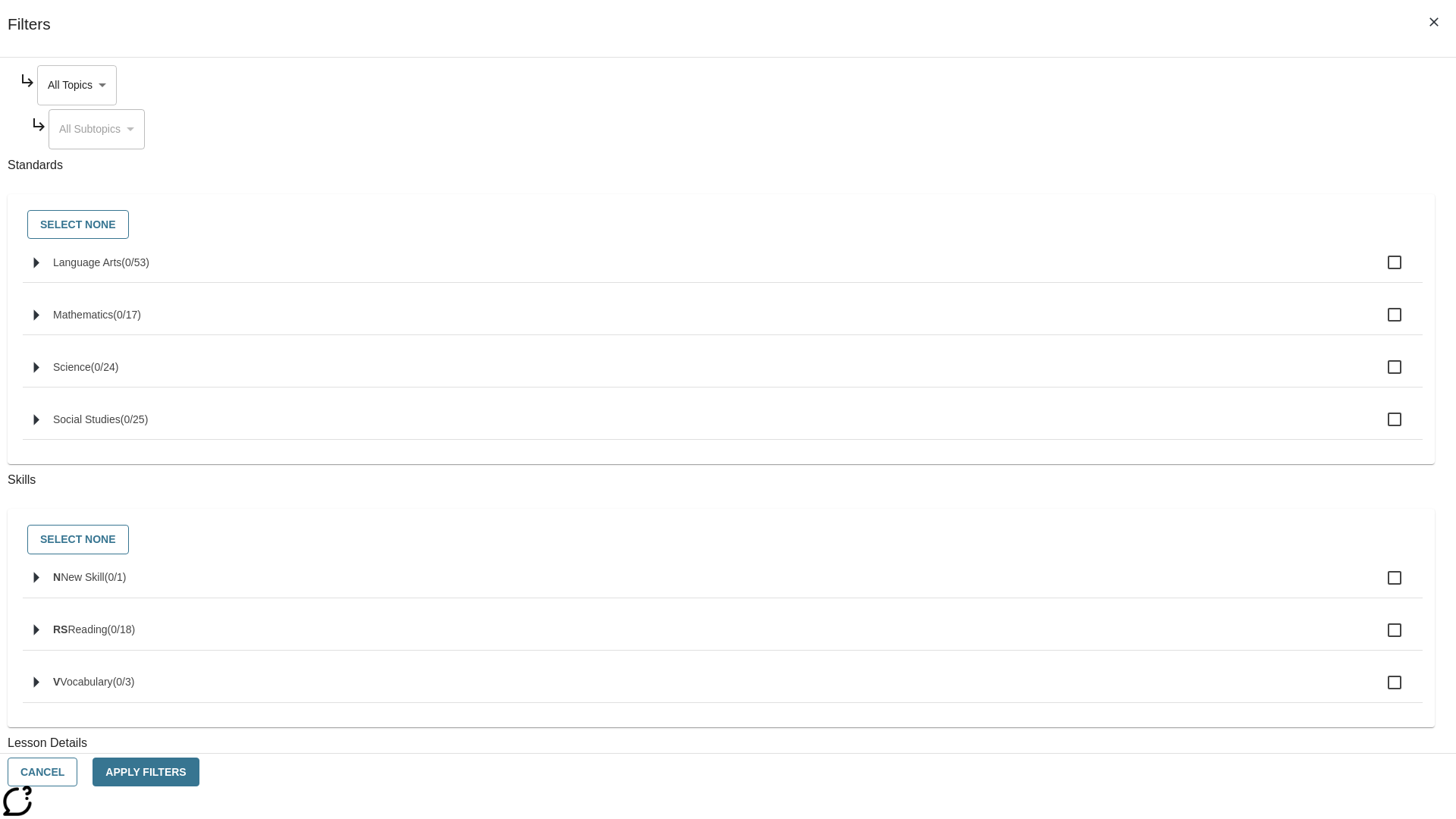
click at [1106, 85] on body "Skip to main content NJ Edition EN Grade 3 2025 Auto Grade 3 Search 0 Tauto Das…" at bounding box center [728, 470] width 1444 height 837
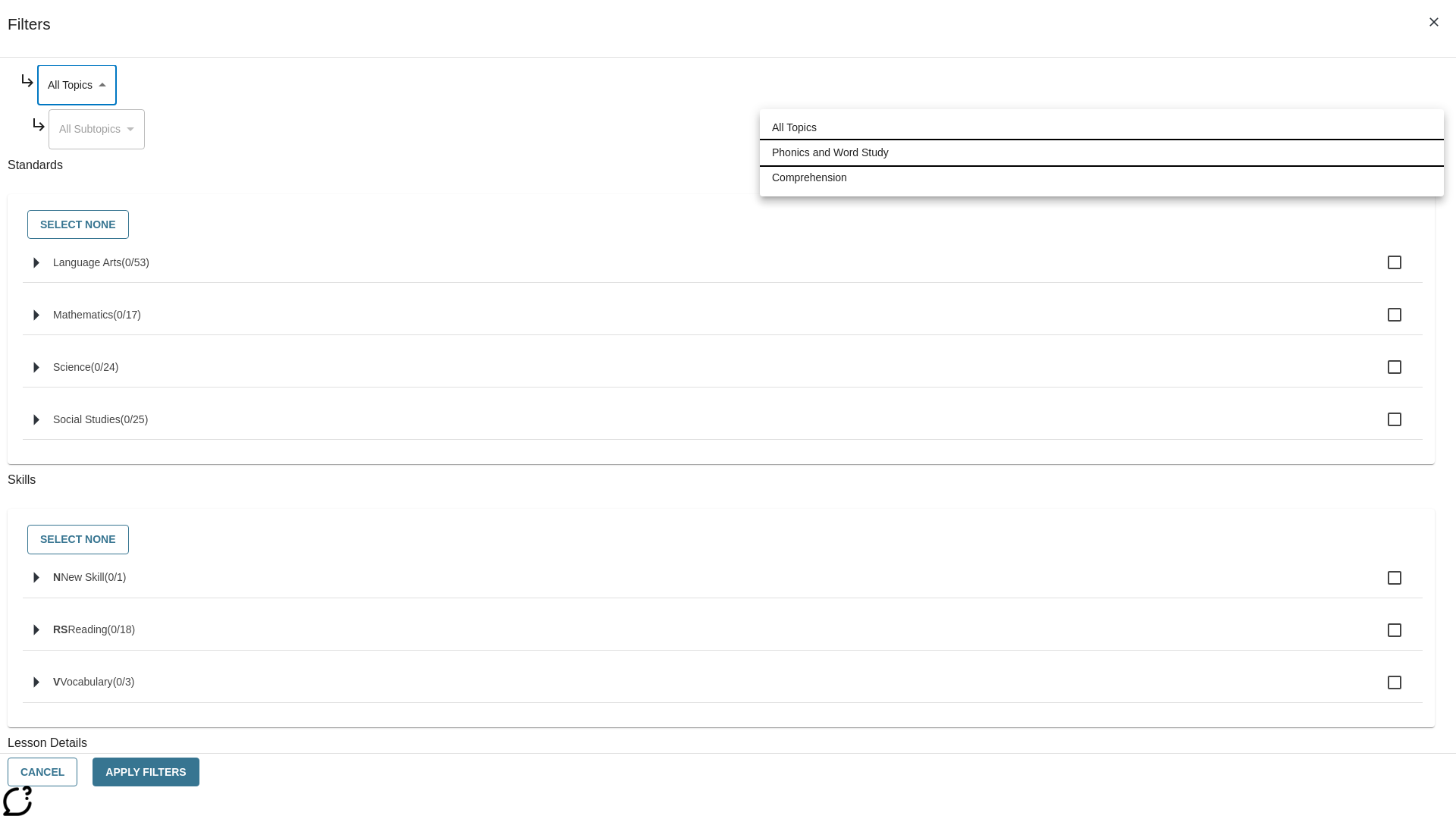
click at [1102, 153] on li "Phonics and Word Study" at bounding box center [1102, 153] width 684 height 25
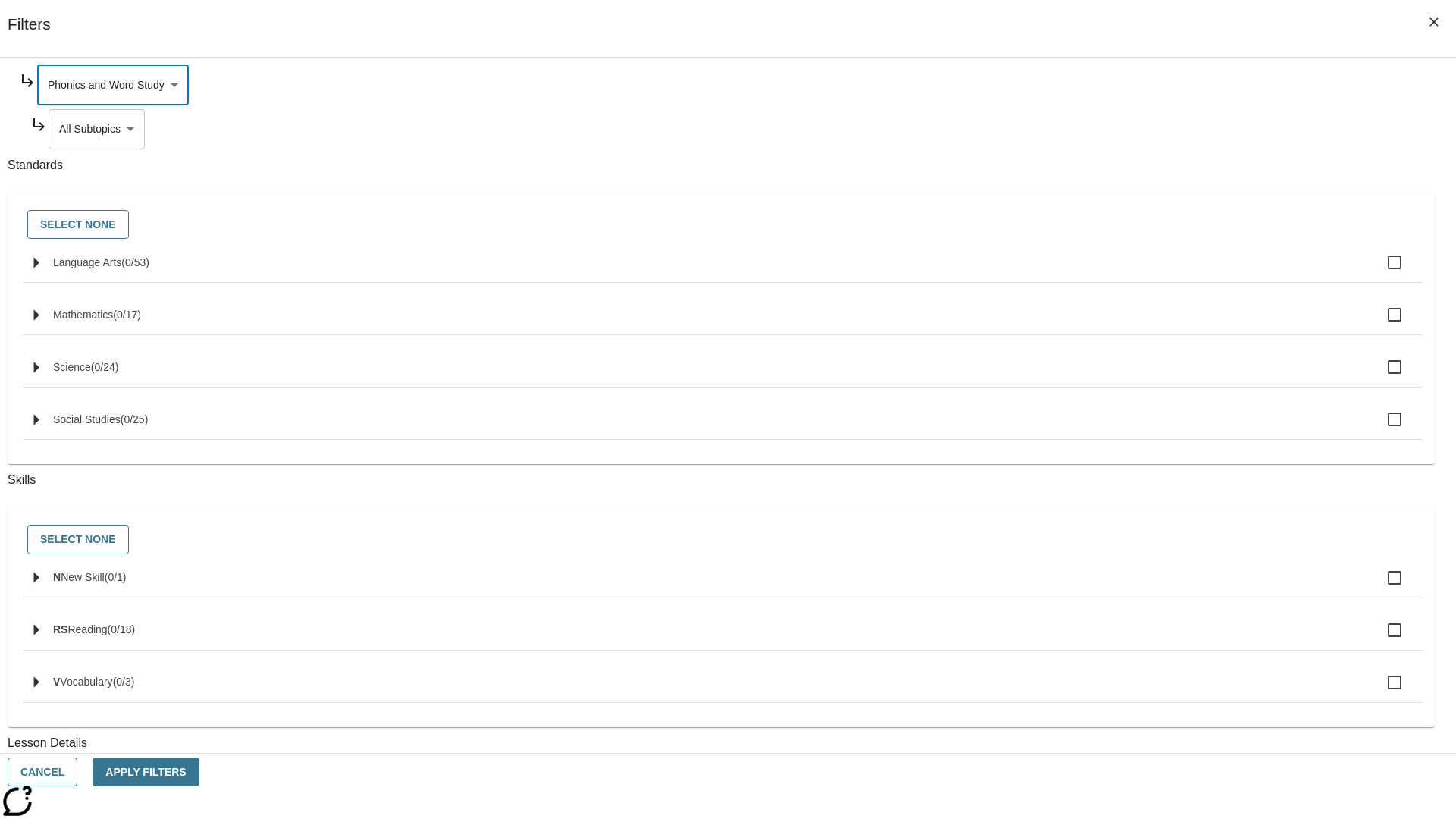
click at [1112, 275] on body "Skip to main content NJ Edition EN Grade 3 2025 Auto Grade 3 Search 0 Tauto Das…" at bounding box center [728, 470] width 1444 height 837
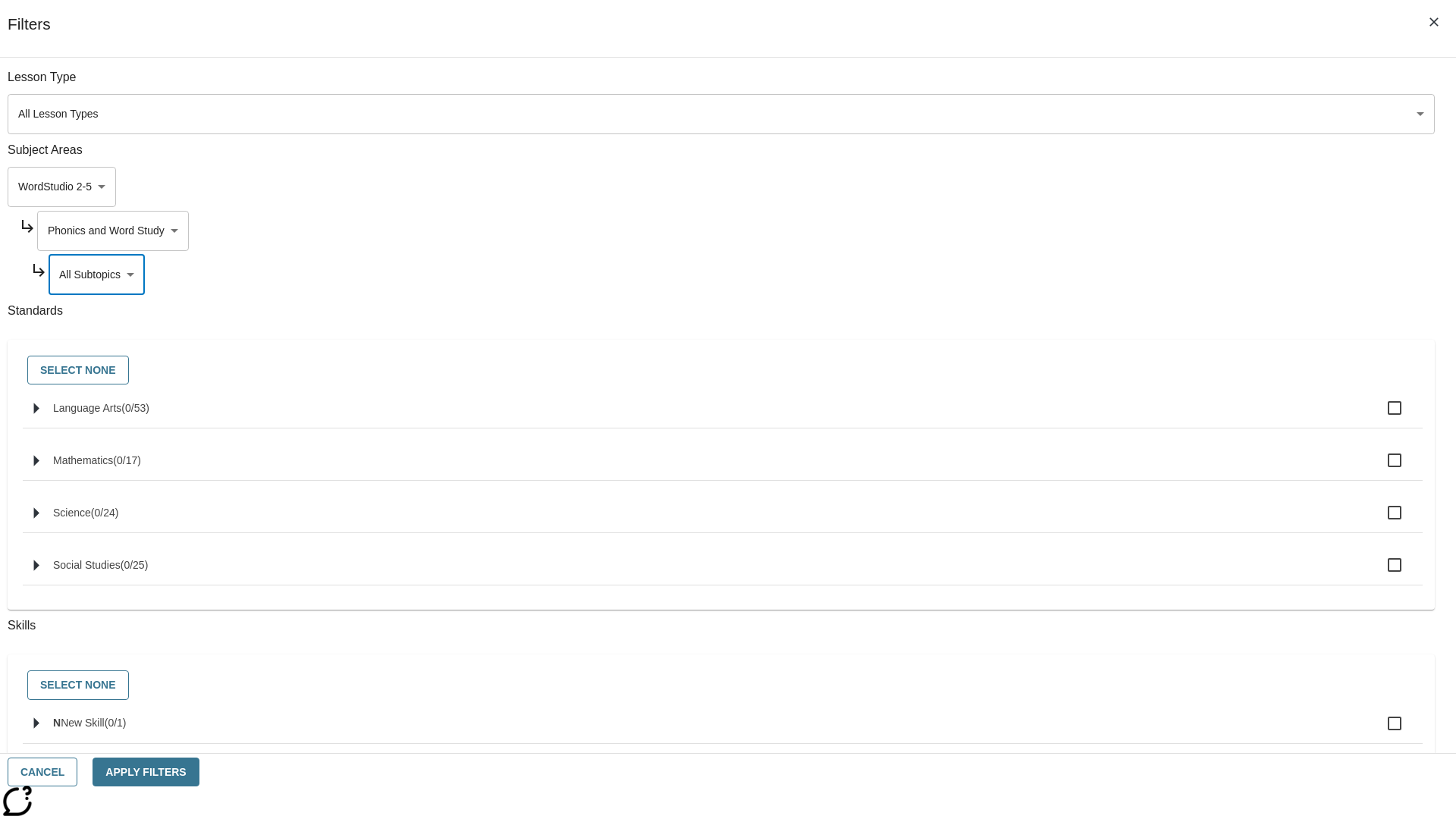
scroll to position [0, 1]
click at [1106, 85] on body "Skip to main content NJ Edition EN Grade 3 2025 Auto Grade 3 Search 0 Tauto Das…" at bounding box center [728, 470] width 1444 height 837
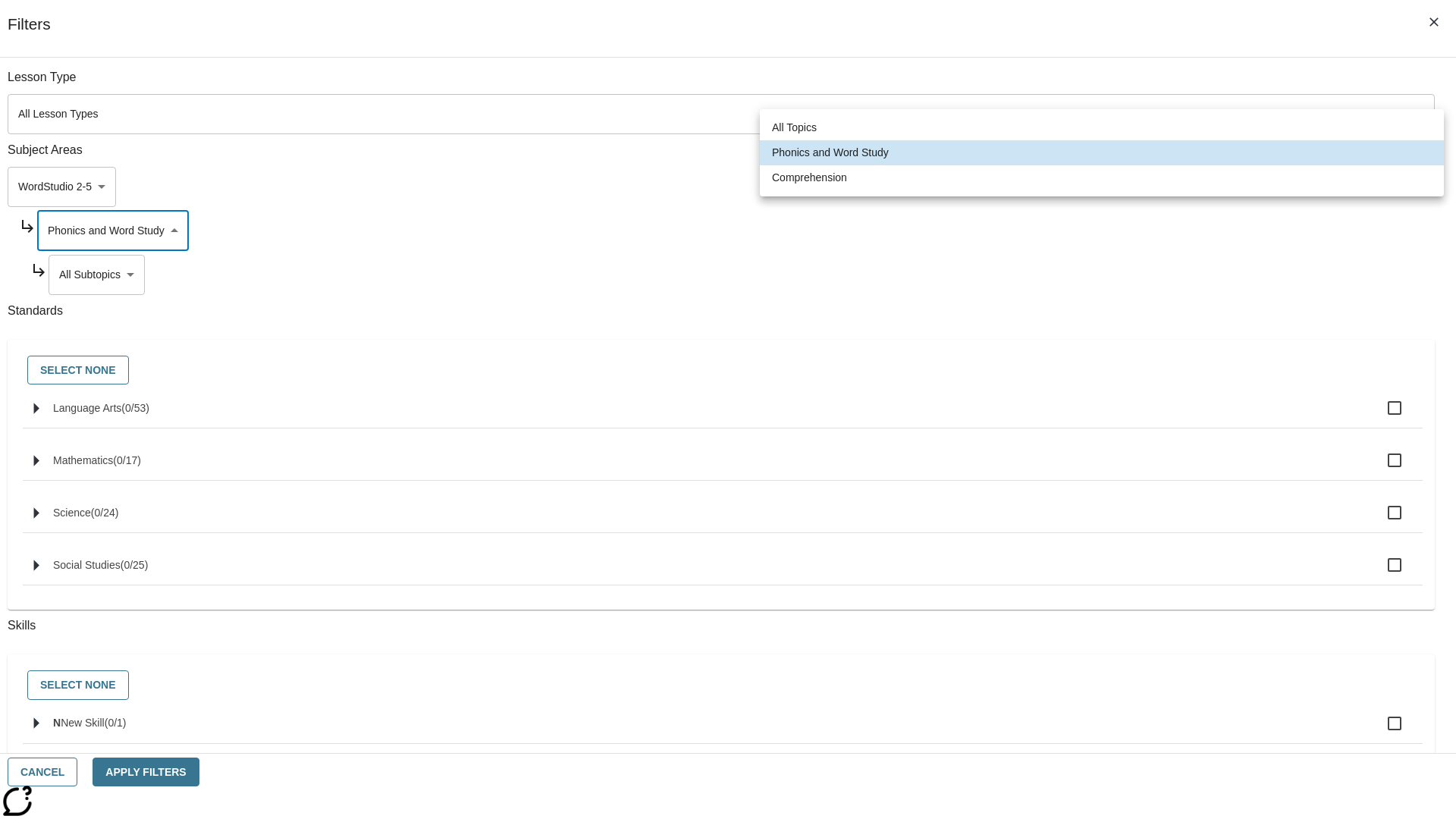
scroll to position [146, 1]
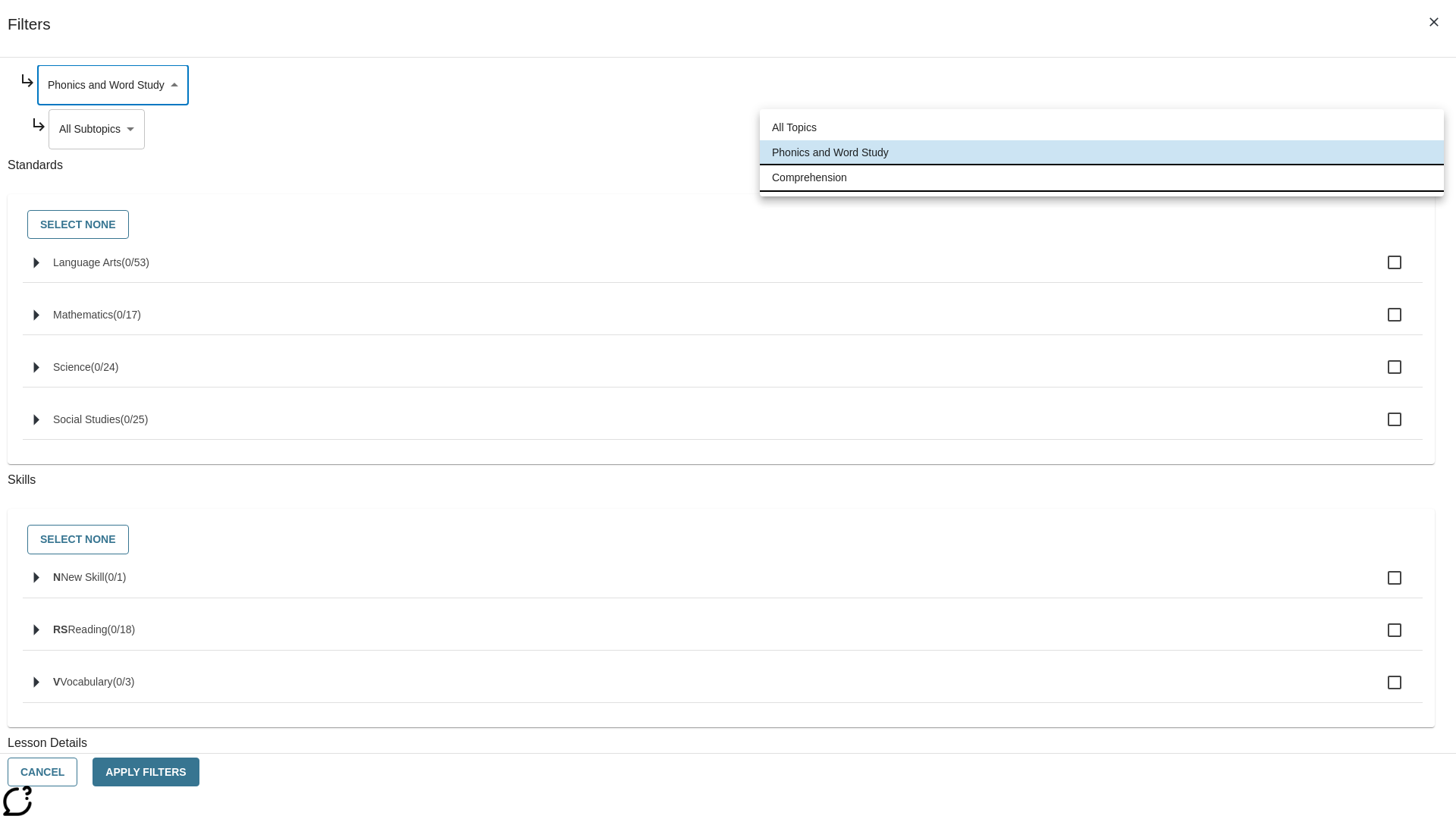
click at [1102, 177] on li "Comprehension" at bounding box center [1102, 177] width 684 height 25
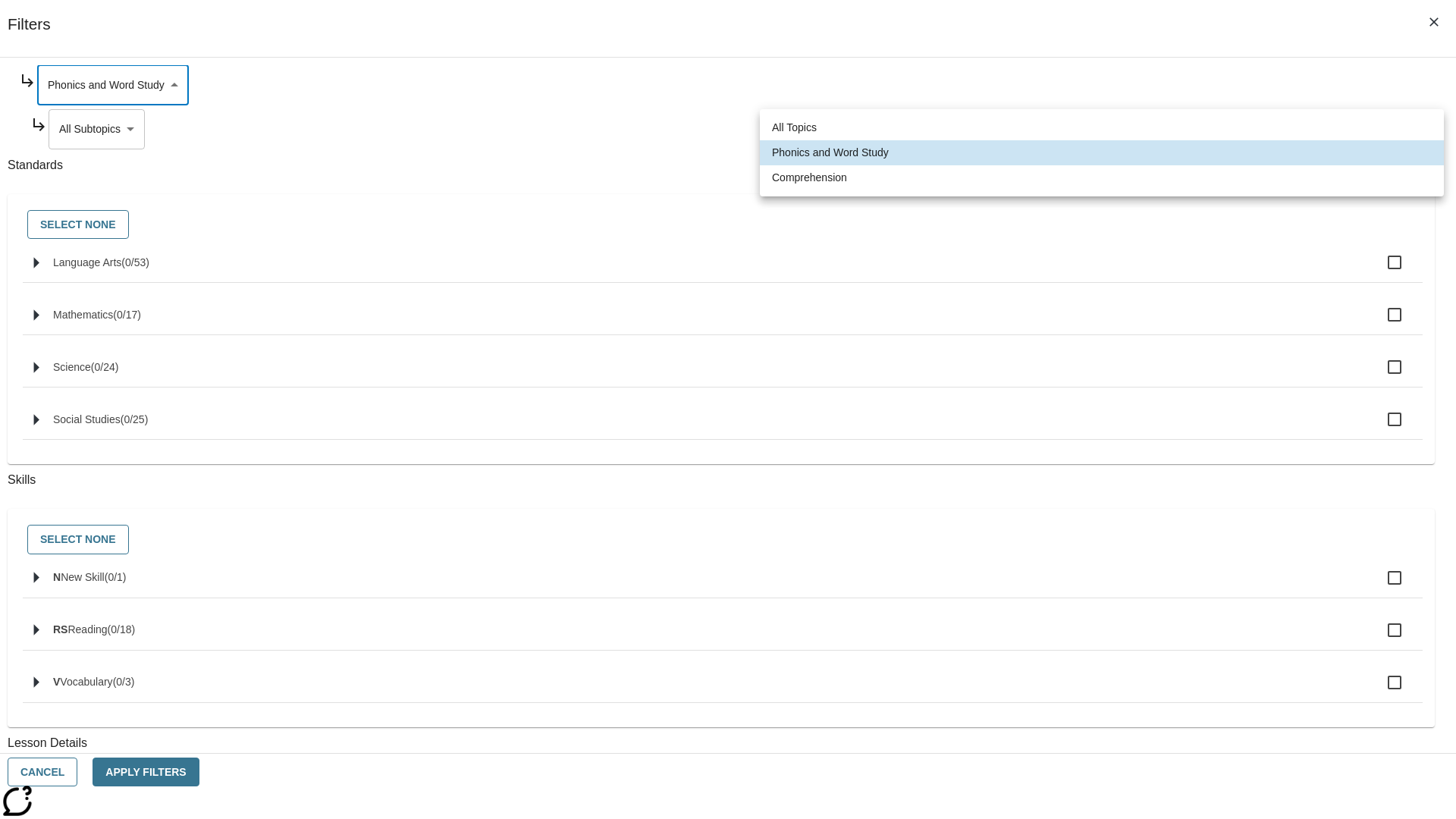
type input "252"
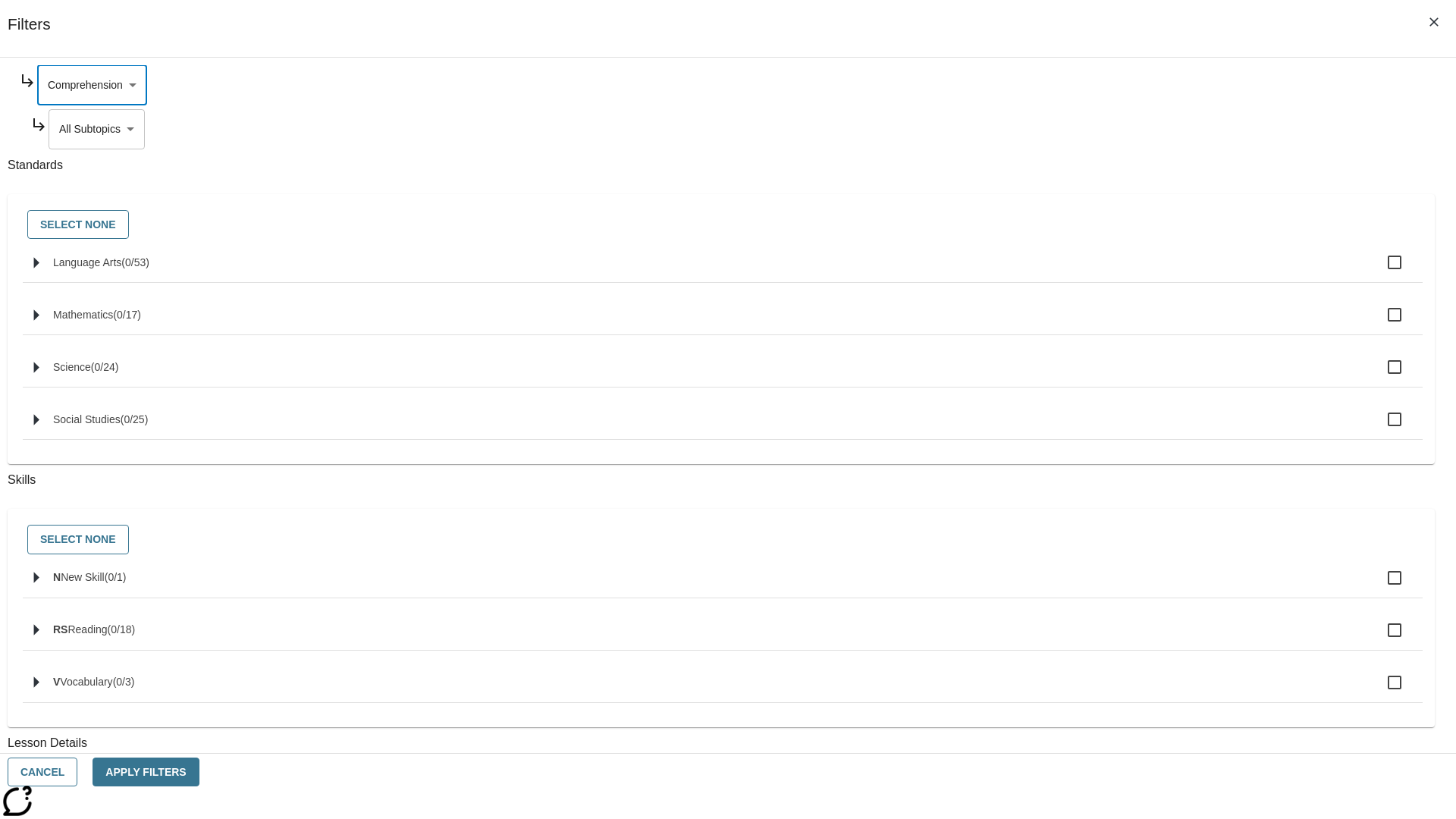
click at [1112, 275] on body "Skip to main content NJ Edition EN Grade 3 2025 Auto Grade 3 Search 0 Tauto Das…" at bounding box center [728, 470] width 1444 height 837
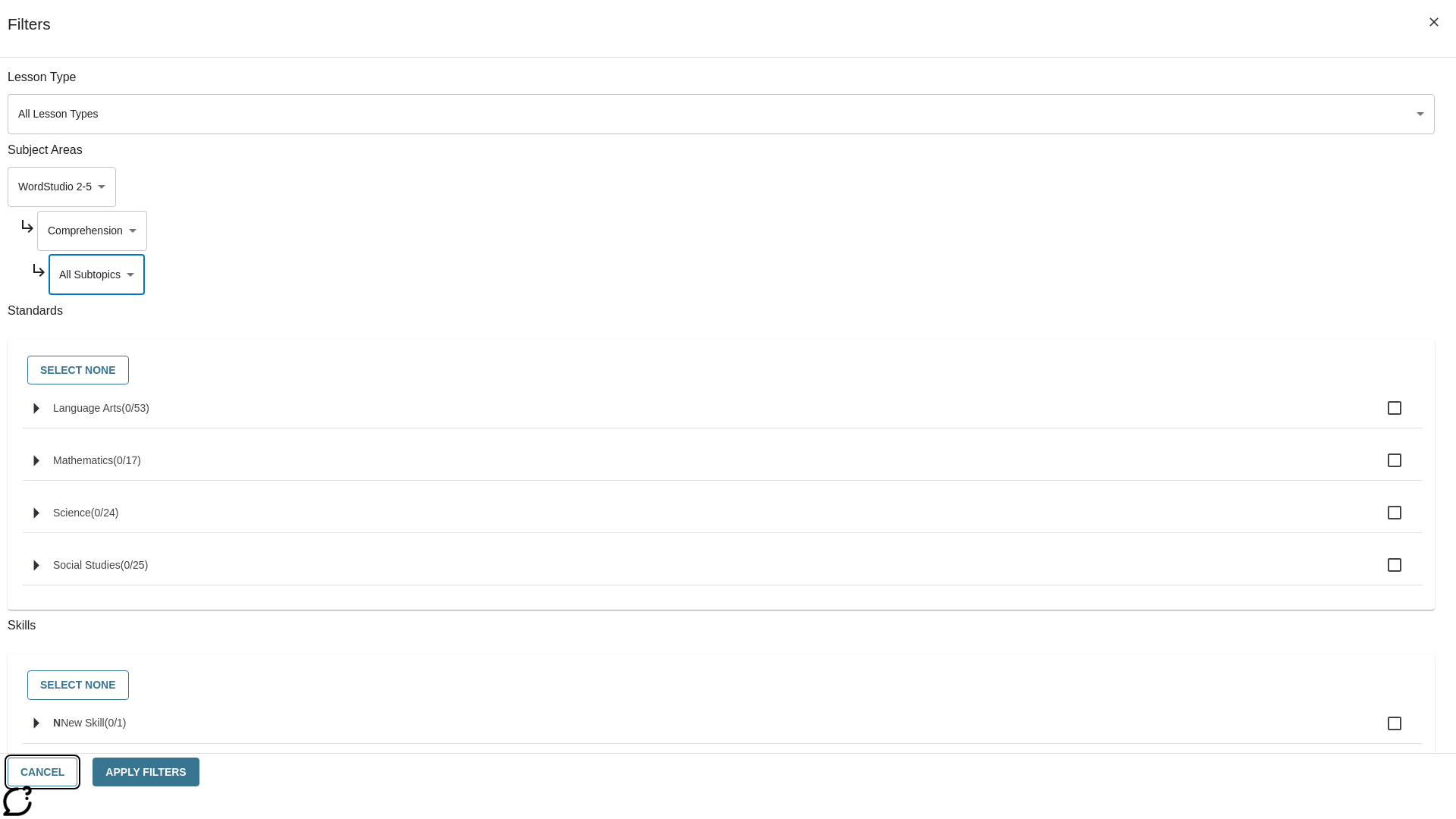
click at [77, 772] on button "Cancel" at bounding box center [43, 772] width 69 height 30
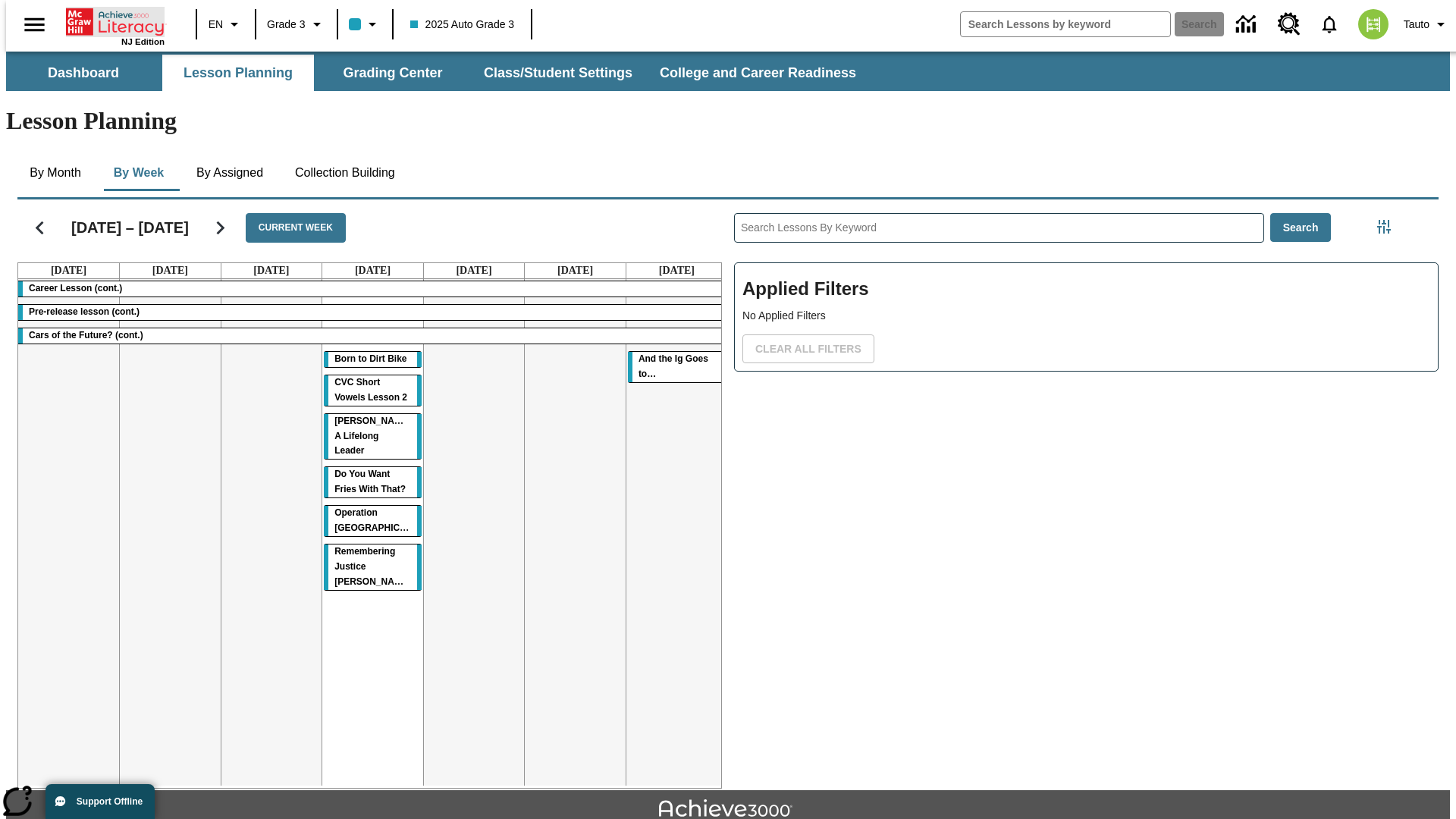
click at [109, 21] on icon "Home" at bounding box center [117, 22] width 101 height 31
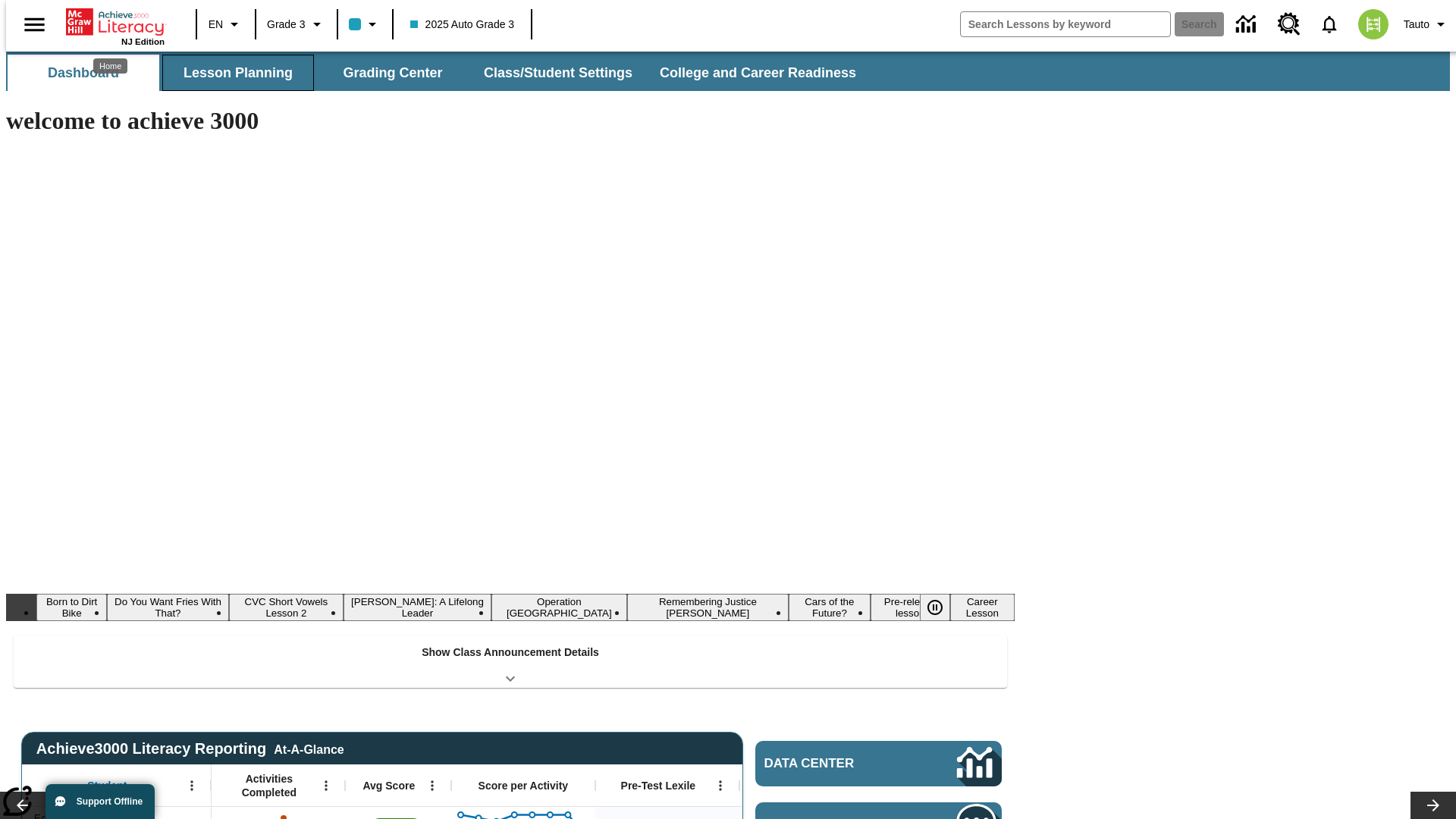
click at [232, 72] on button "Lesson Planning" at bounding box center [238, 72] width 152 height 37
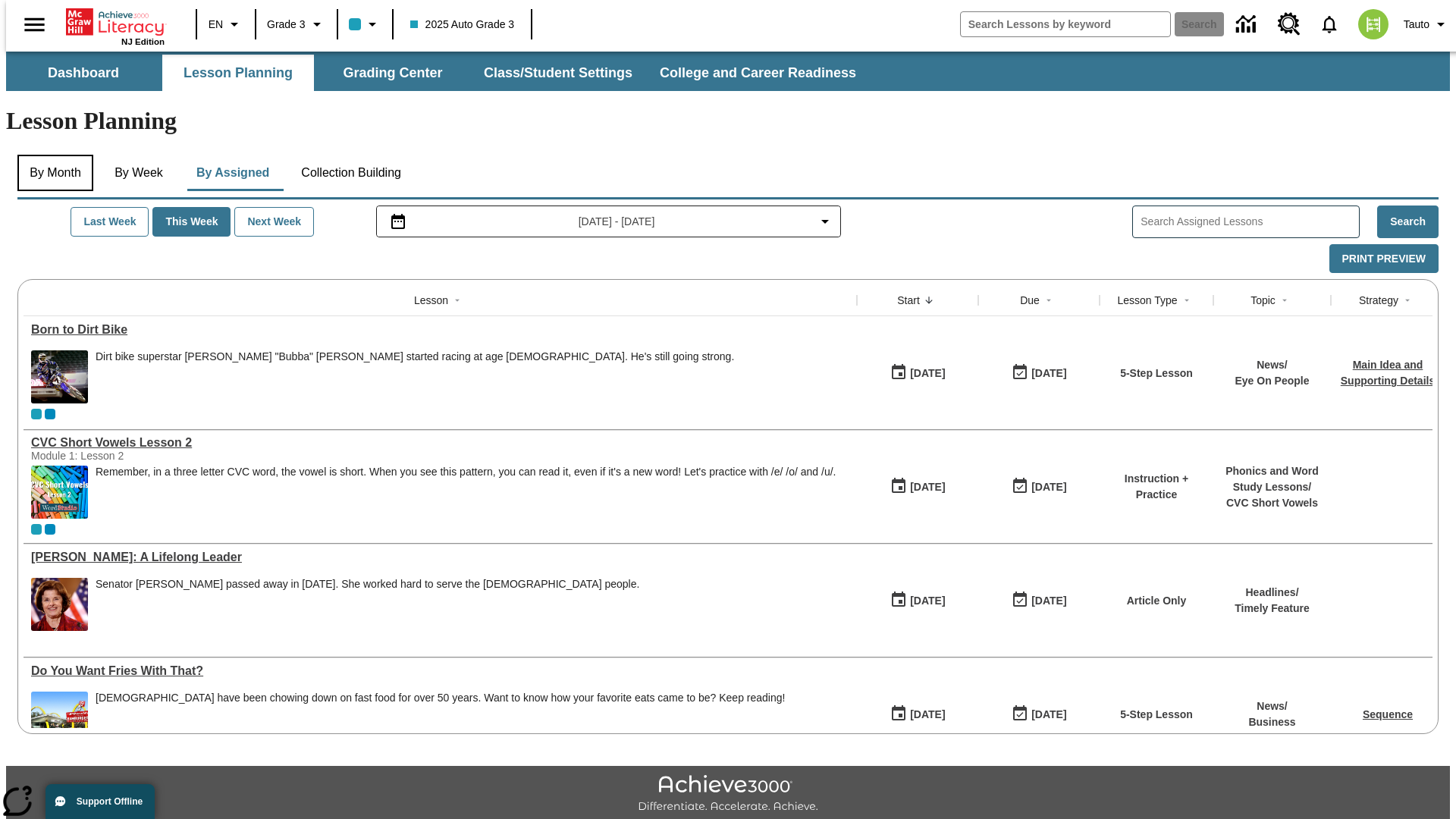
click at [51, 155] on button "By Month" at bounding box center [56, 173] width 76 height 37
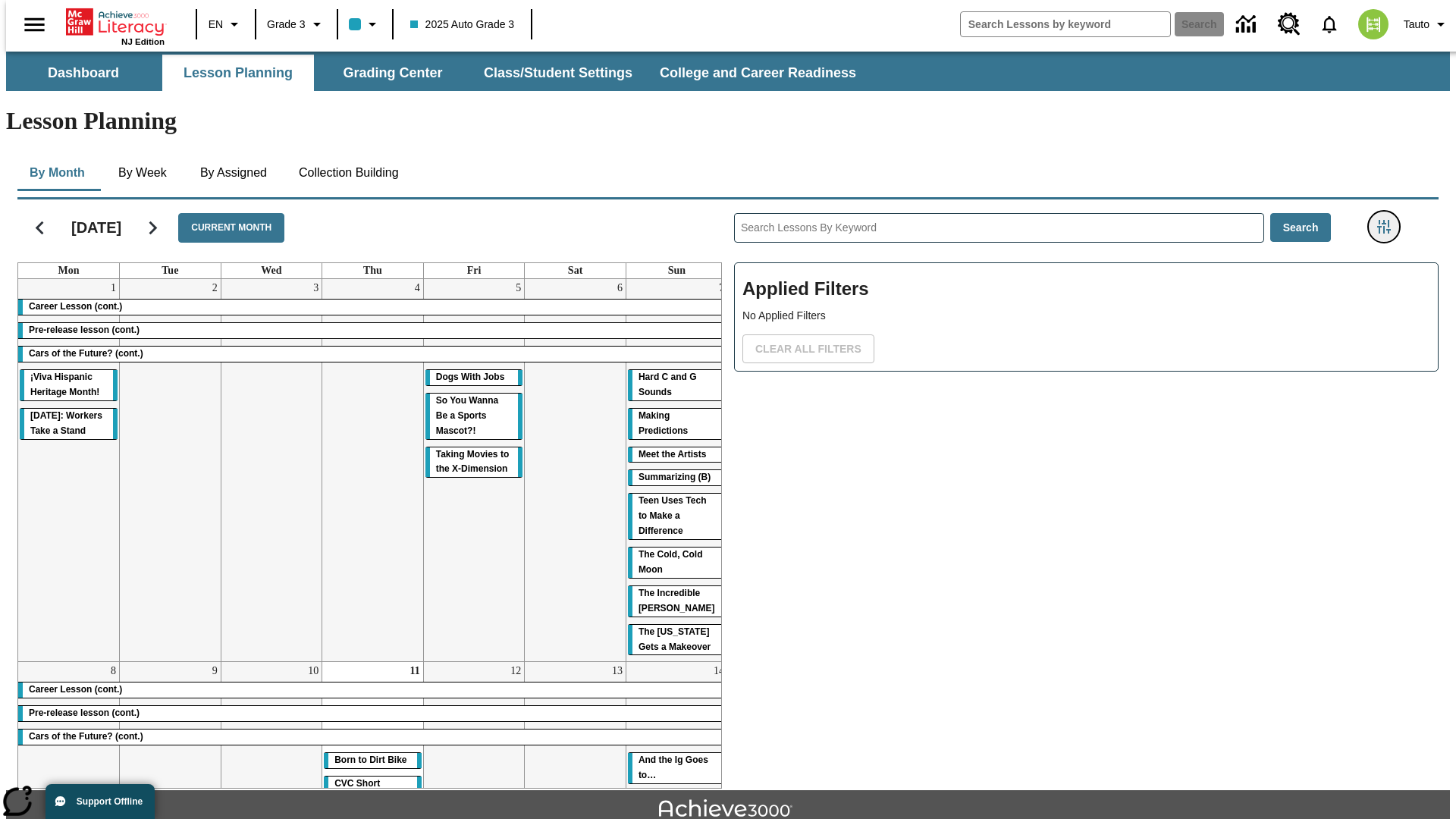
click at [1389, 220] on icon "Filters Side menu" at bounding box center [1384, 227] width 14 height 14
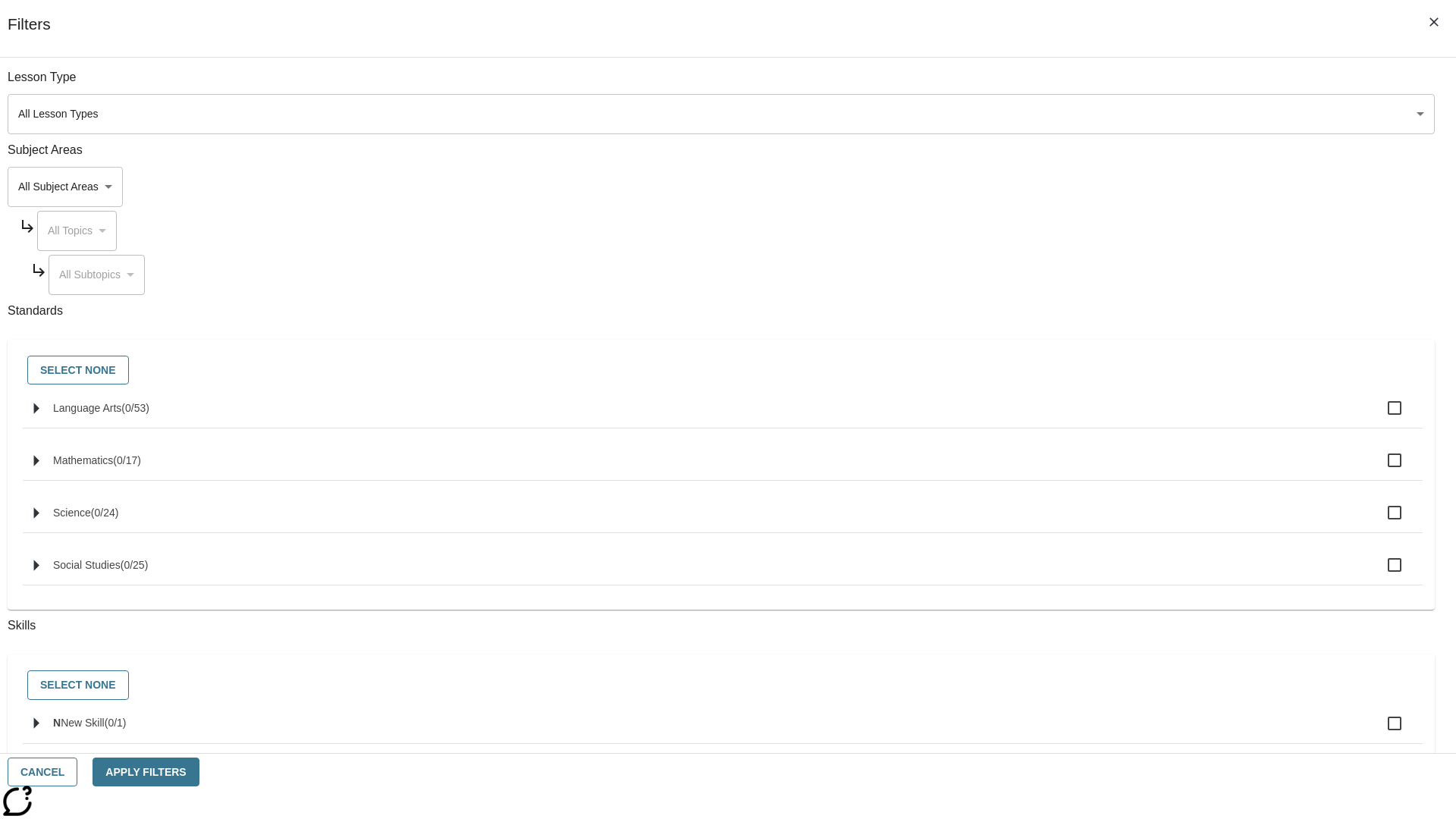
click at [1092, 186] on body "Skip to main content NJ Edition EN Grade 3 2025 Auto Grade 3 Search 0 Tauto Das…" at bounding box center [728, 470] width 1444 height 837
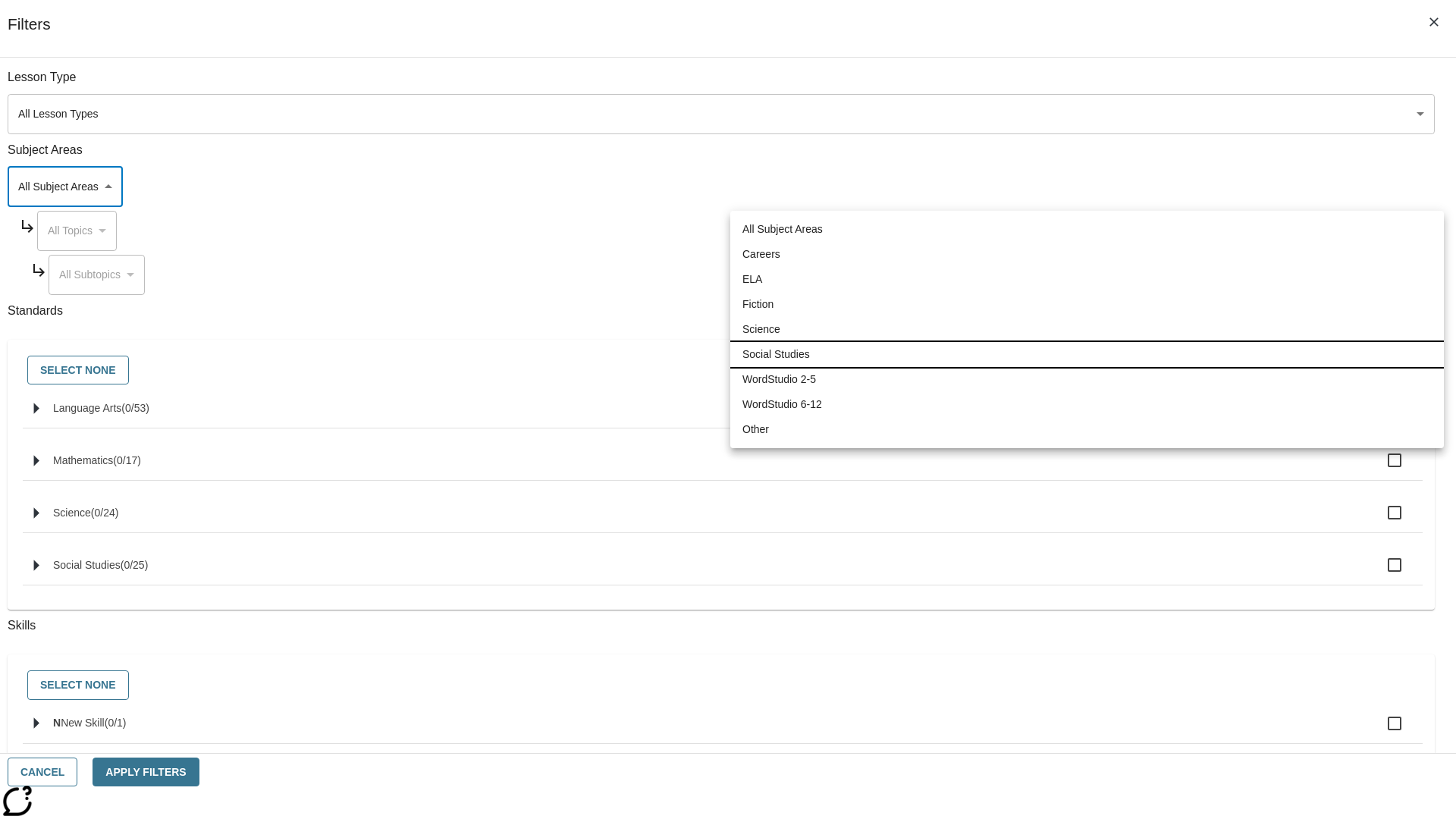
click at [1086, 354] on li "Social Studies" at bounding box center [1087, 354] width 714 height 25
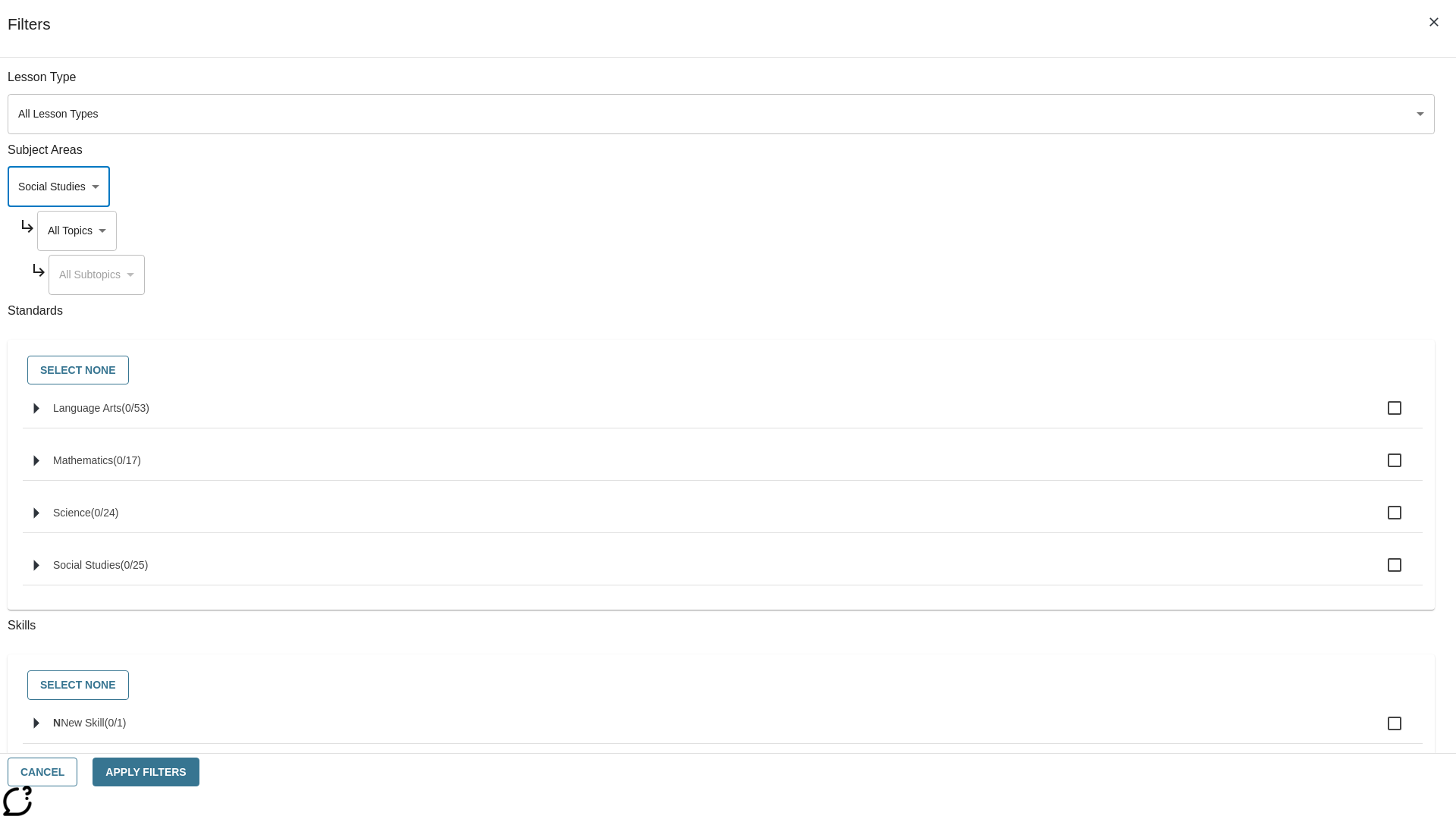
type input "3"
click at [1106, 231] on body "Skip to main content NJ Edition EN Grade 3 2025 Auto Grade 3 Search 0 Tauto Das…" at bounding box center [728, 470] width 1444 height 837
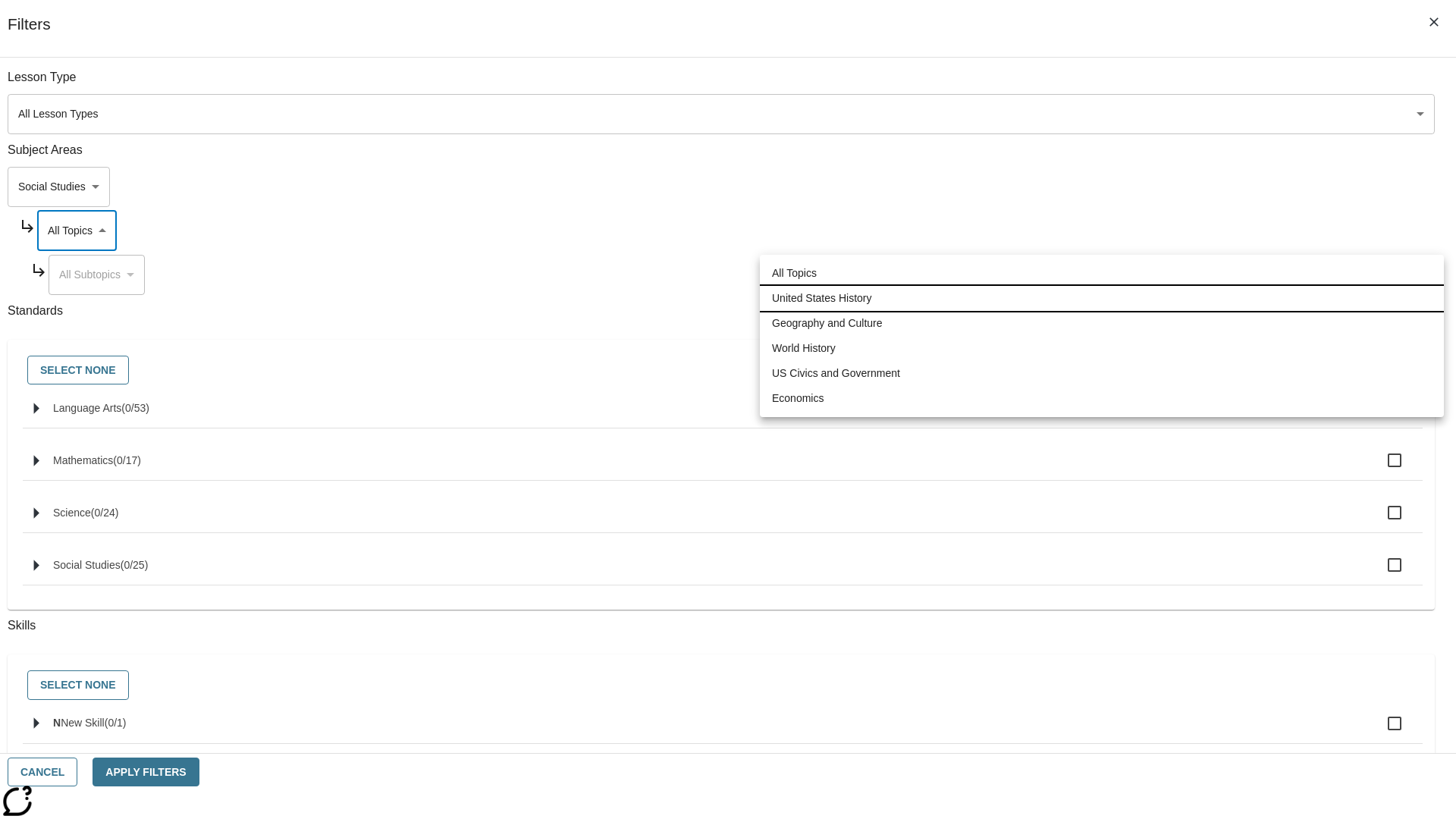
click at [1102, 298] on li "United States History" at bounding box center [1102, 297] width 684 height 25
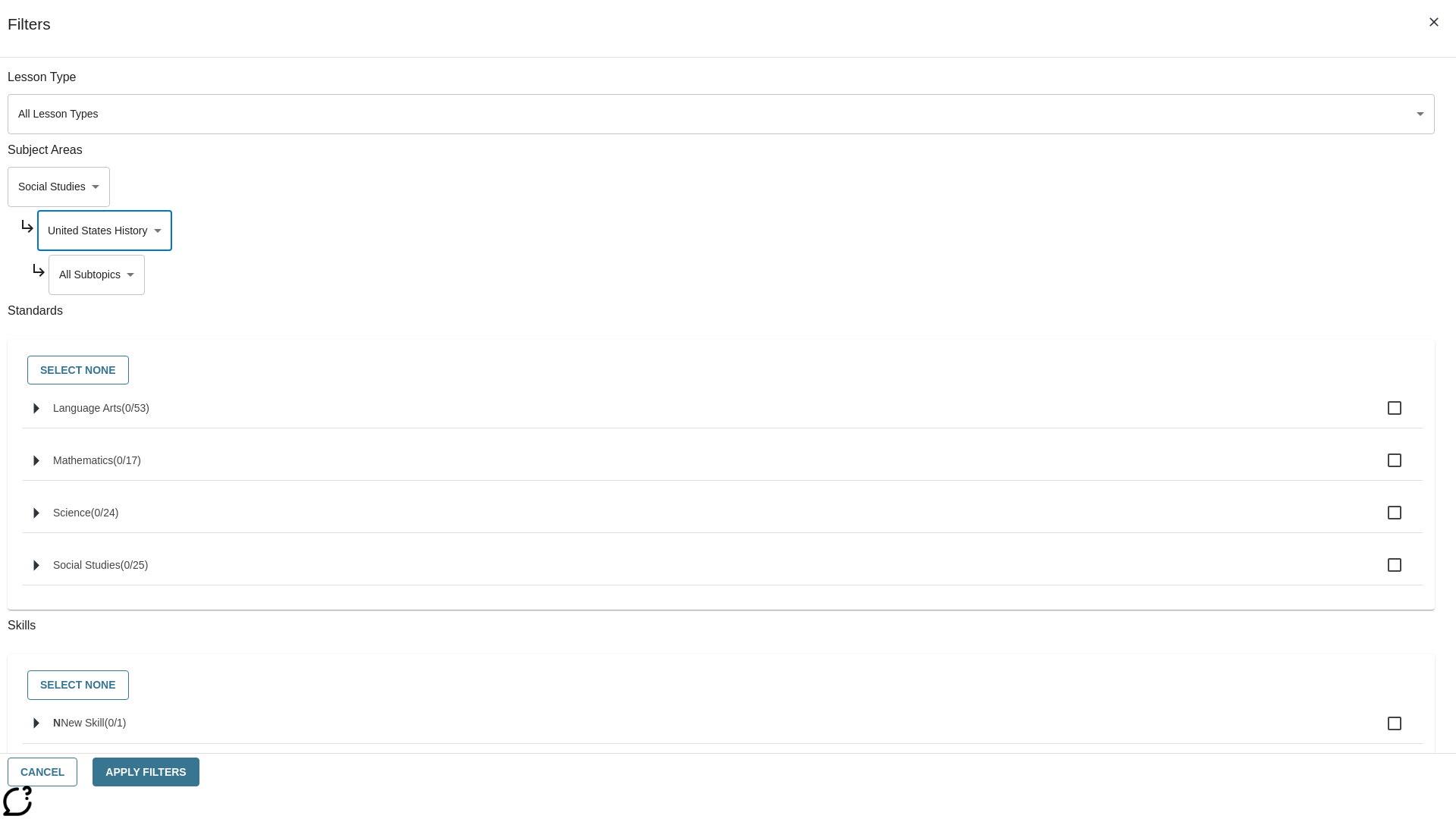
type input "184"
click at [1112, 275] on body "Skip to main content NJ Edition EN Grade 3 2025 Auto Grade 3 Search 0 Tauto Das…" at bounding box center [728, 470] width 1444 height 837
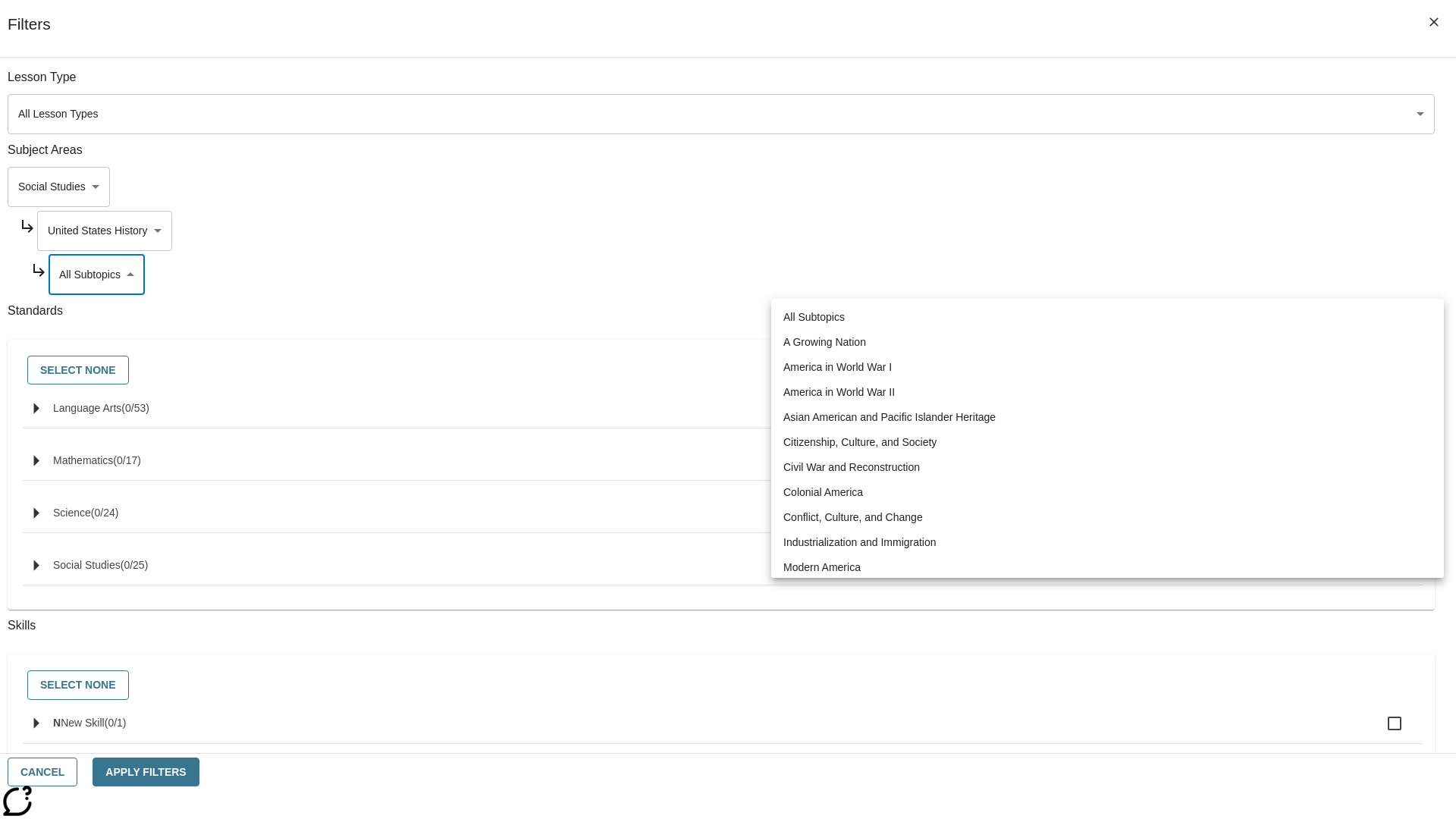
scroll to position [0, 1]
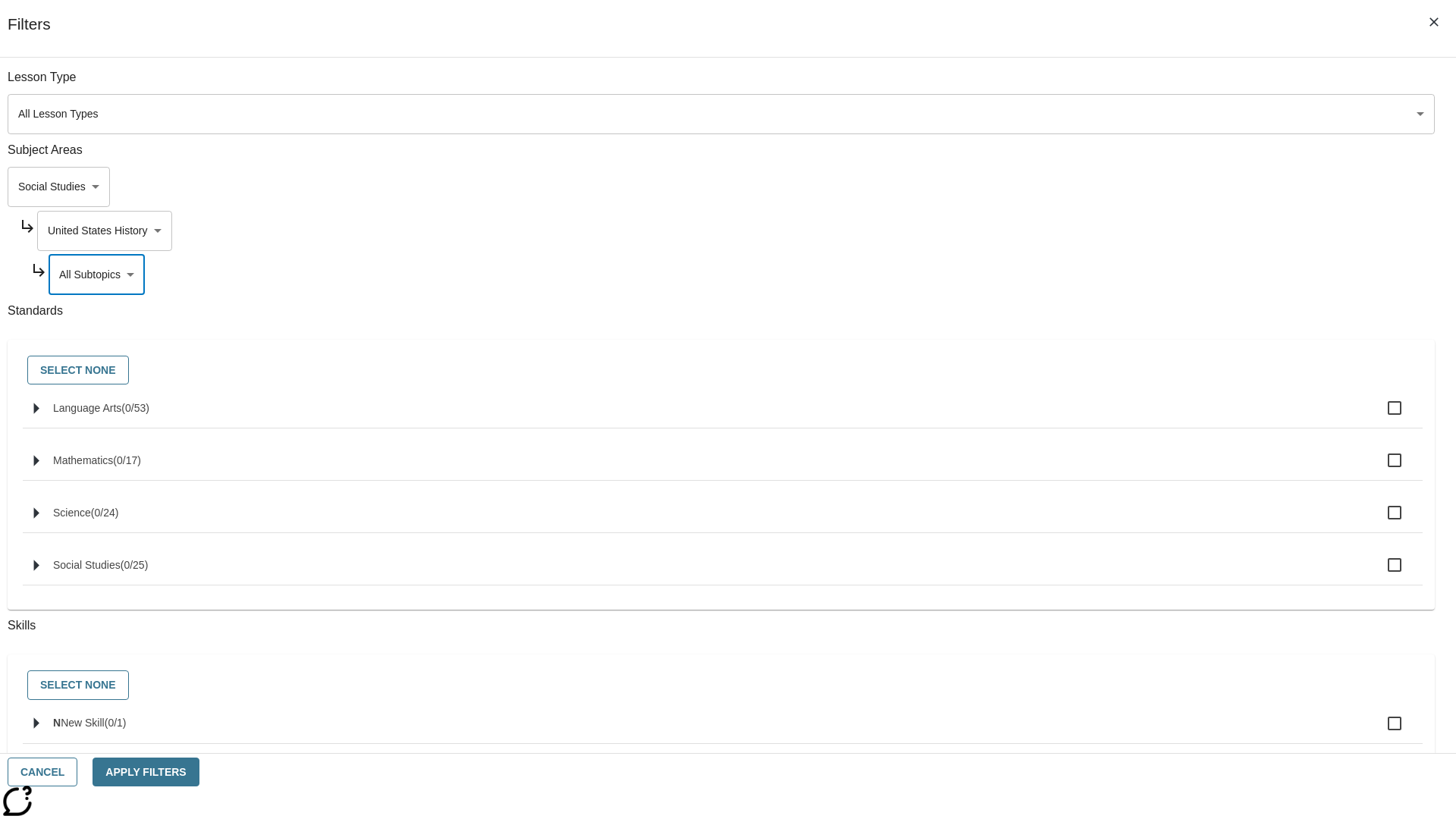
click at [1106, 231] on body "Skip to main content NJ Edition EN Grade 3 2025 Auto Grade 3 Search 0 Tauto Das…" at bounding box center [728, 470] width 1444 height 837
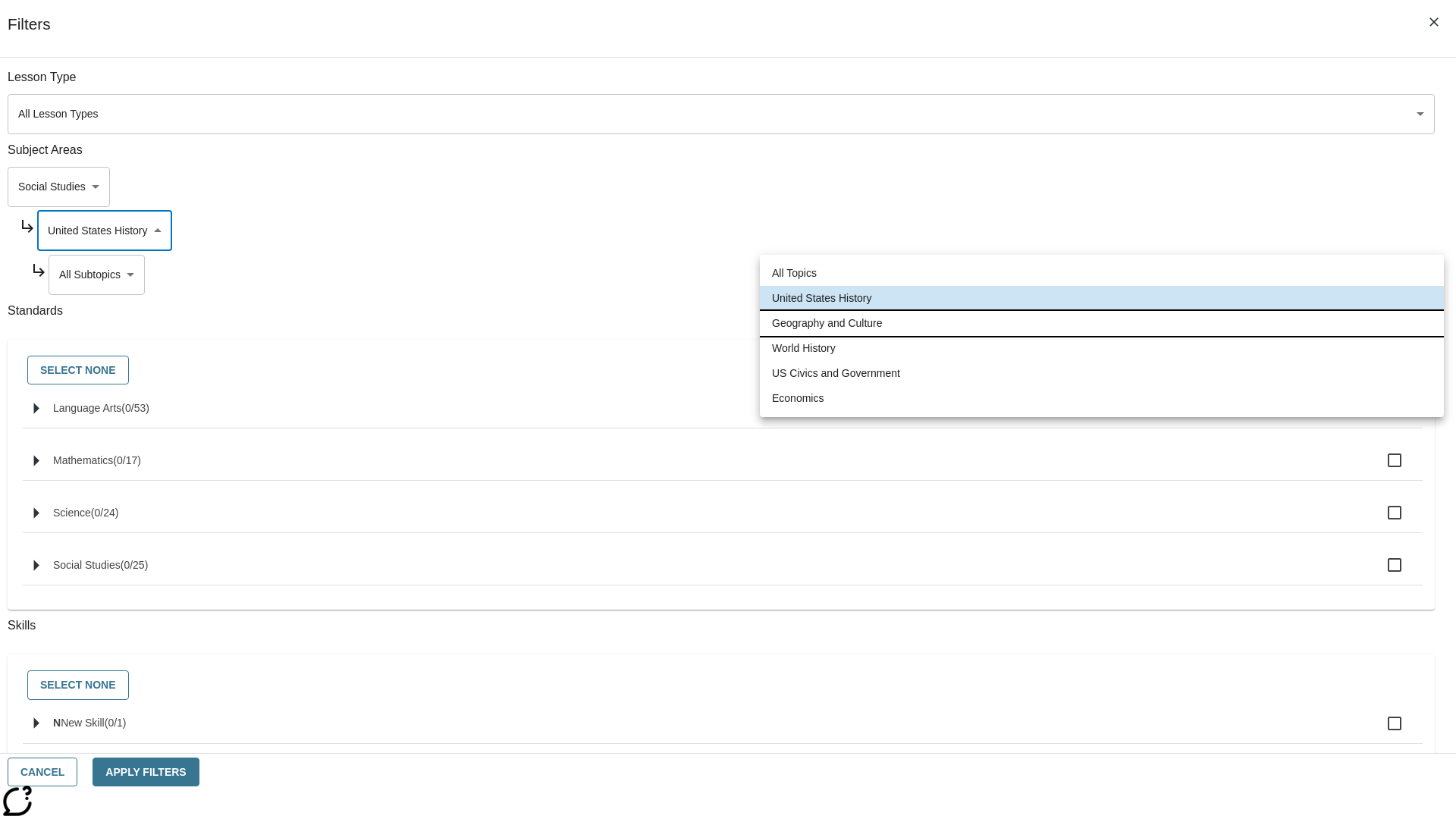
click at [1102, 323] on li "Geography and Culture" at bounding box center [1102, 323] width 684 height 25
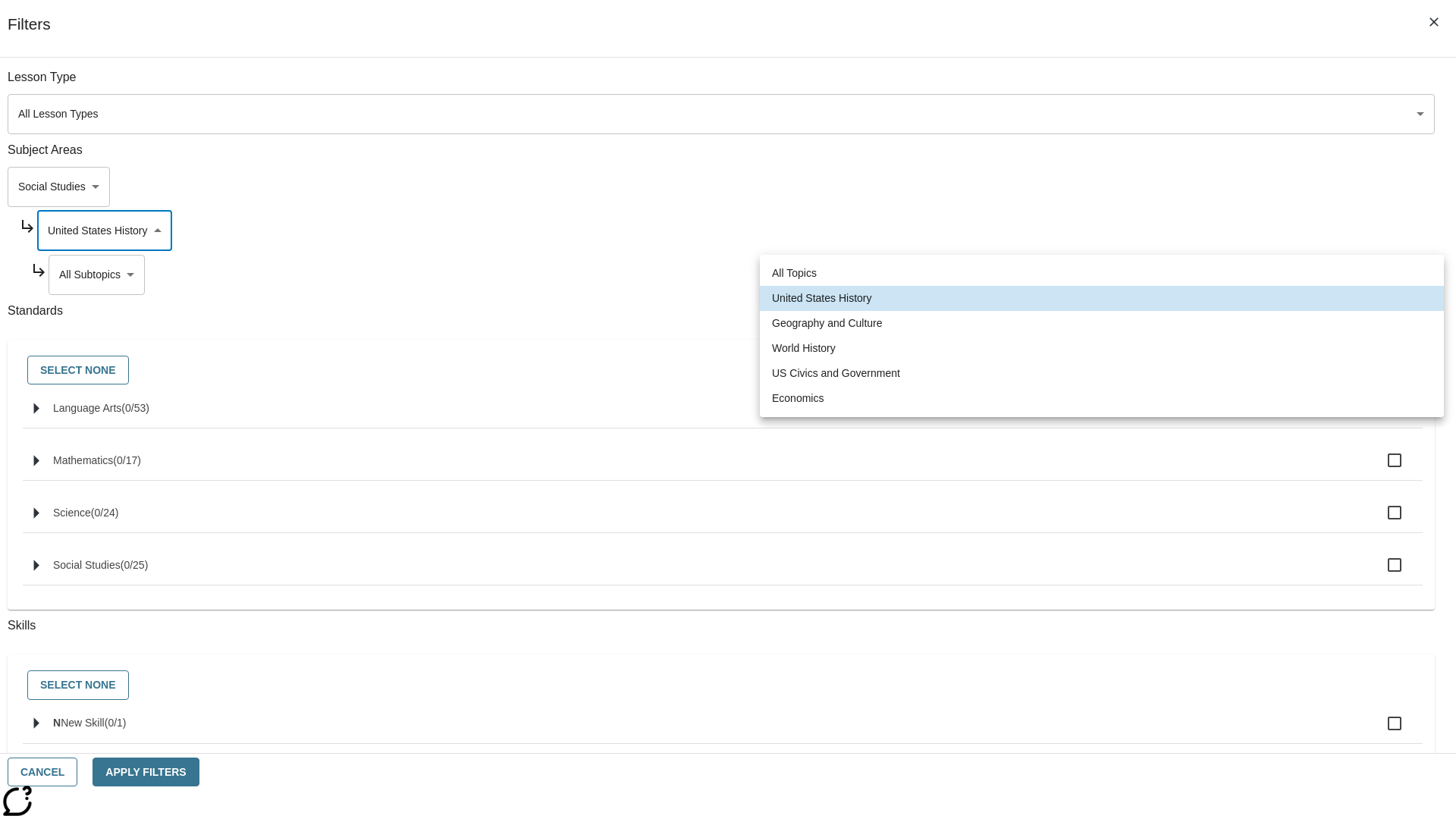
type input "186"
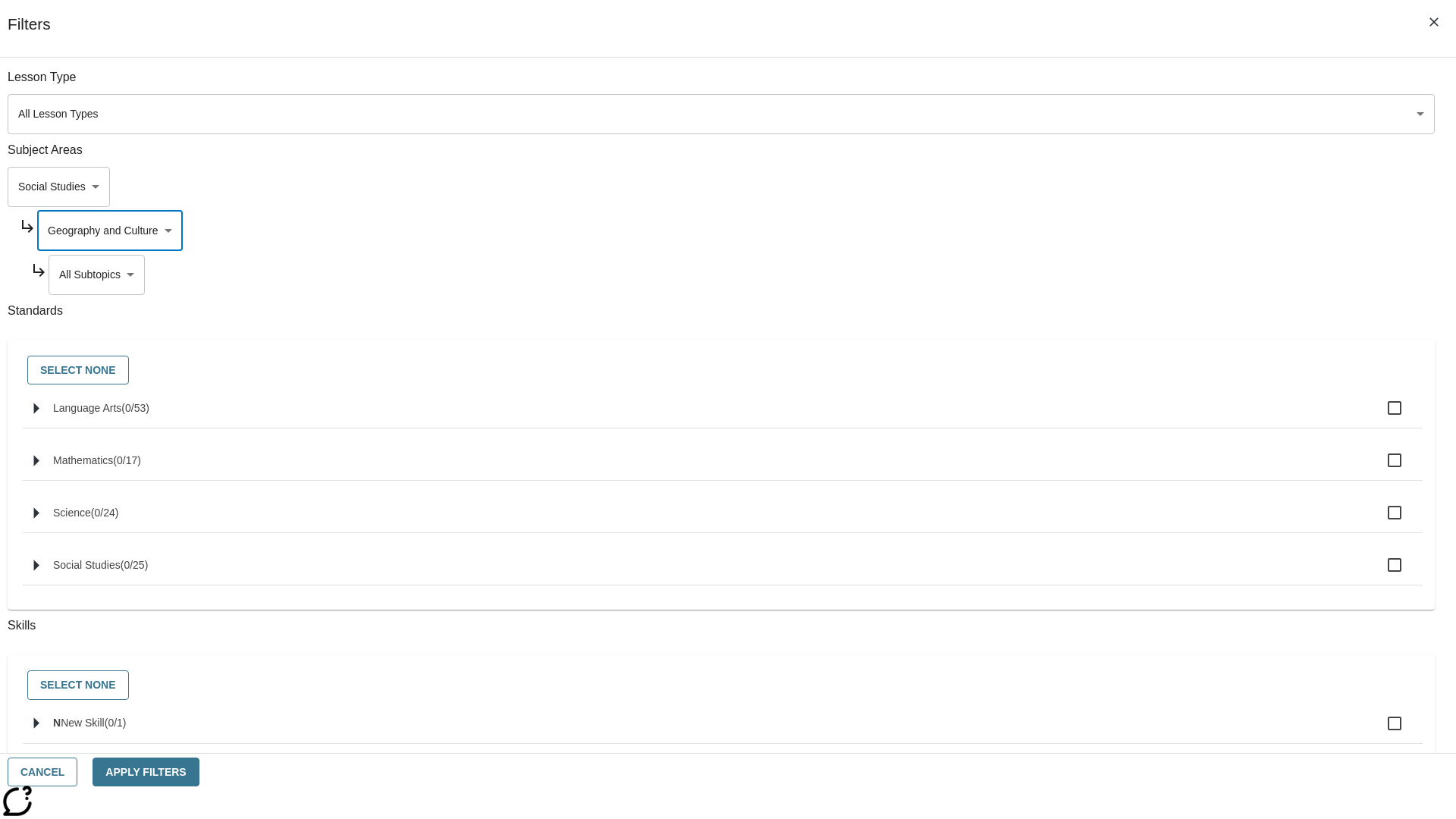
click at [1112, 85] on body "Skip to main content NJ Edition EN Grade 3 2025 Auto Grade 3 Search 0 Tauto Das…" at bounding box center [728, 470] width 1444 height 837
click at [1106, 85] on body "Skip to main content NJ Edition EN Grade 3 2025 Auto Grade 3 Search 0 Tauto Das…" at bounding box center [728, 470] width 1444 height 837
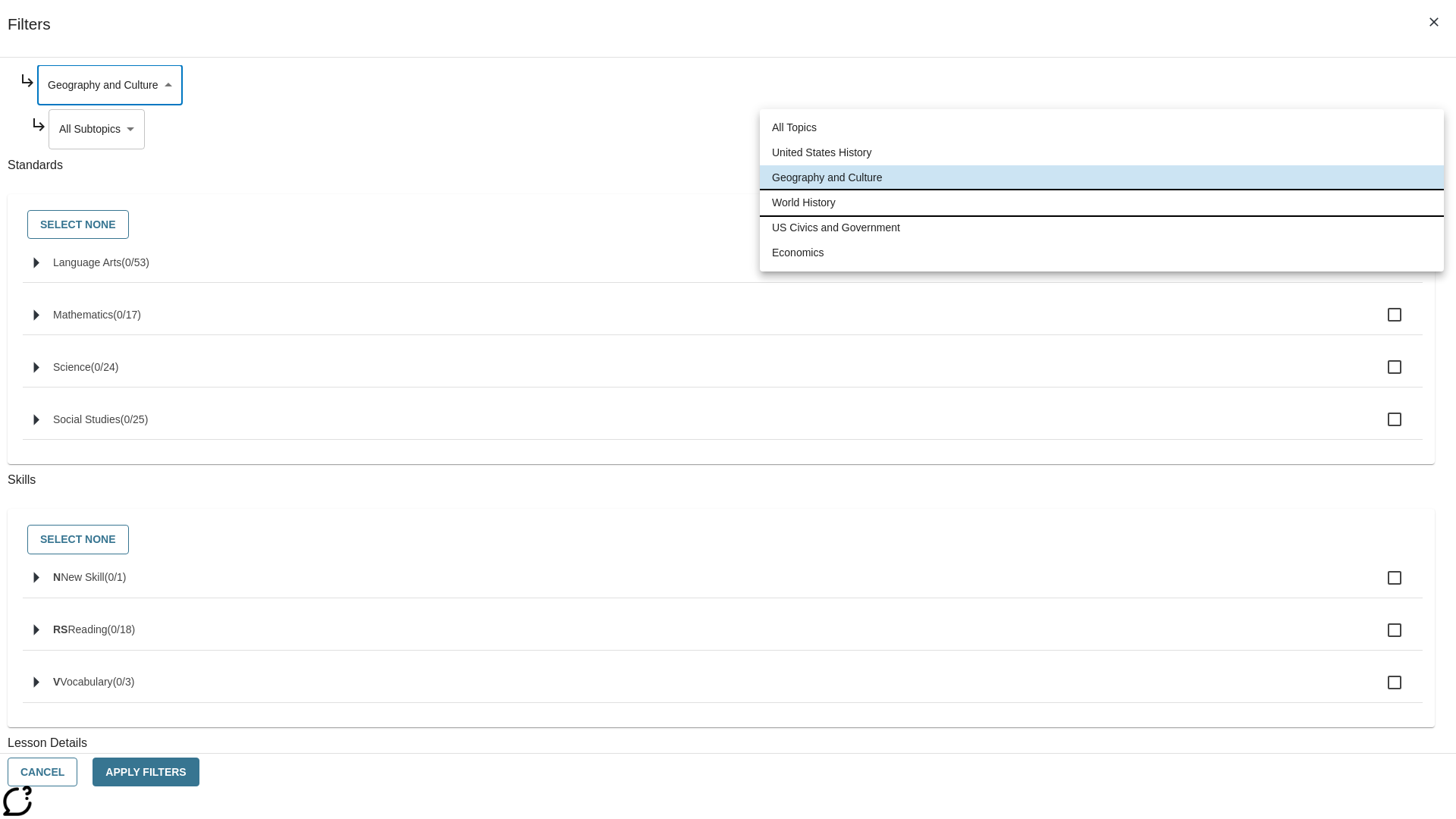
click at [1102, 202] on li "World History" at bounding box center [1102, 202] width 684 height 25
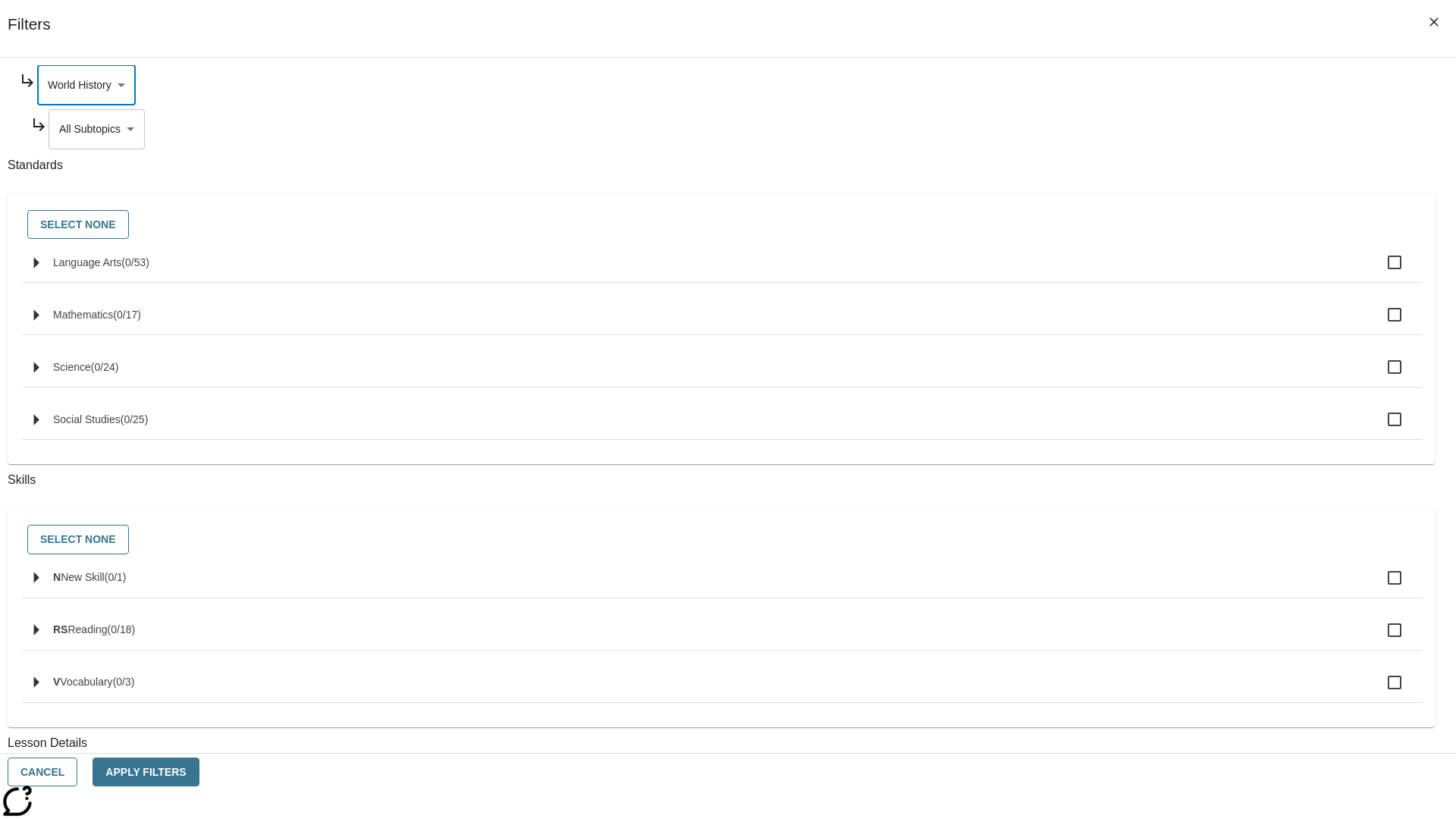
click at [1112, 275] on body "Skip to main content NJ Edition EN Grade 3 2025 Auto Grade 3 Search 0 Tauto Das…" at bounding box center [728, 470] width 1444 height 837
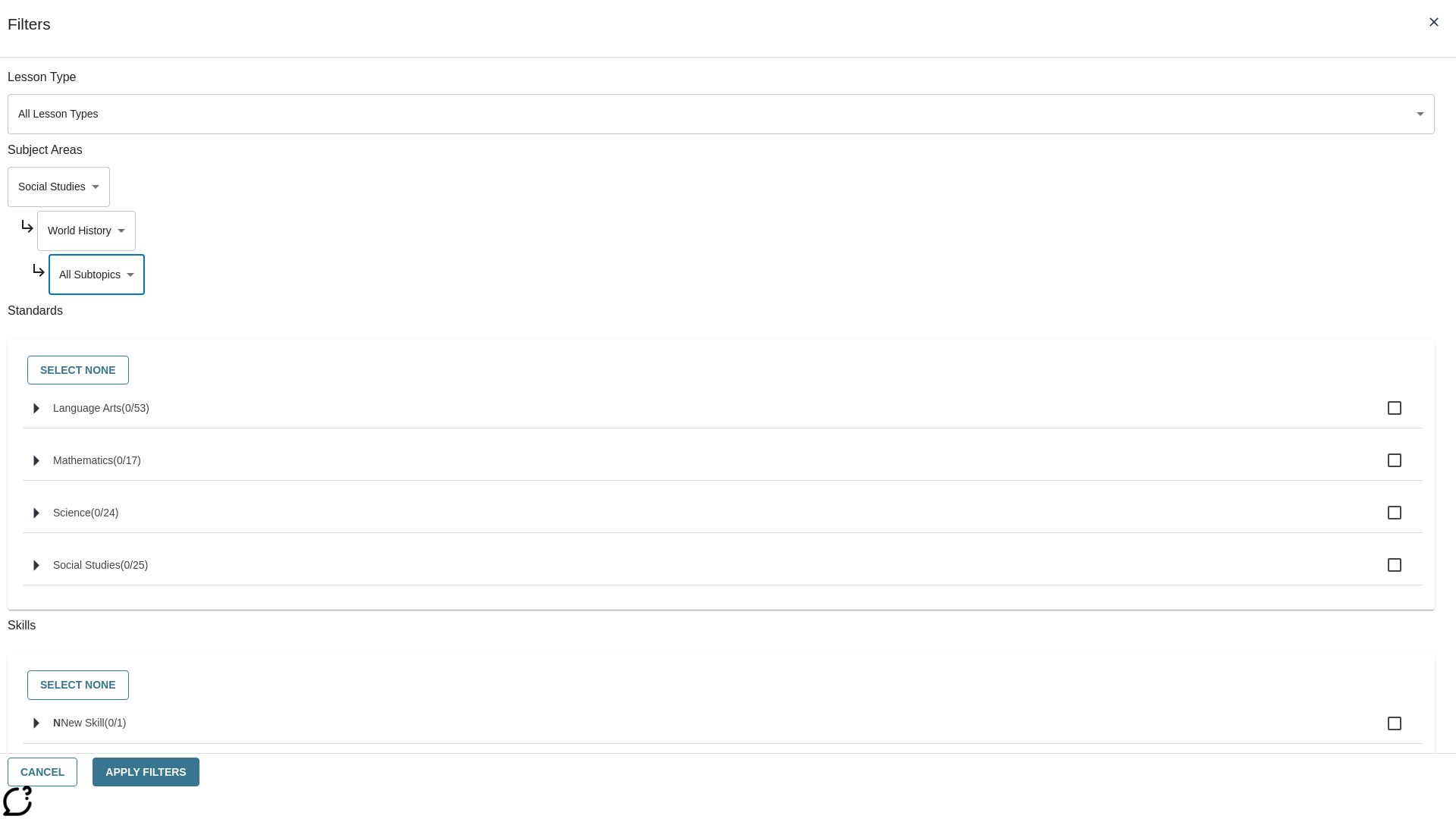
scroll to position [0, 1]
click at [1106, 85] on body "Skip to main content NJ Edition EN Grade 3 2025 Auto Grade 3 Search 0 Tauto Das…" at bounding box center [728, 470] width 1444 height 837
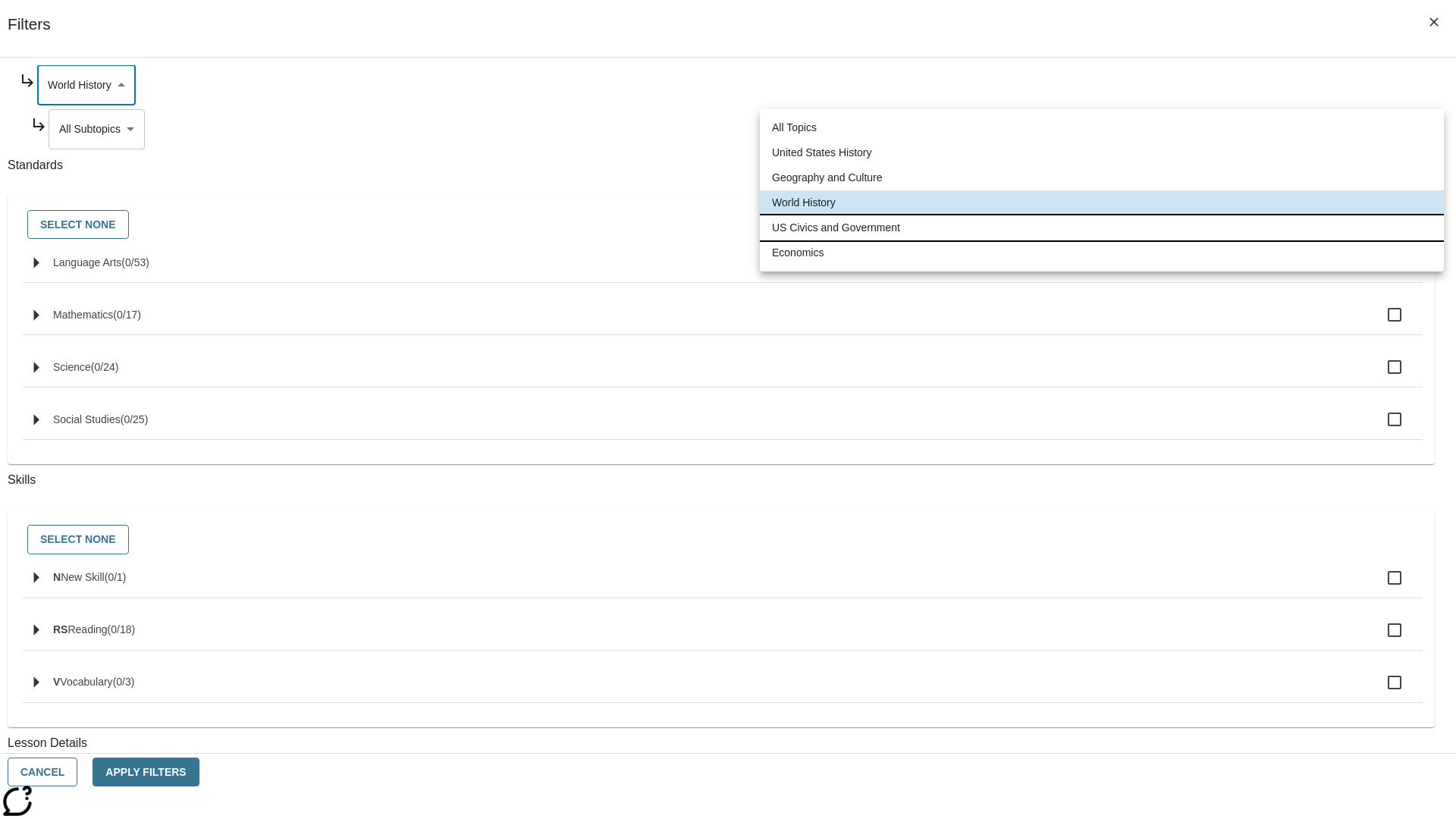
click at [1102, 228] on li "US Civics and Government" at bounding box center [1102, 227] width 684 height 25
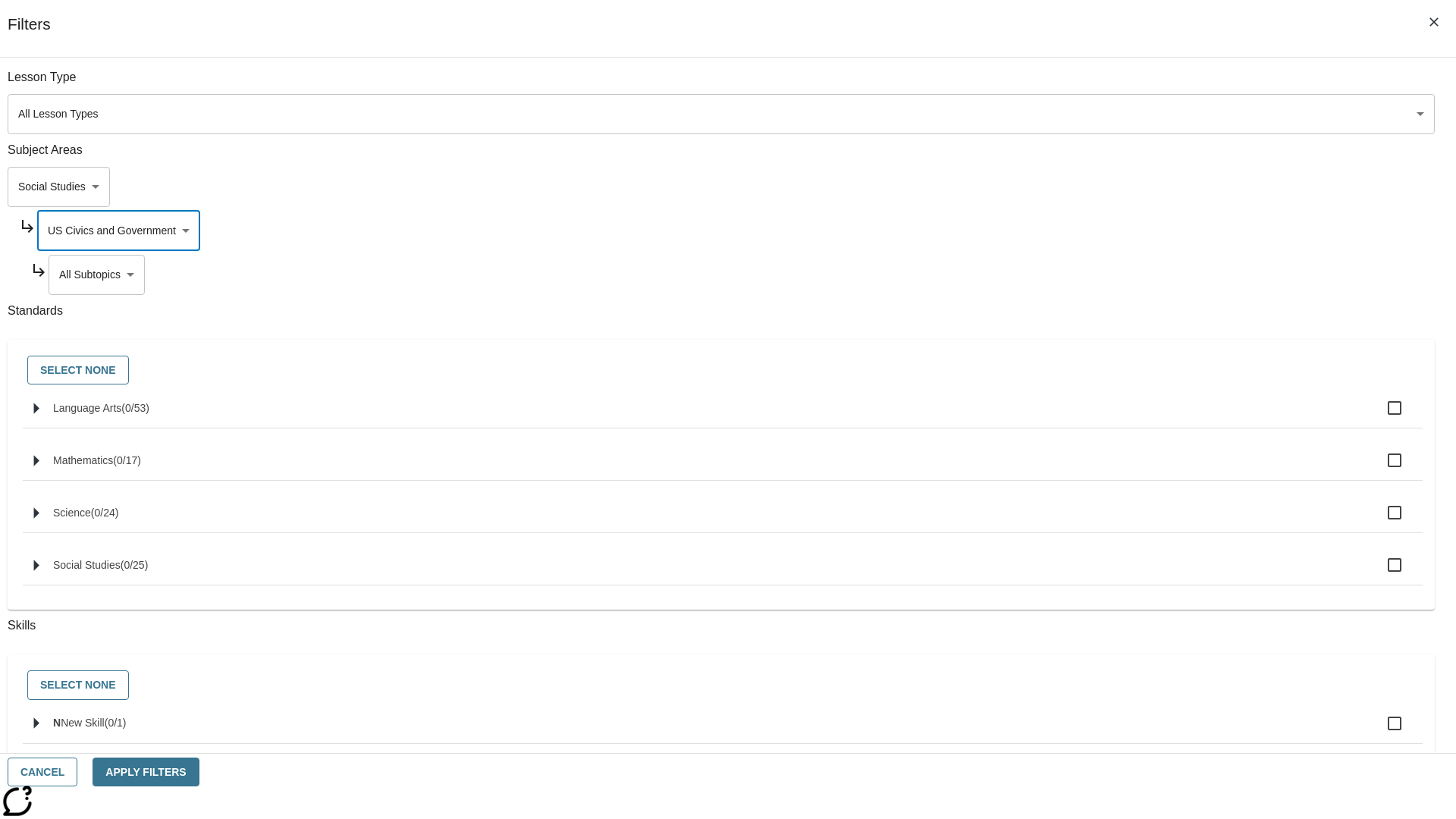
click at [1112, 275] on body "Skip to main content NJ Edition EN Grade 3 2025 Auto Grade 3 Search 0 Tauto Das…" at bounding box center [728, 470] width 1444 height 837
click at [1106, 85] on body "Skip to main content NJ Edition EN Grade 3 2025 Auto Grade 3 Search 0 Tauto Das…" at bounding box center [728, 470] width 1444 height 837
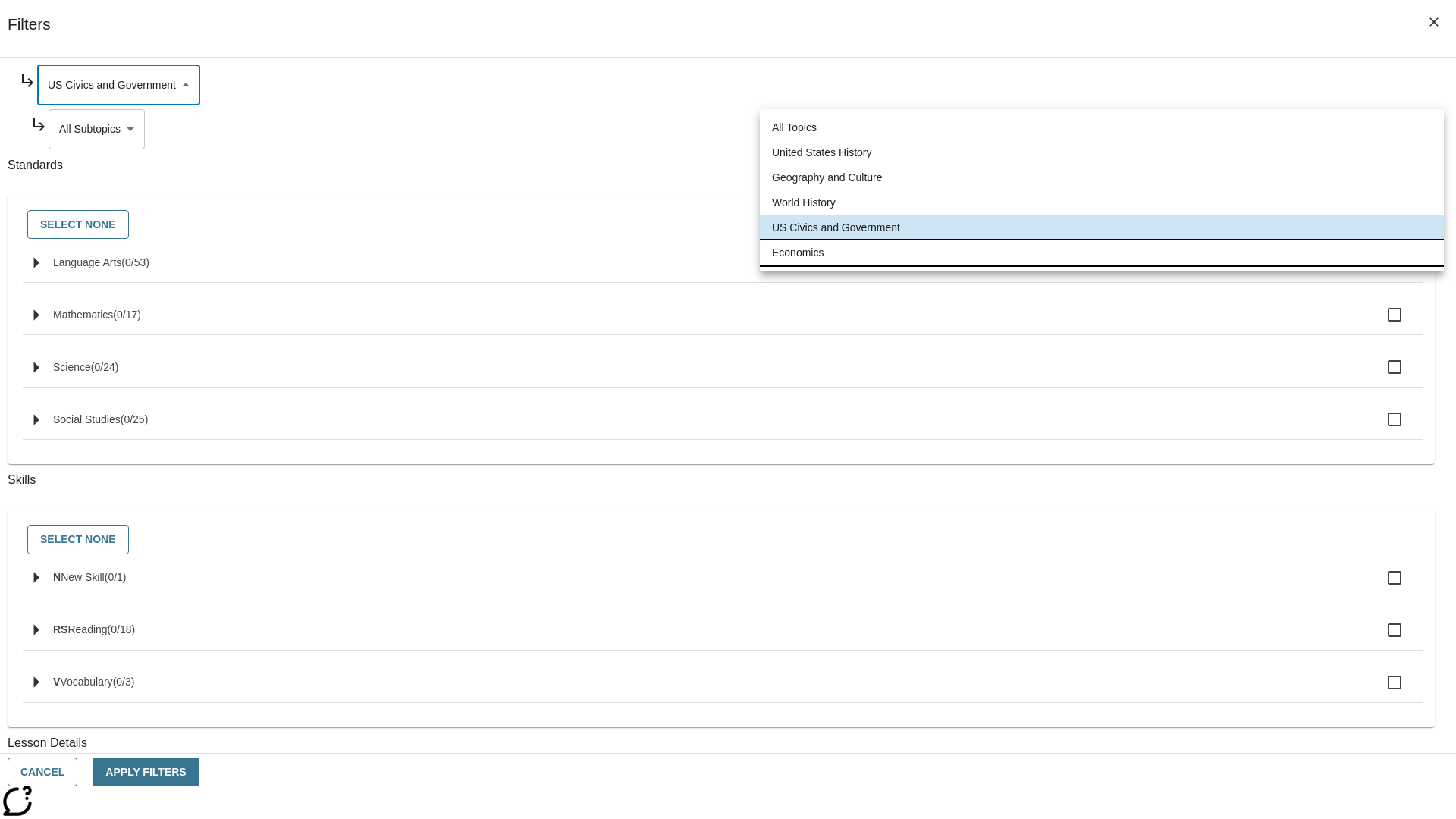
click at [1102, 253] on li "Economics" at bounding box center [1102, 253] width 684 height 25
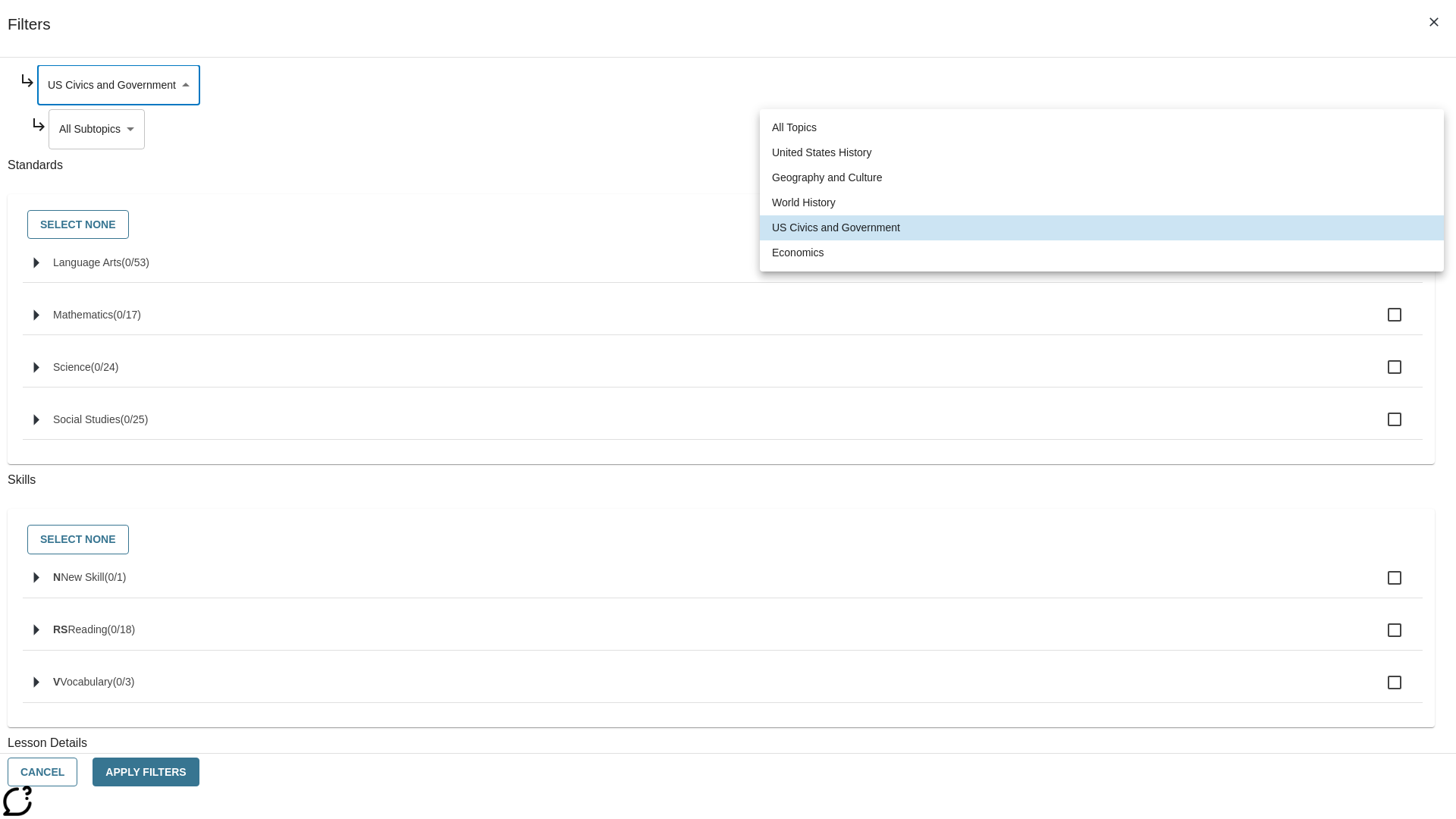
type input "195"
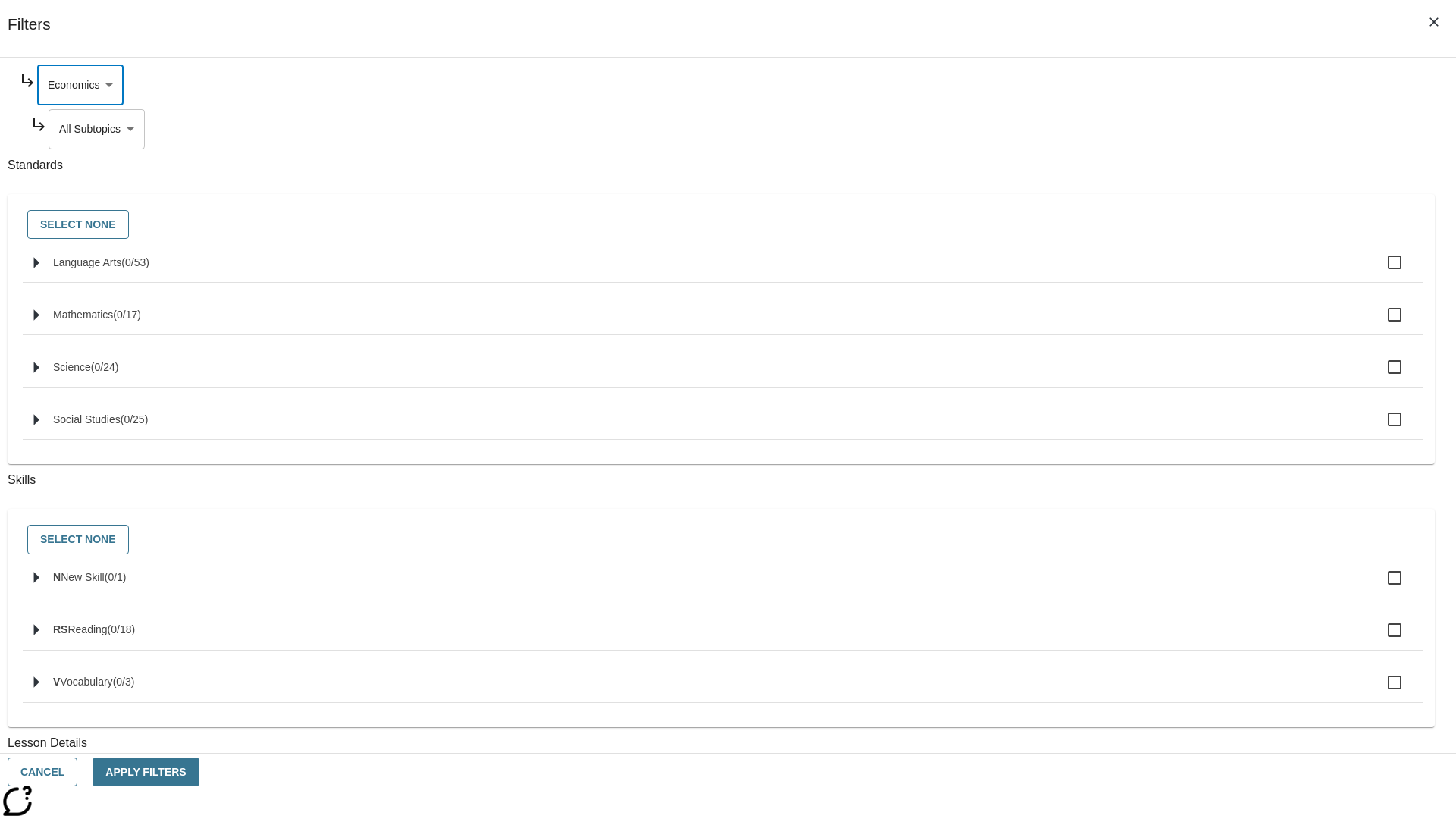
click at [1112, 275] on body "Skip to main content NJ Edition EN Grade 3 2025 Auto Grade 3 Search 0 Tauto Das…" at bounding box center [728, 470] width 1444 height 837
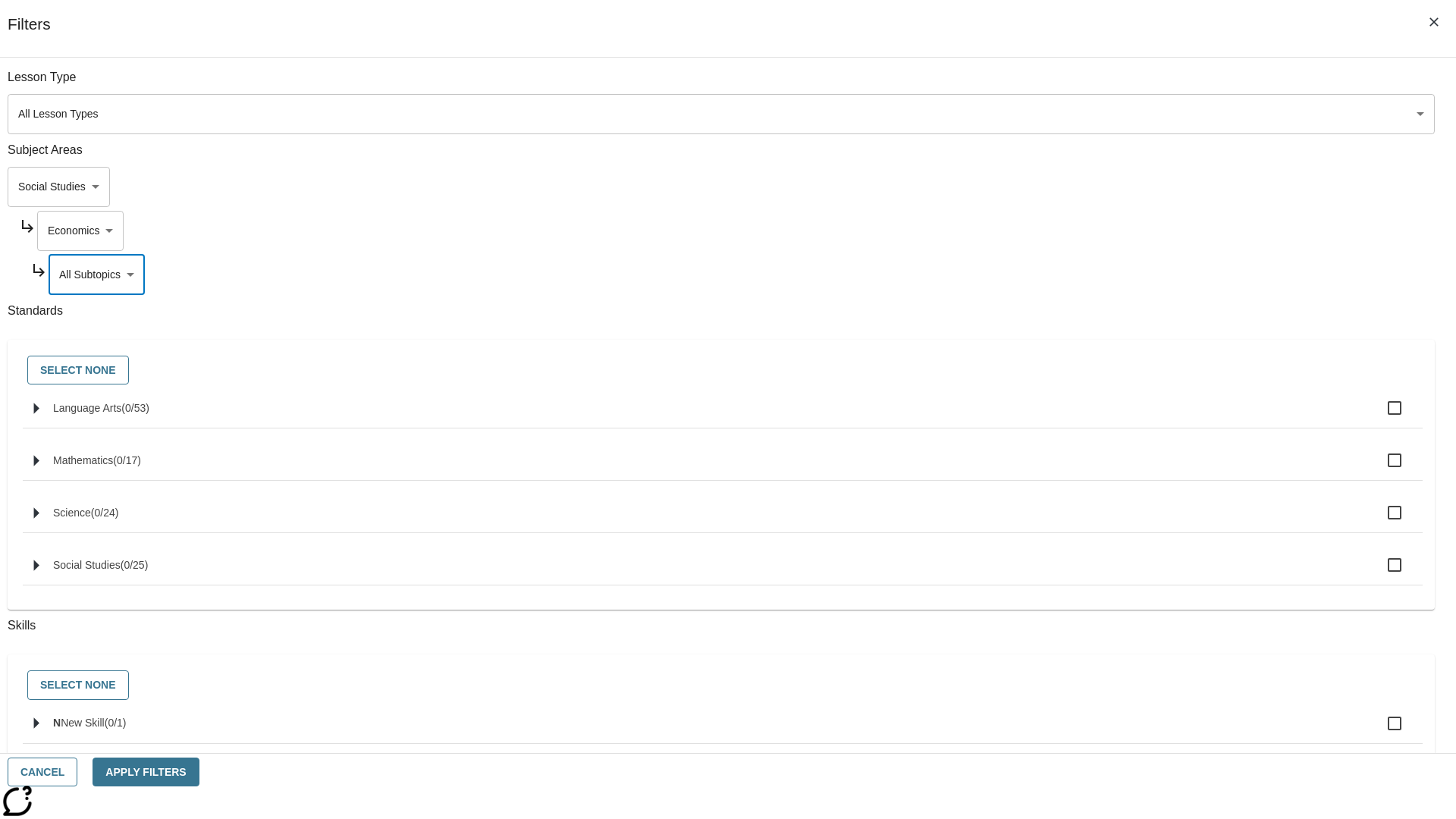
click at [1091, 85] on body "Skip to main content NJ Edition EN Grade 3 2025 Auto Grade 3 Search 0 Tauto Das…" at bounding box center [728, 470] width 1444 height 837
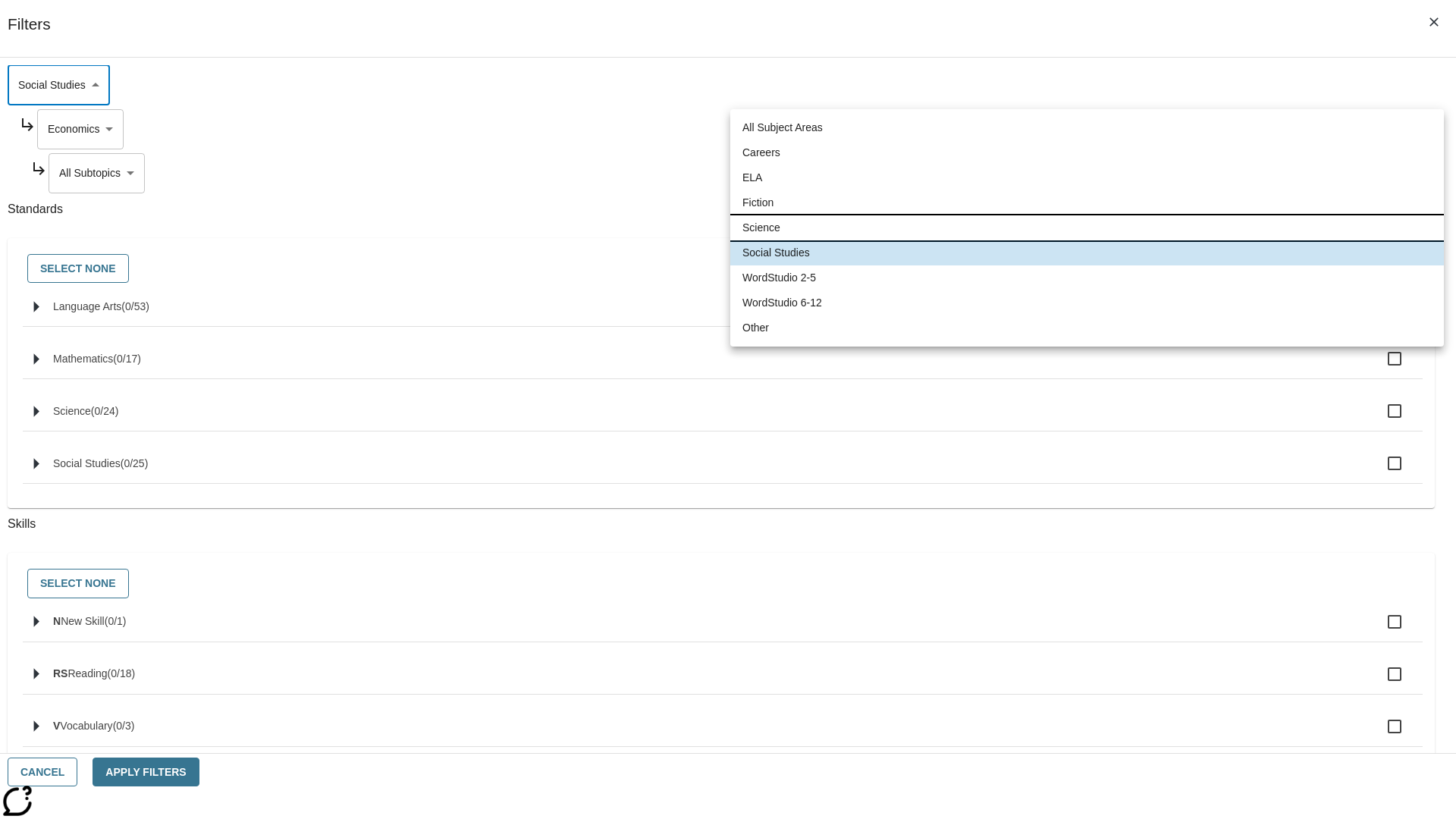
click at [1086, 228] on li "Science" at bounding box center [1087, 227] width 714 height 25
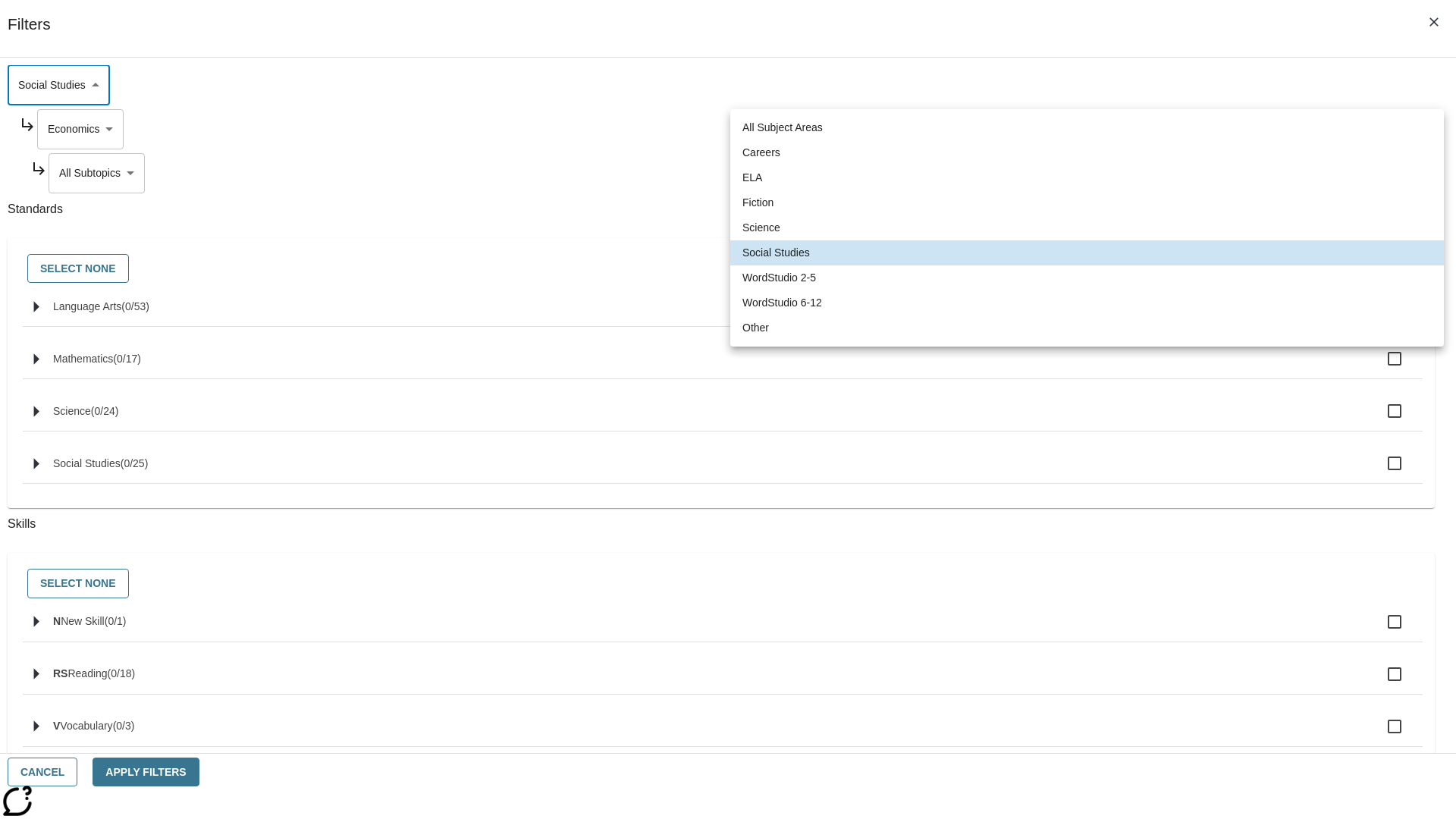
type input "2"
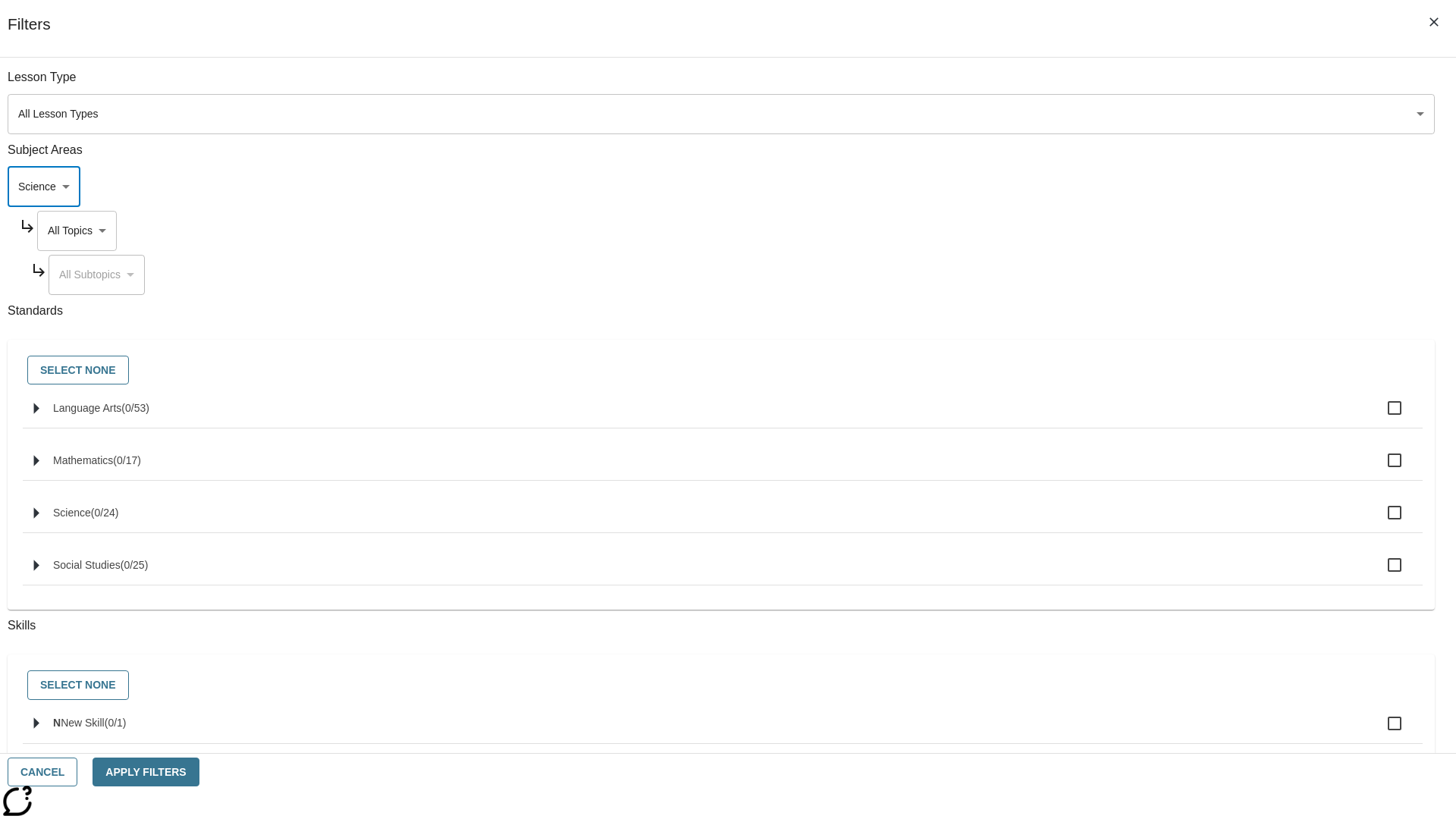
click at [1106, 231] on body "Skip to main content NJ Edition EN Grade 3 2025 Auto Grade 3 Search 0 Tauto Das…" at bounding box center [728, 470] width 1444 height 837
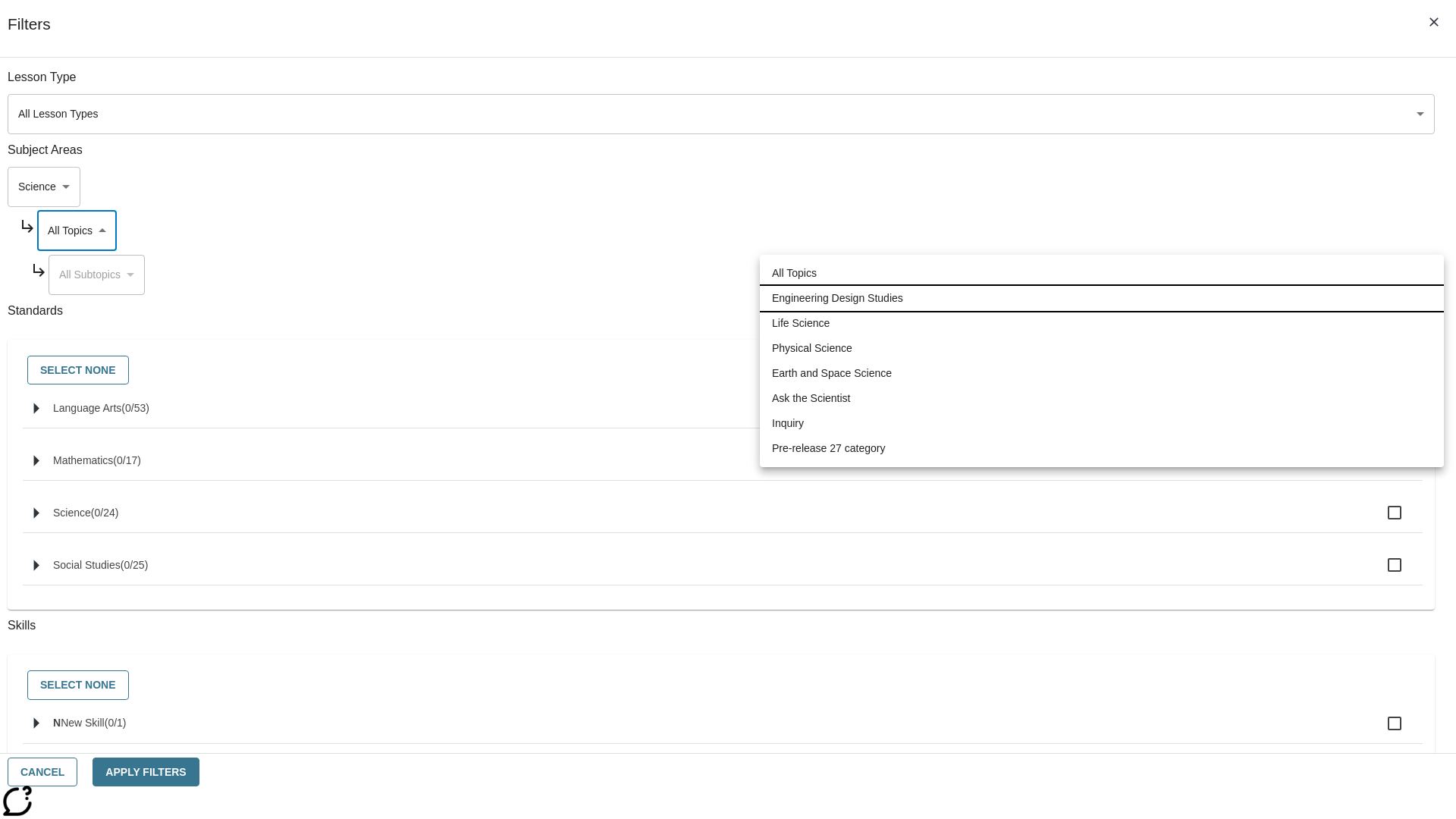
click at [1102, 298] on li "Engineering Design Studies" at bounding box center [1102, 297] width 684 height 25
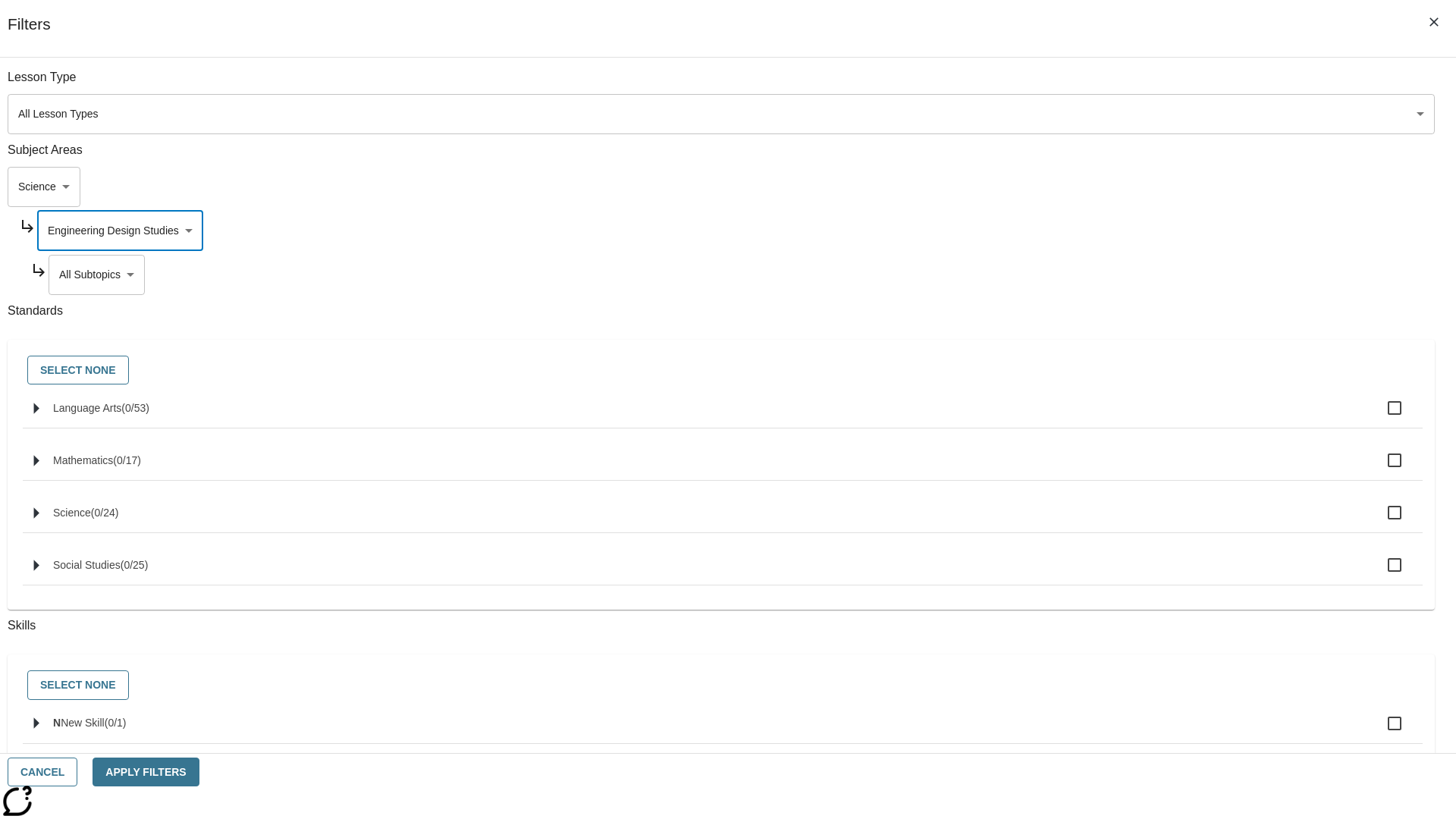
click at [1112, 275] on body "Skip to main content NJ Edition EN Grade 3 2025 Auto Grade 3 Search 0 Tauto Das…" at bounding box center [728, 470] width 1444 height 837
click at [1106, 231] on body "Skip to main content NJ Edition EN Grade 3 2025 Auto Grade 3 Search 0 Tauto Das…" at bounding box center [728, 470] width 1444 height 837
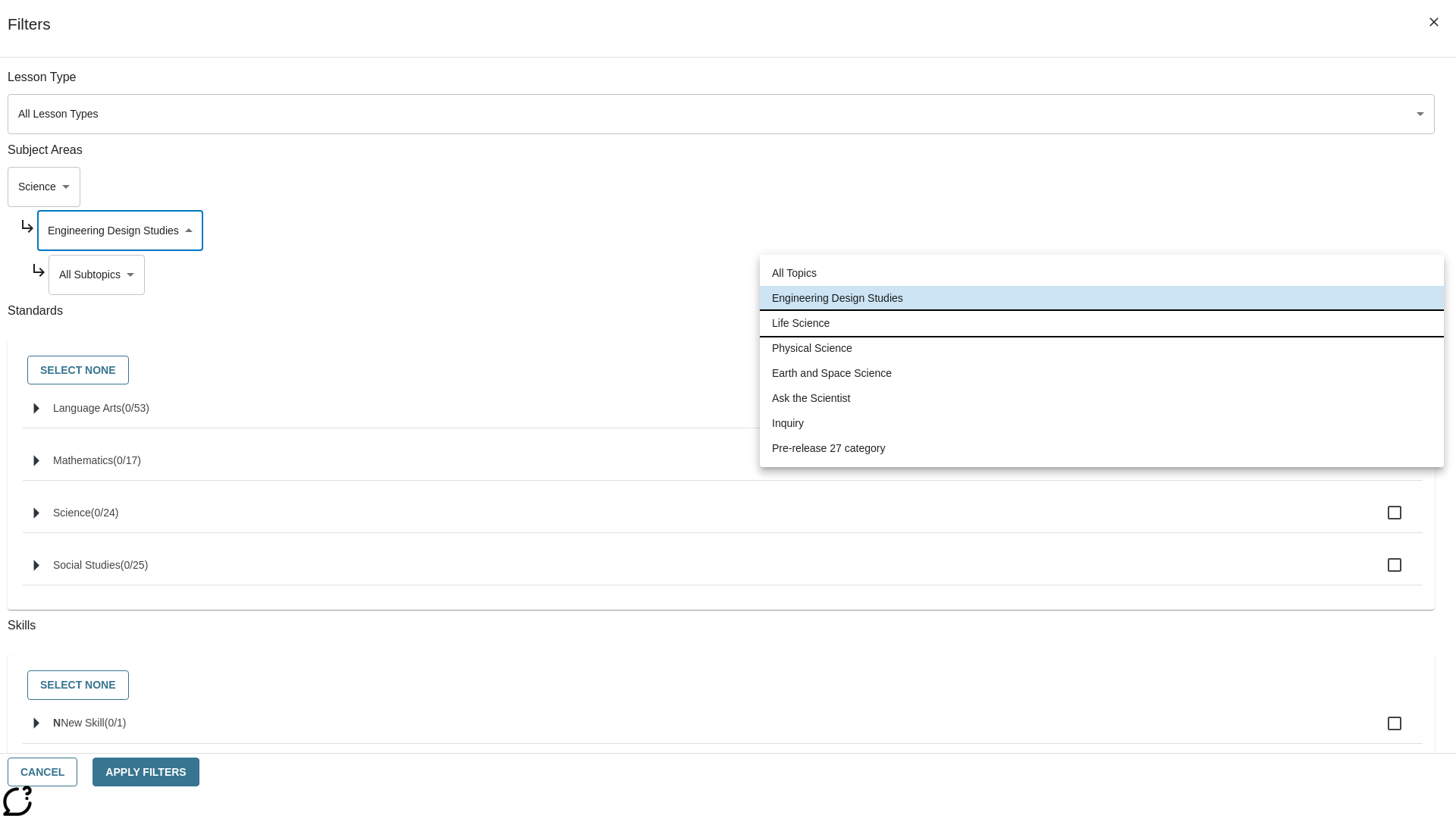
click at [1102, 323] on li "Life Science" at bounding box center [1102, 323] width 684 height 25
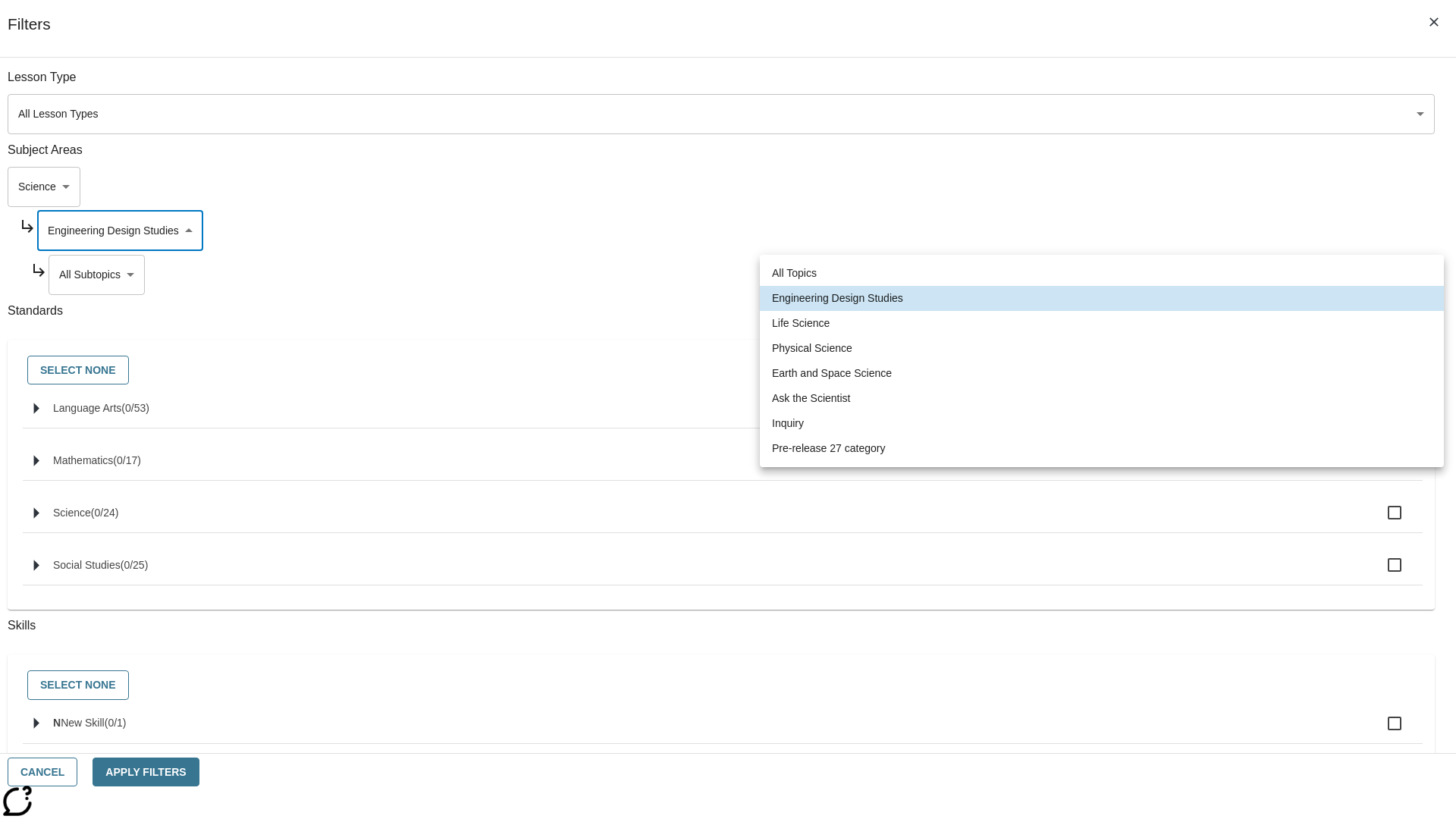
type input "189"
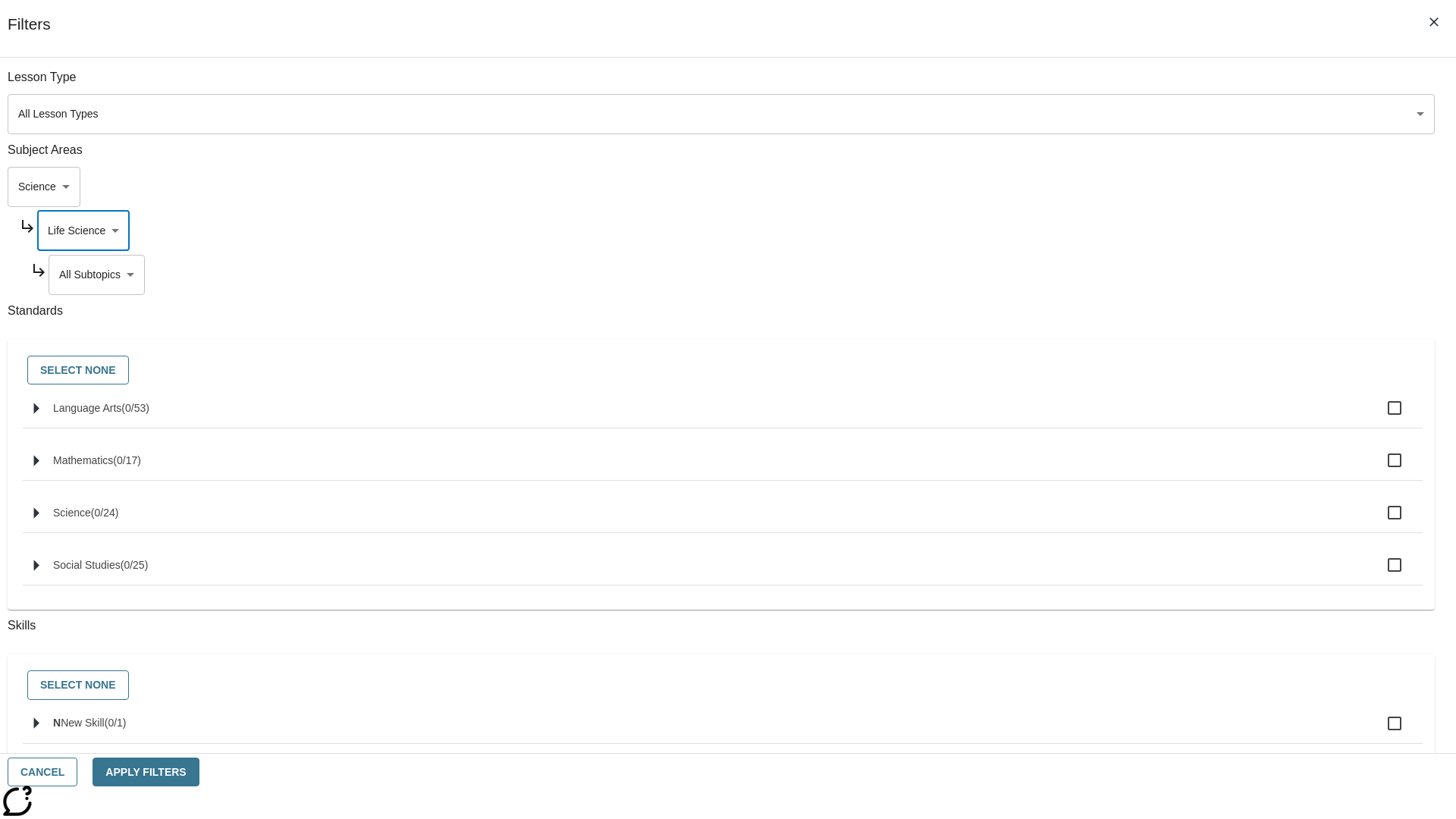
click at [1112, 85] on body "Skip to main content NJ Edition EN Grade 3 2025 Auto Grade 3 Search 0 Tauto Das…" at bounding box center [728, 470] width 1444 height 837
click at [1106, 85] on body "Skip to main content NJ Edition EN Grade 3 2025 Auto Grade 3 Search 0 Tauto Das…" at bounding box center [728, 470] width 1444 height 837
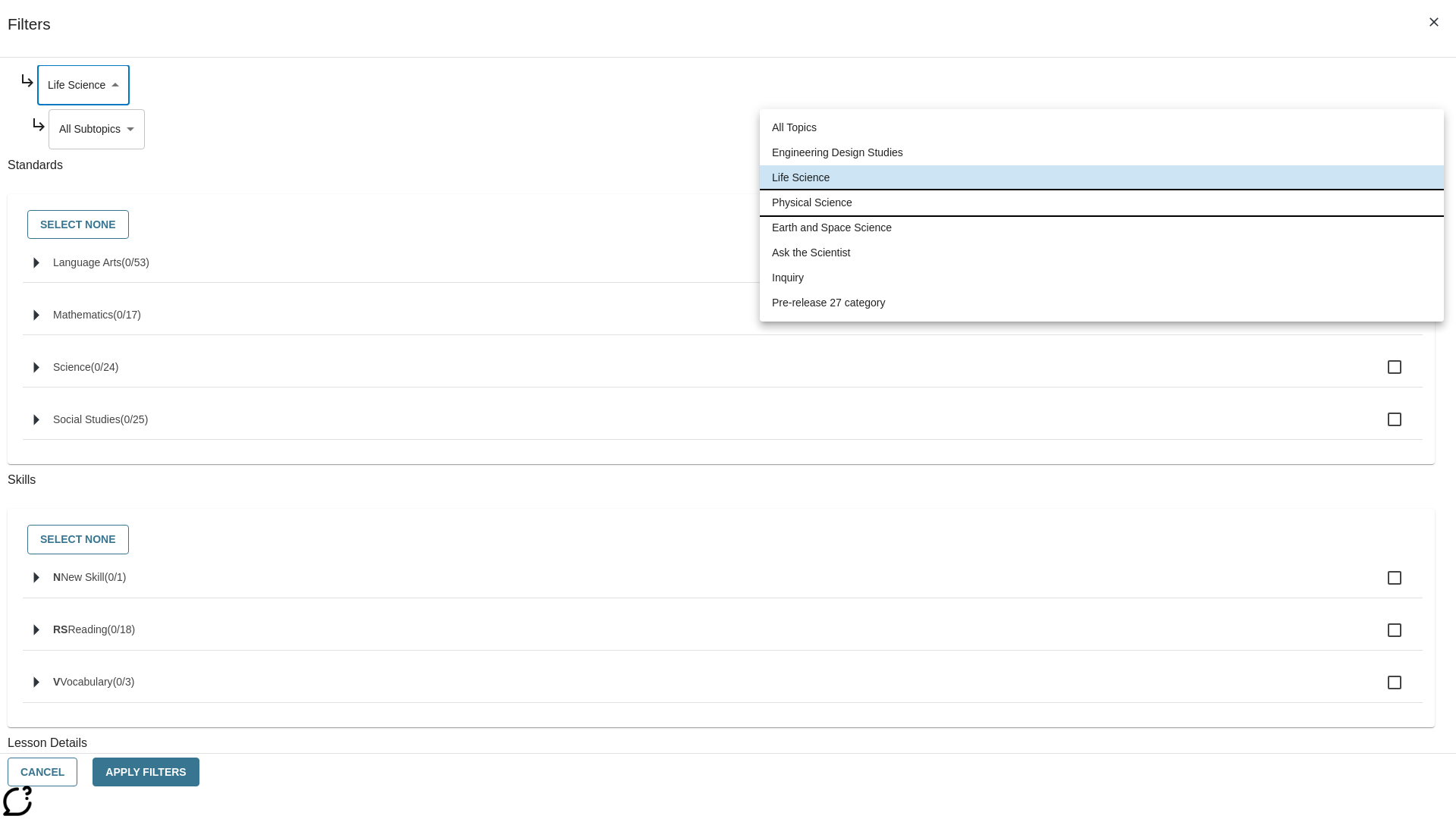
click at [1102, 202] on li "Physical Science" at bounding box center [1102, 202] width 684 height 25
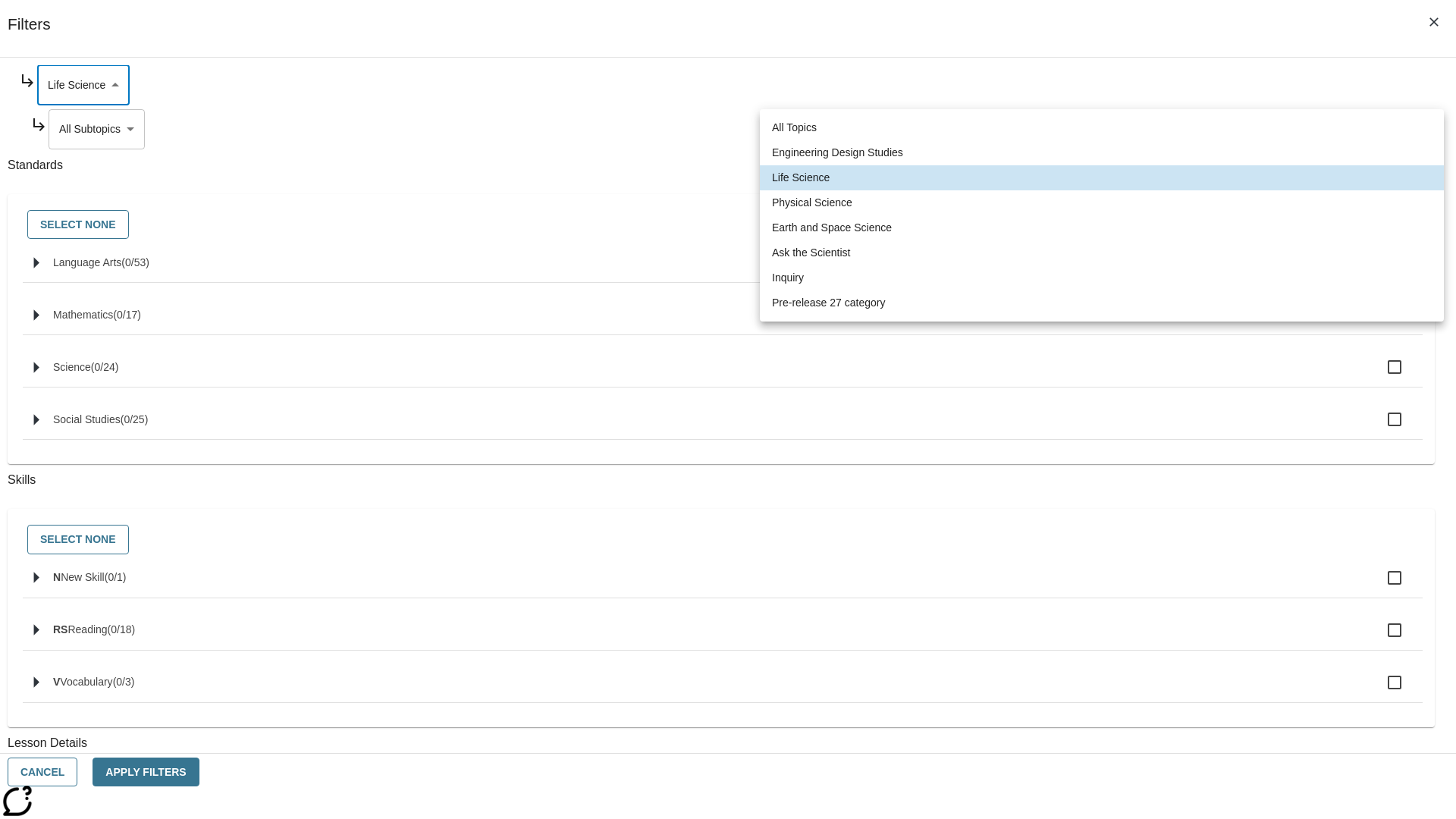
type input "190"
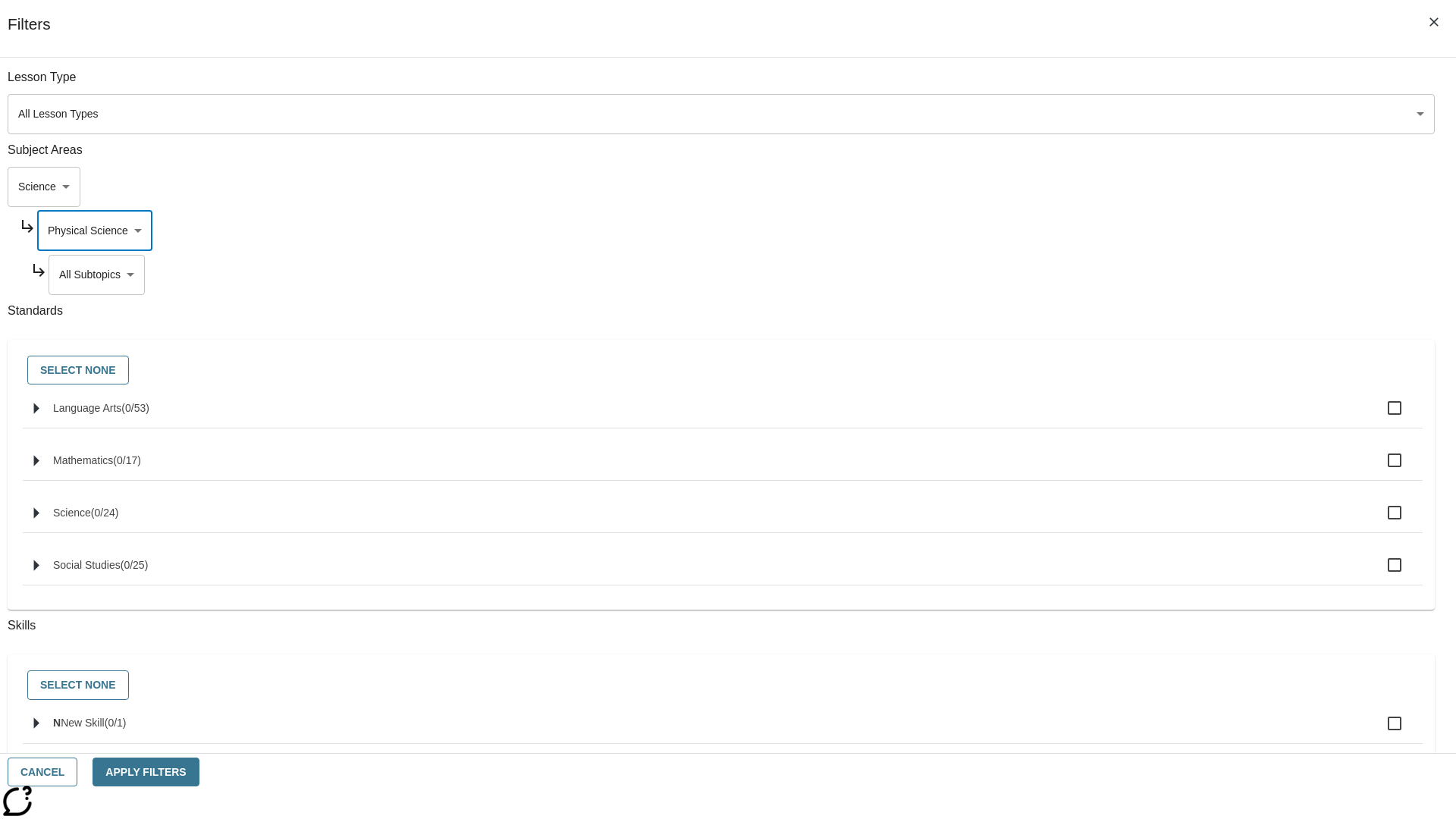
click at [1112, 275] on body "Skip to main content NJ Edition EN Grade 3 2025 Auto Grade 3 Search 0 Tauto Das…" at bounding box center [728, 470] width 1444 height 837
click at [1106, 231] on body "Skip to main content NJ Edition EN Grade 3 2025 Auto Grade 3 Search 0 Tauto Das…" at bounding box center [728, 470] width 1444 height 837
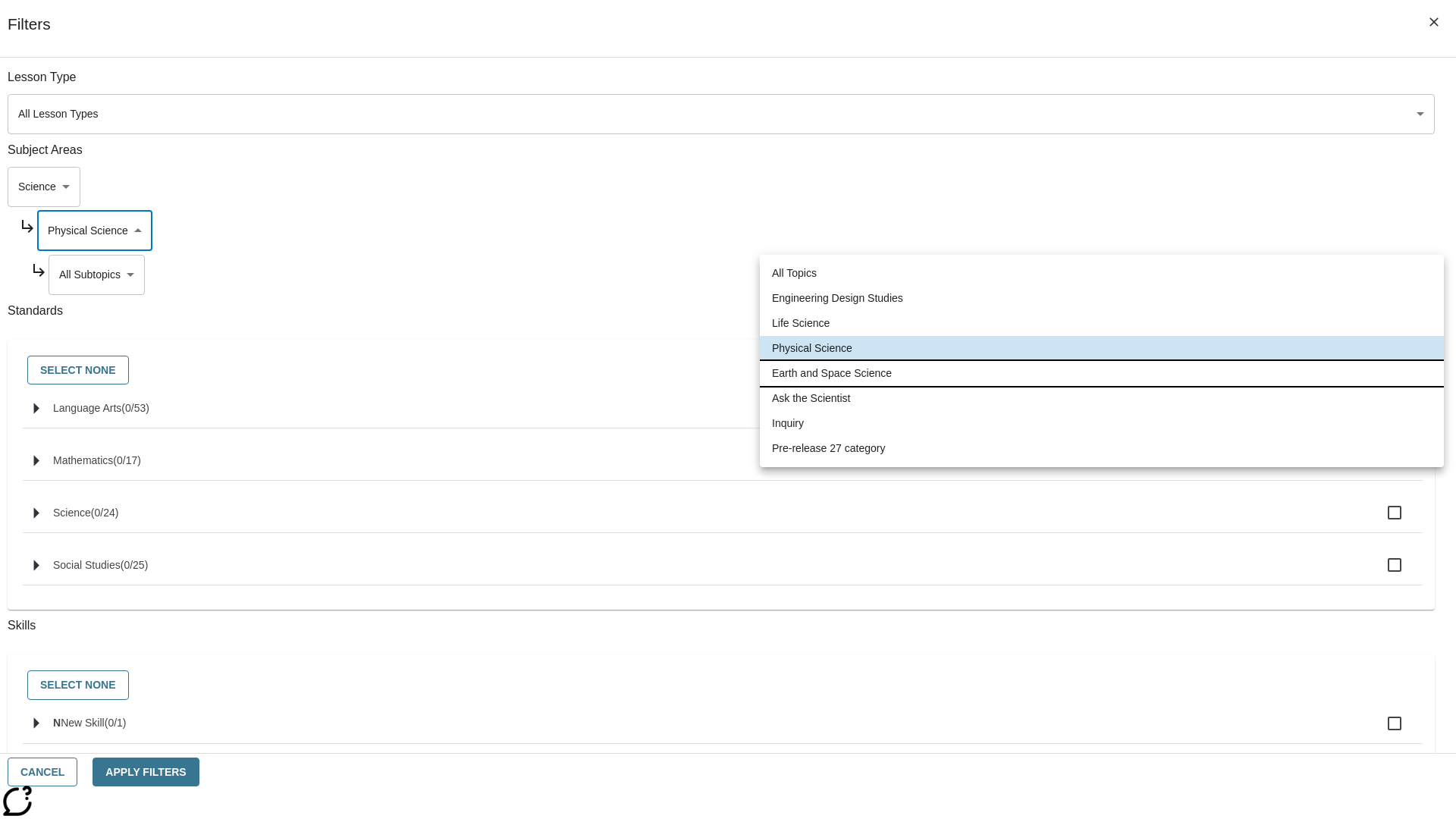
click at [1102, 373] on li "Earth and Space Science" at bounding box center [1102, 373] width 684 height 25
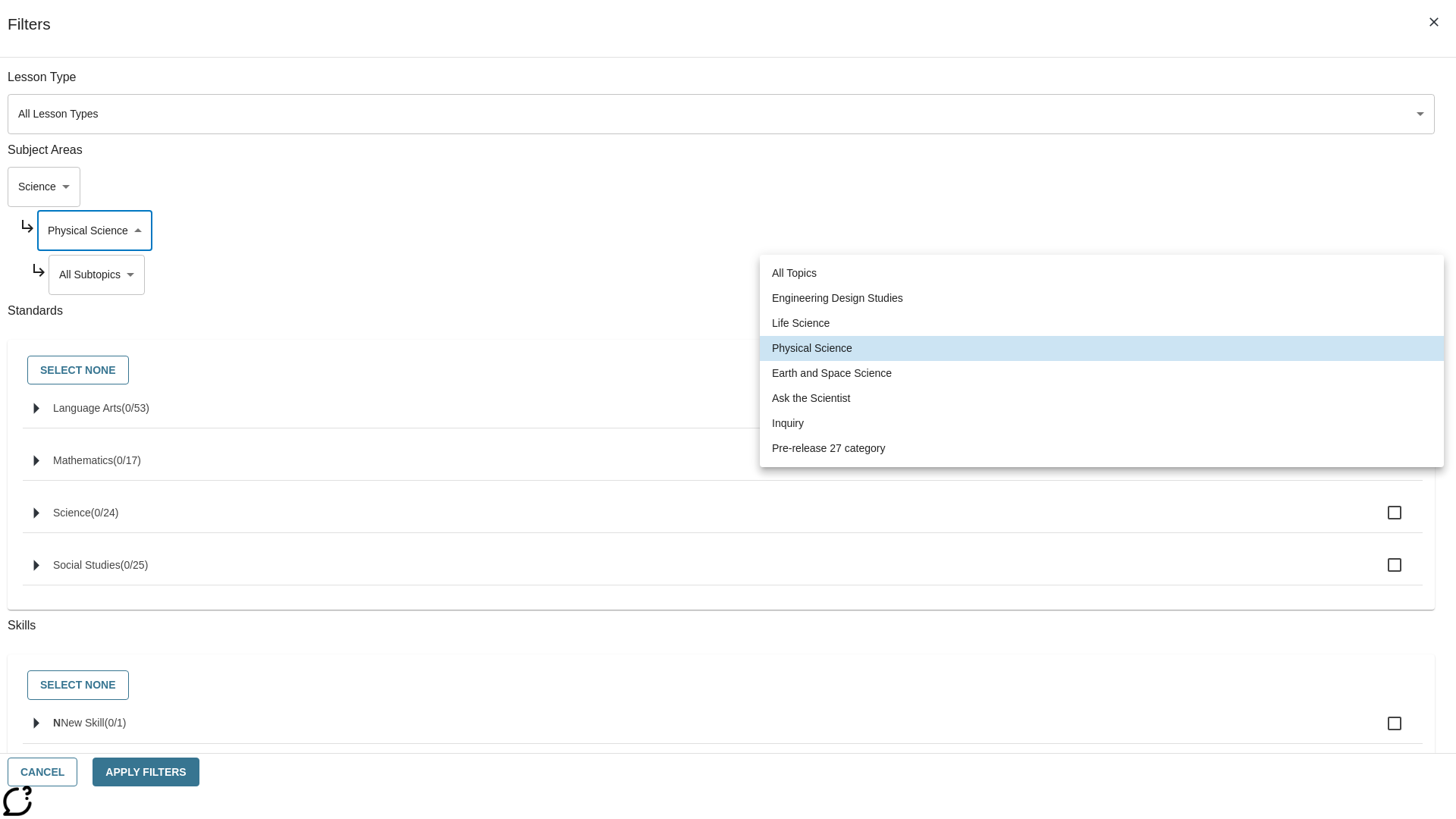
type input "192"
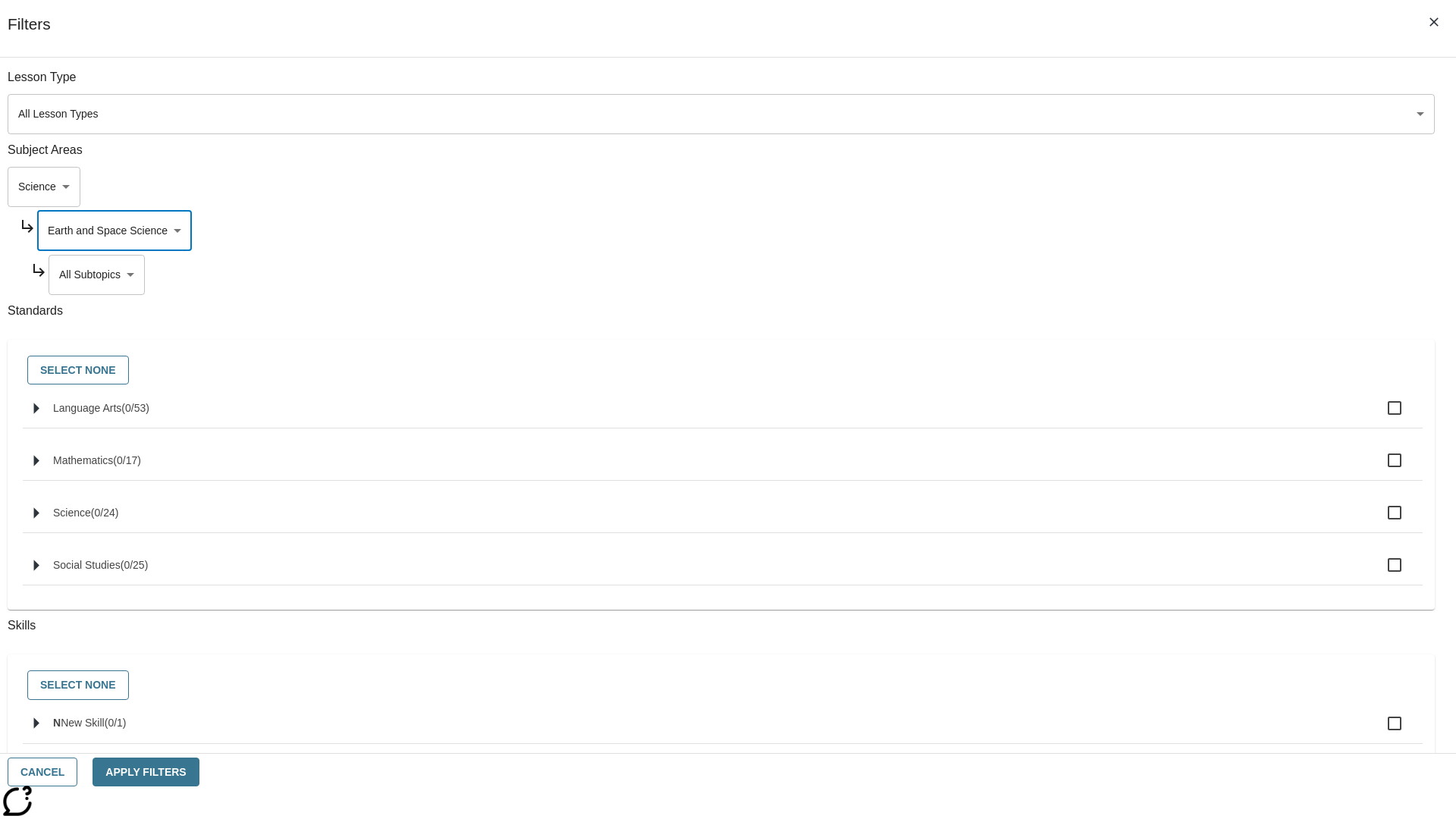
click at [1112, 275] on body "Skip to main content NJ Edition EN Grade 3 2025 Auto Grade 3 Search 0 Tauto Das…" at bounding box center [728, 470] width 1444 height 837
click at [1106, 85] on body "Skip to main content NJ Edition EN Grade 3 2025 Auto Grade 3 Search 0 Tauto Das…" at bounding box center [728, 470] width 1444 height 837
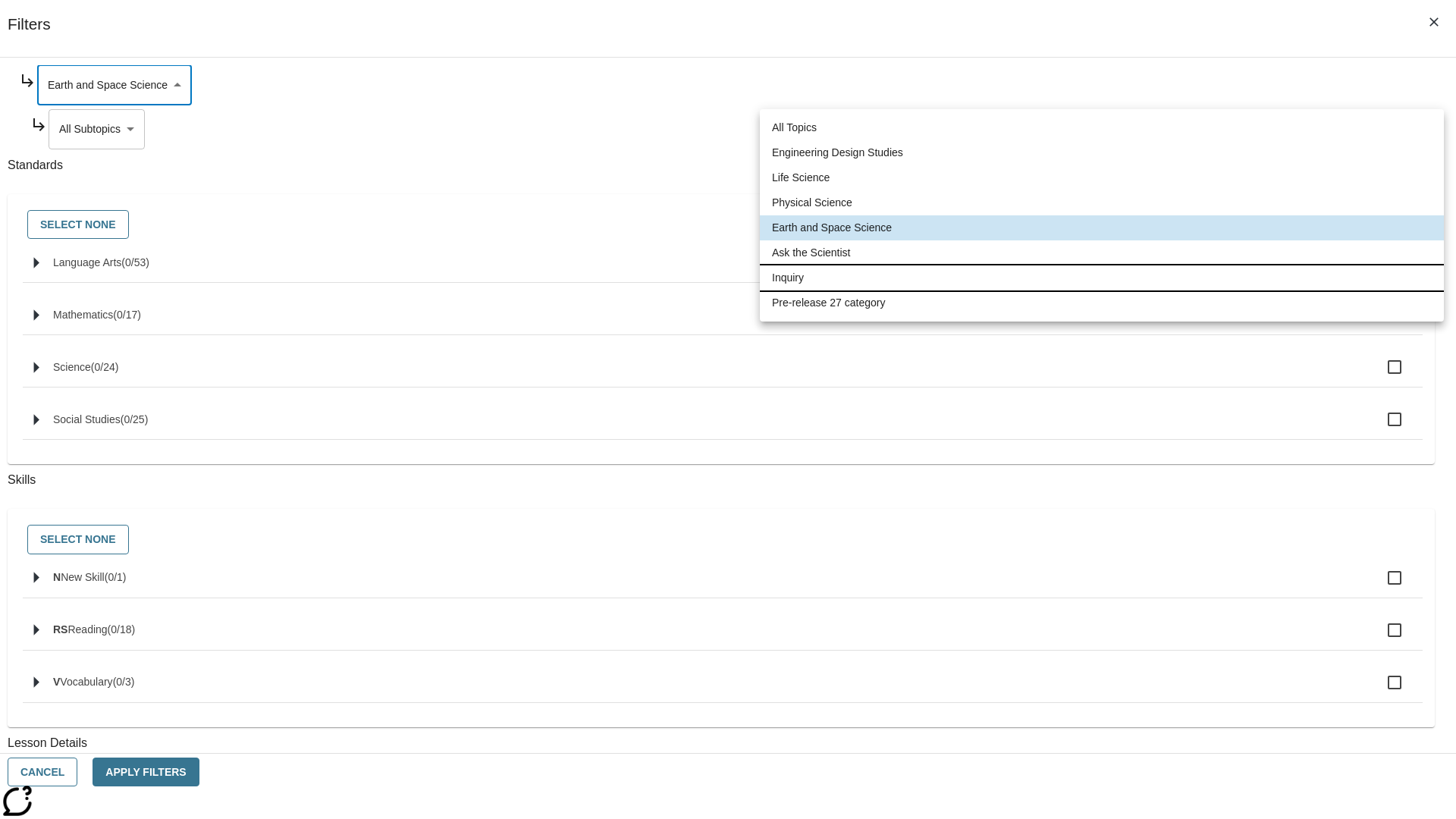
click at [1102, 278] on li "Inquiry" at bounding box center [1102, 278] width 684 height 25
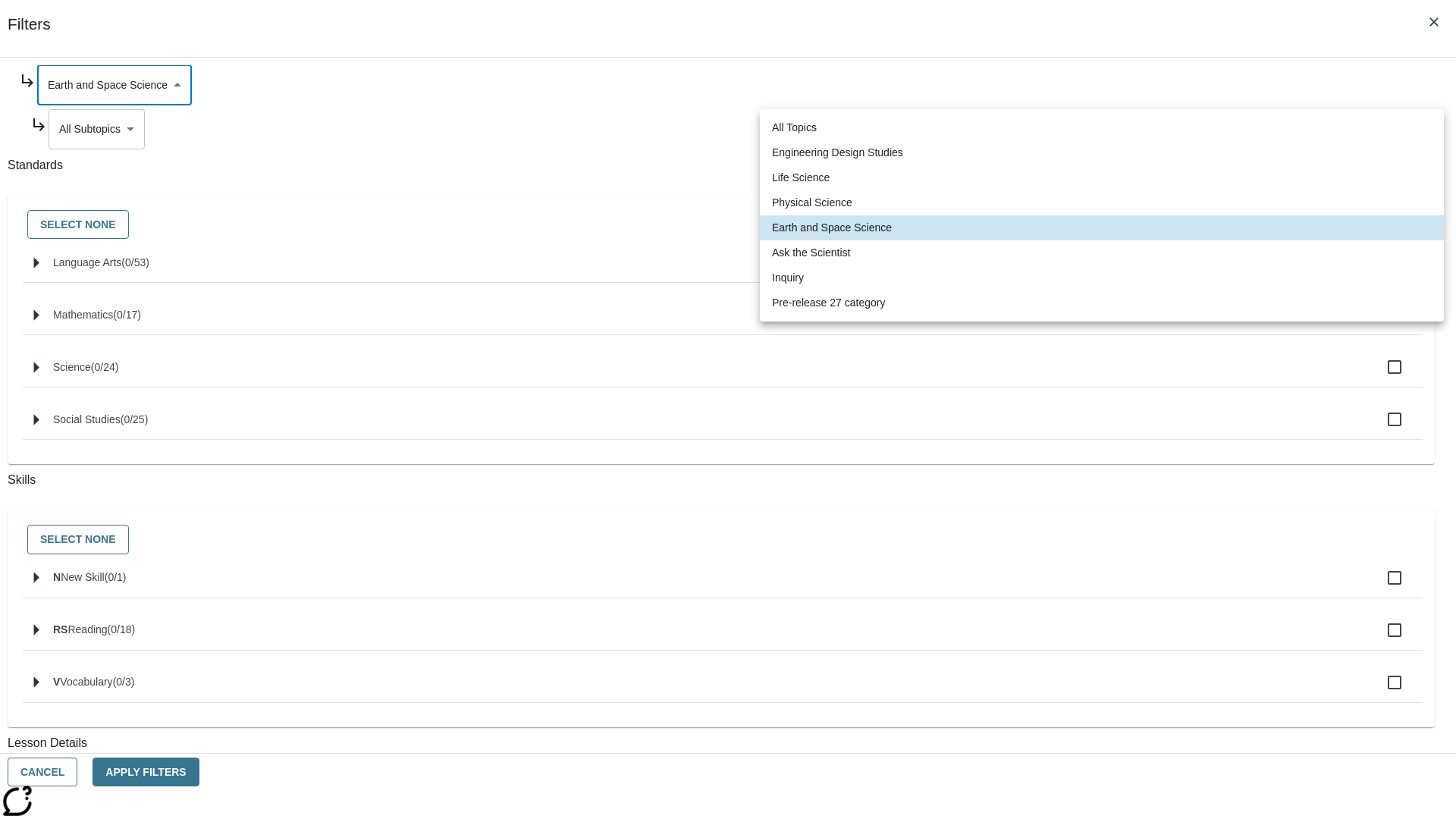
type input "251"
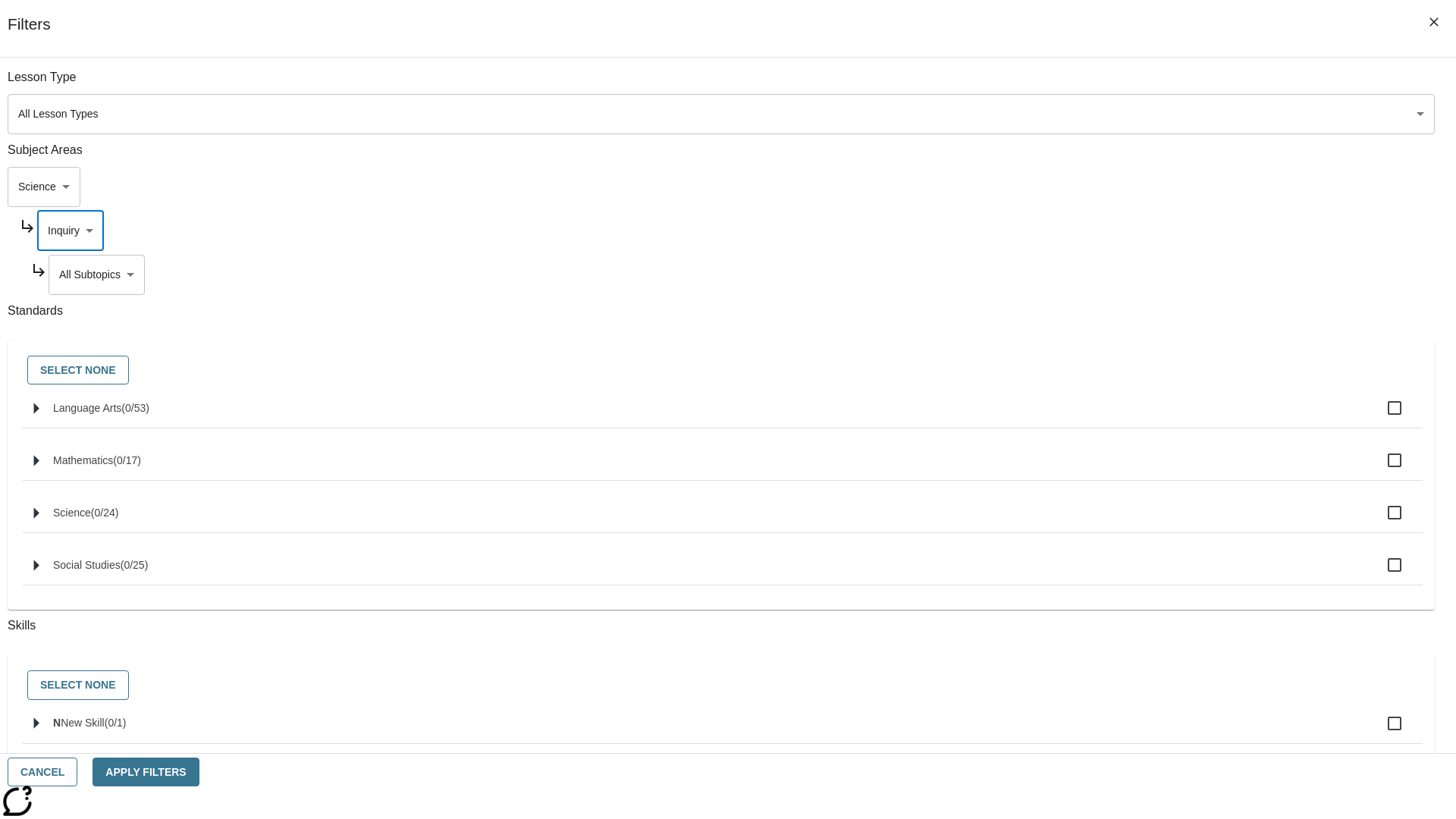
click at [1112, 85] on body "Skip to main content NJ Edition EN Grade 3 2025 Auto Grade 3 Search 0 Tauto Das…" at bounding box center [728, 470] width 1444 height 837
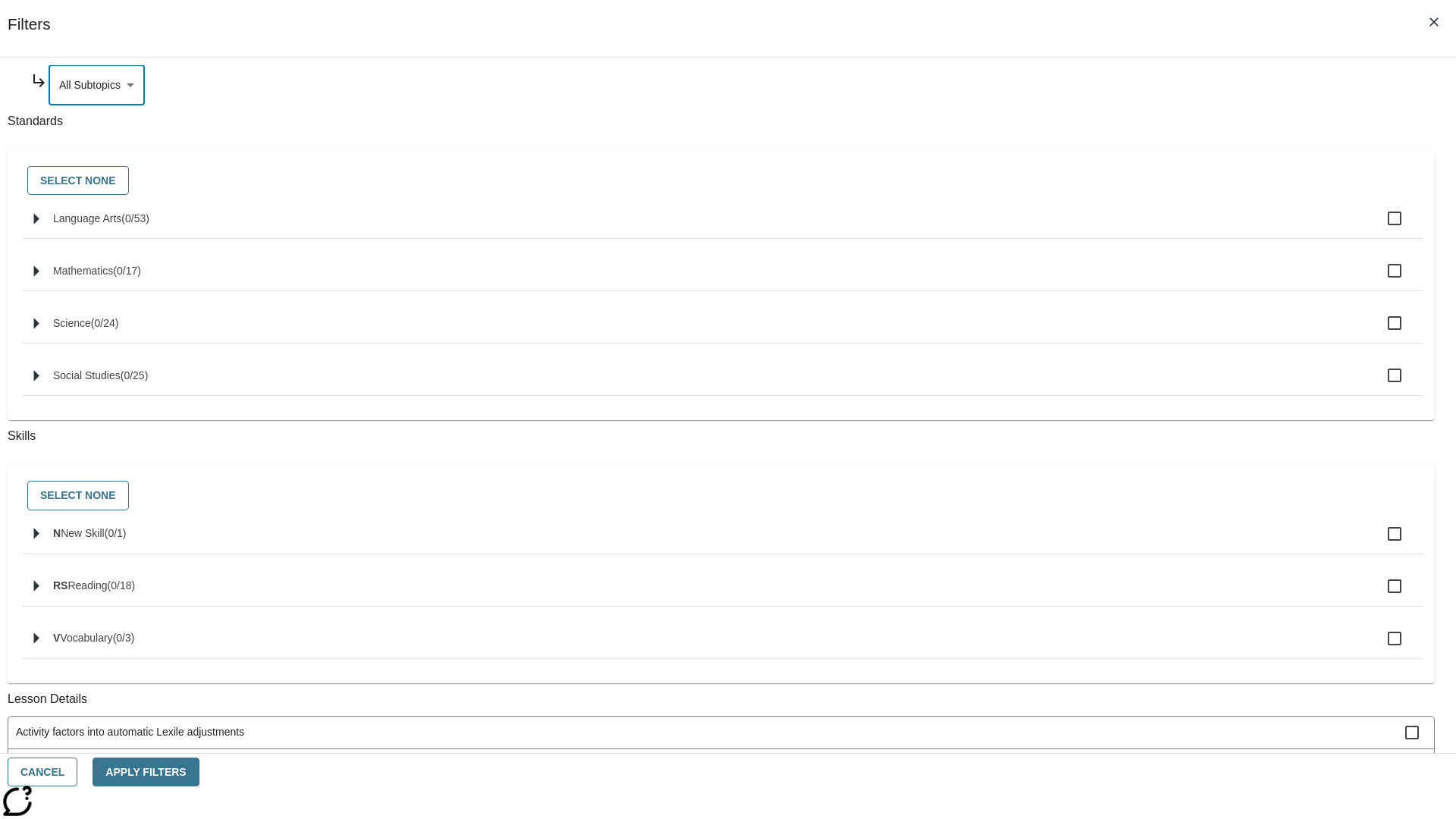
click at [1106, 231] on body "Skip to main content NJ Edition EN Grade 3 2025 Auto Grade 3 Search 0 Tauto Das…" at bounding box center [728, 470] width 1444 height 837
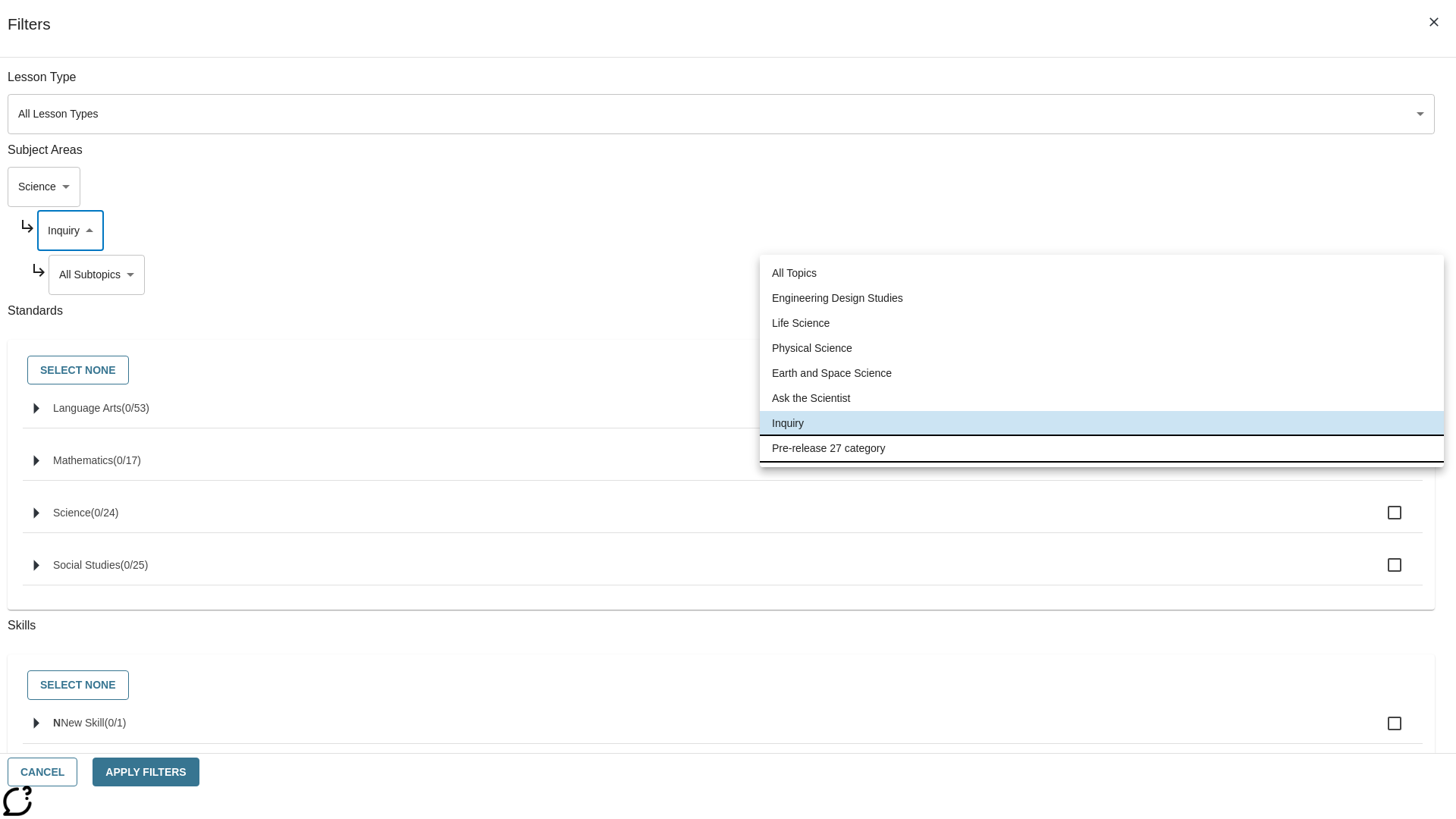
click at [1102, 448] on li "Pre-release 27 category" at bounding box center [1102, 448] width 684 height 25
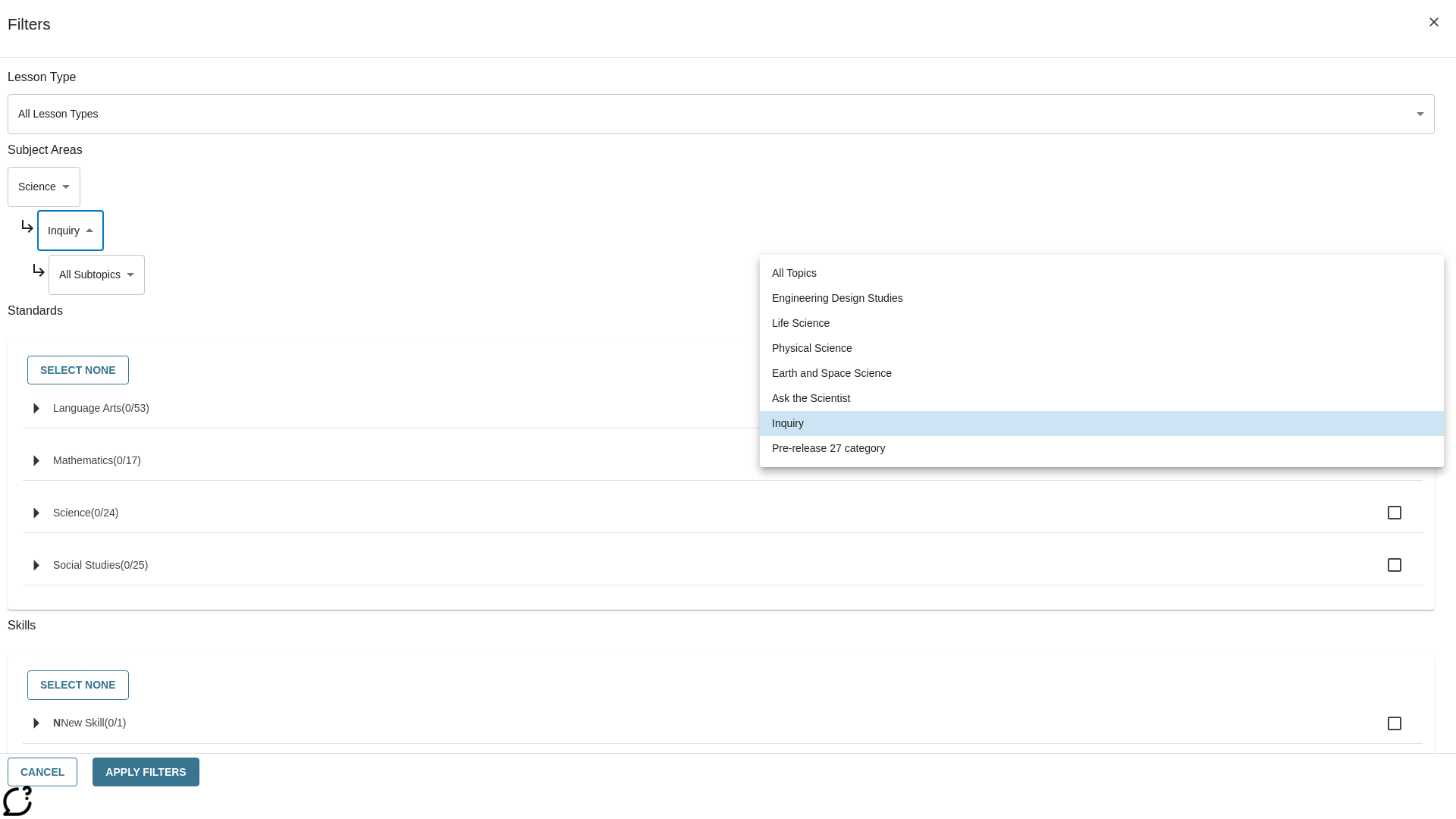
type input "271"
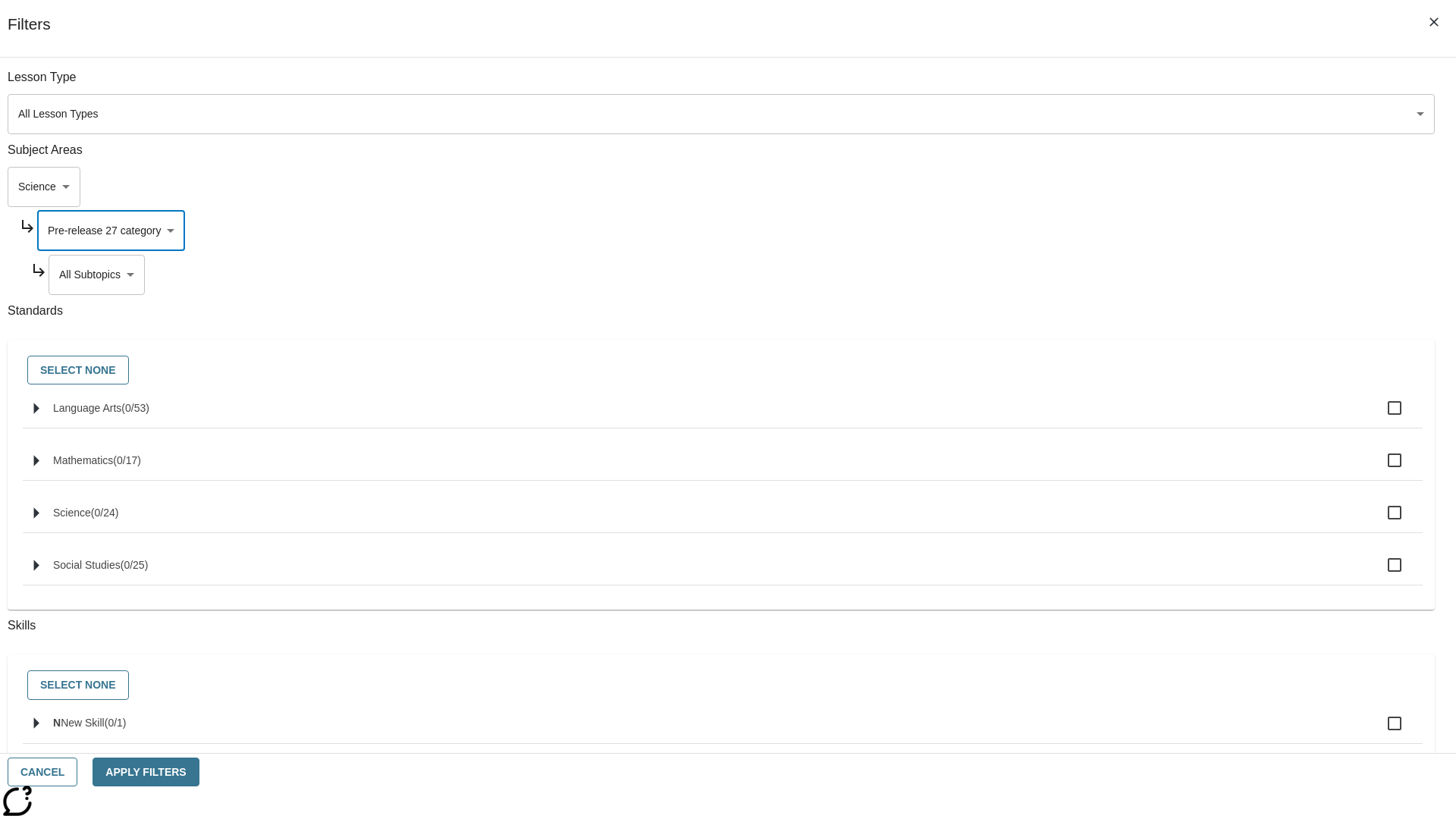
click at [1112, 275] on body "Skip to main content NJ Edition EN Grade 3 2025 Auto Grade 3 Search 0 Tauto Das…" at bounding box center [728, 470] width 1444 height 837
click at [1092, 186] on body "Skip to main content NJ Edition EN Grade 3 2025 Auto Grade 3 Search 0 Tauto Das…" at bounding box center [728, 470] width 1444 height 837
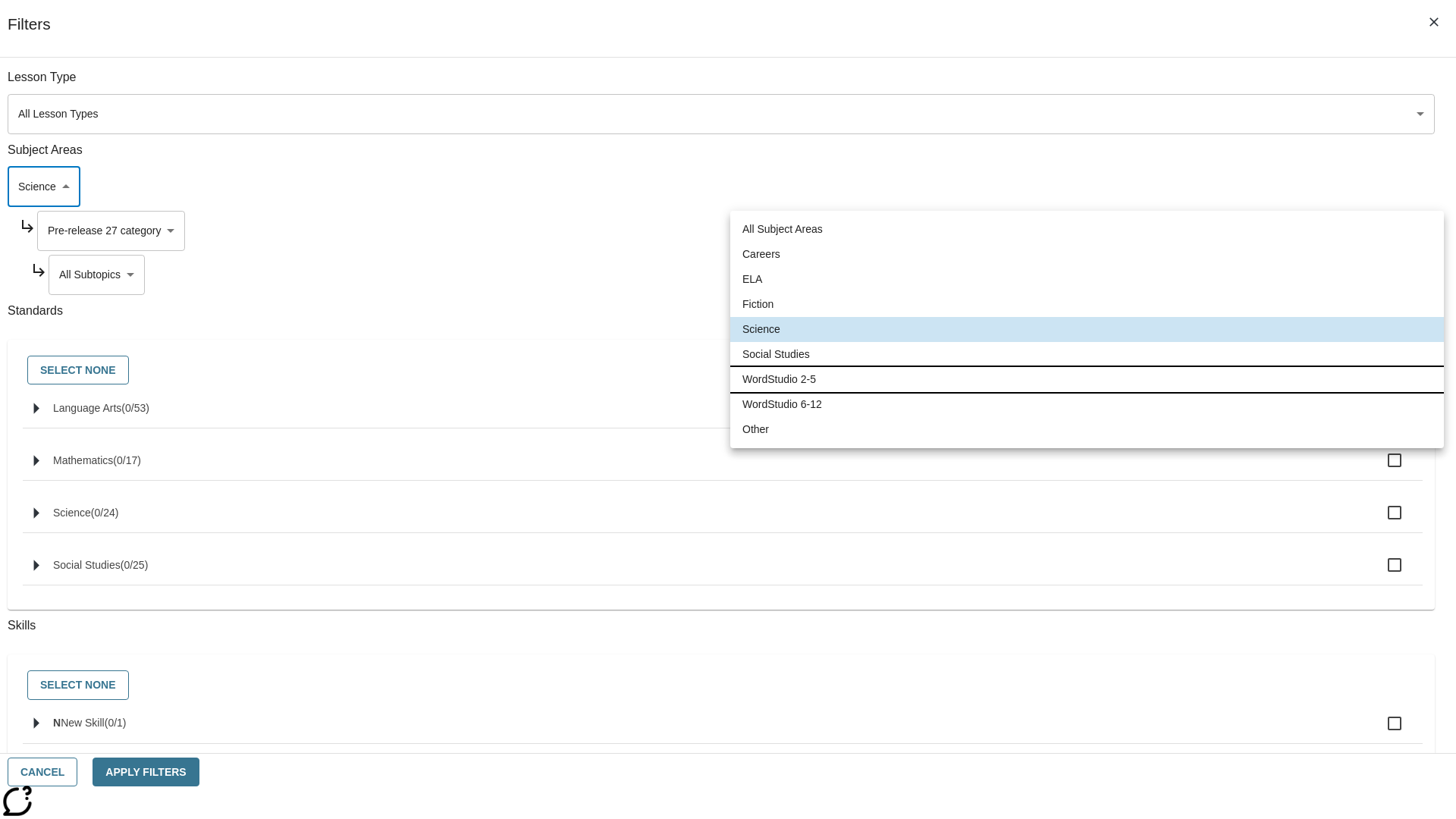
click at [1086, 380] on li "WordStudio 2-5" at bounding box center [1087, 379] width 714 height 25
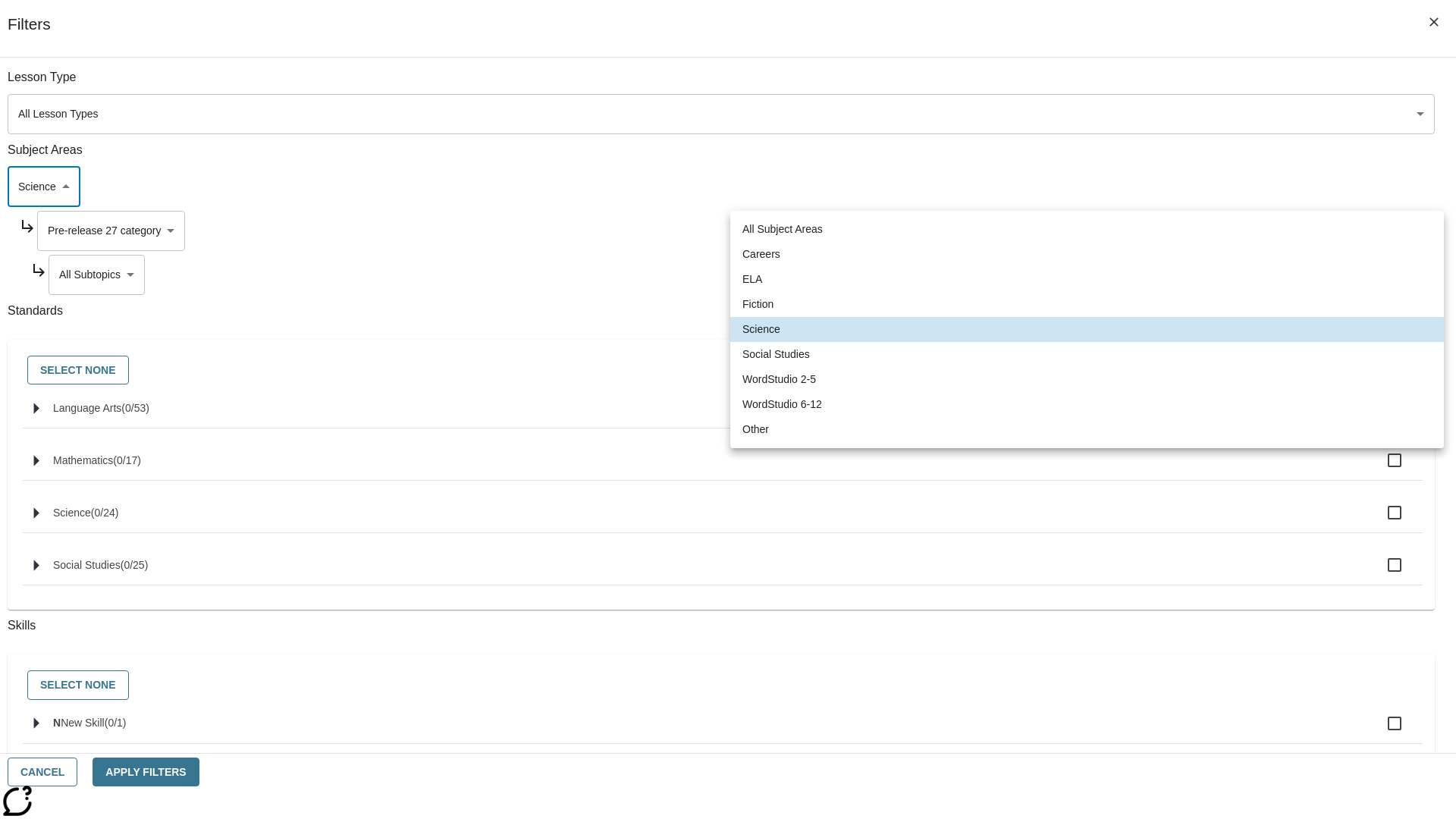
type input "6"
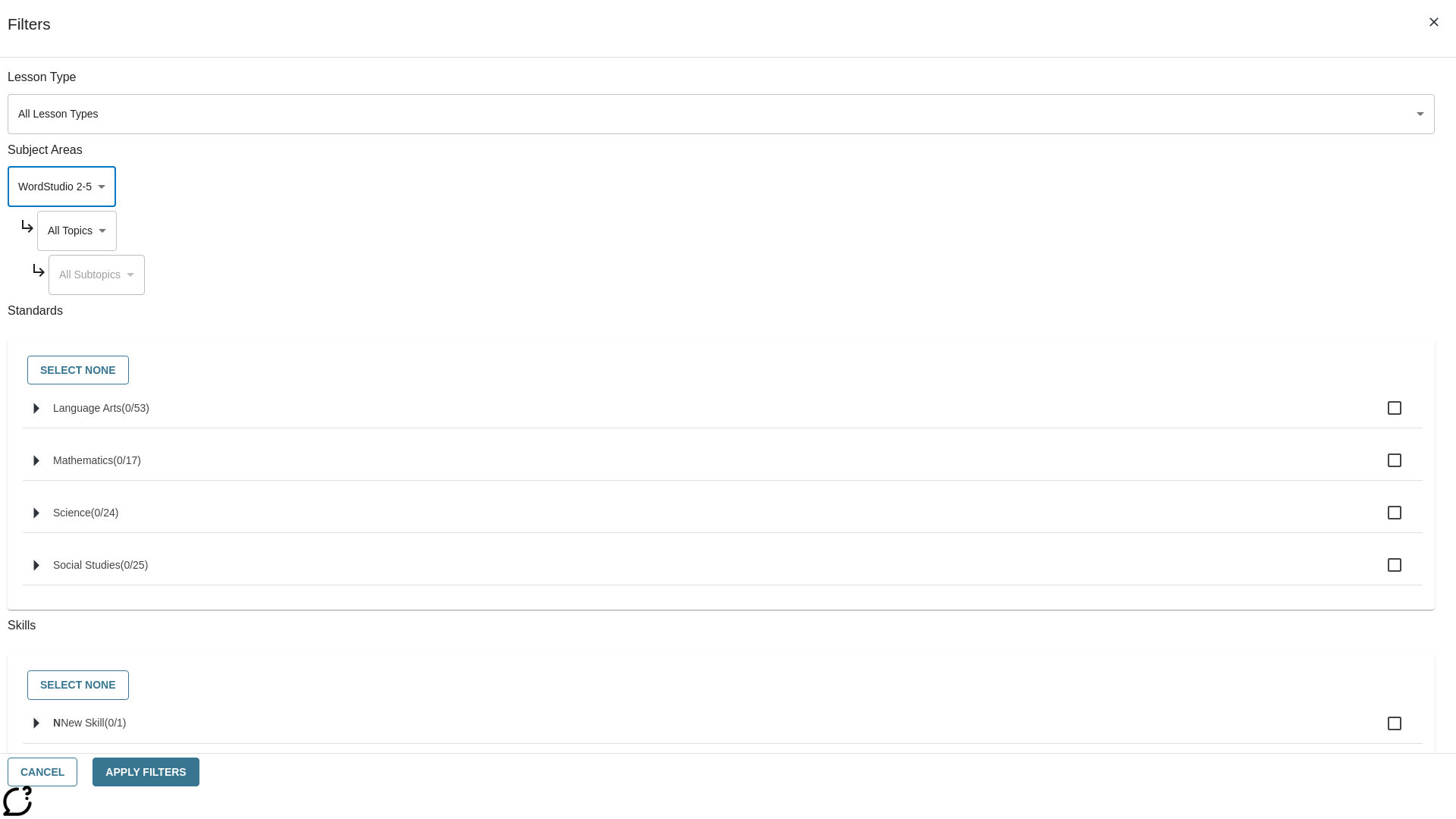
click at [1106, 85] on body "Skip to main content NJ Edition EN Grade 3 2025 Auto Grade 3 Search 0 Tauto Das…" at bounding box center [728, 470] width 1444 height 837
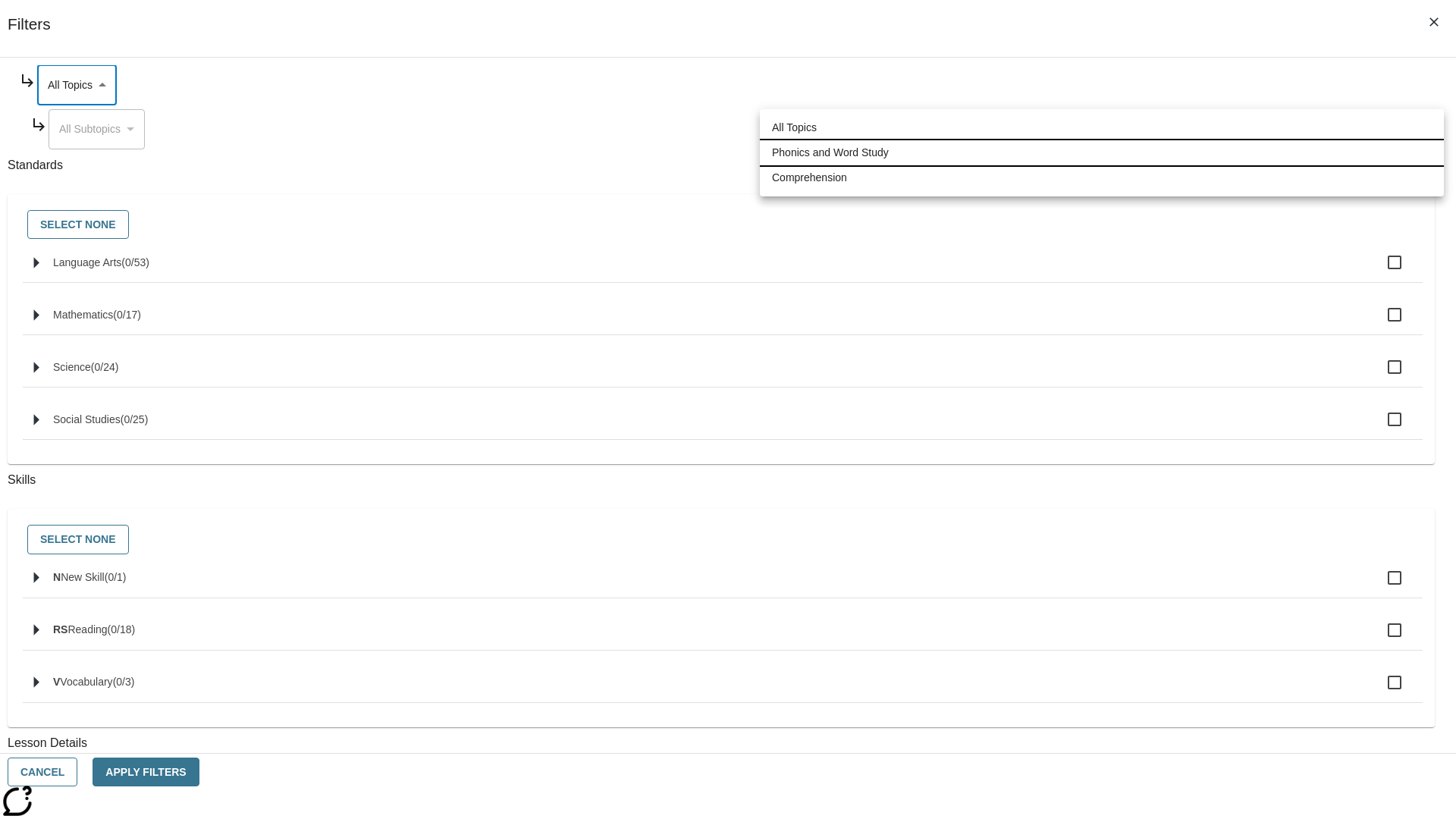
click at [1102, 153] on li "Phonics and Word Study" at bounding box center [1102, 153] width 684 height 25
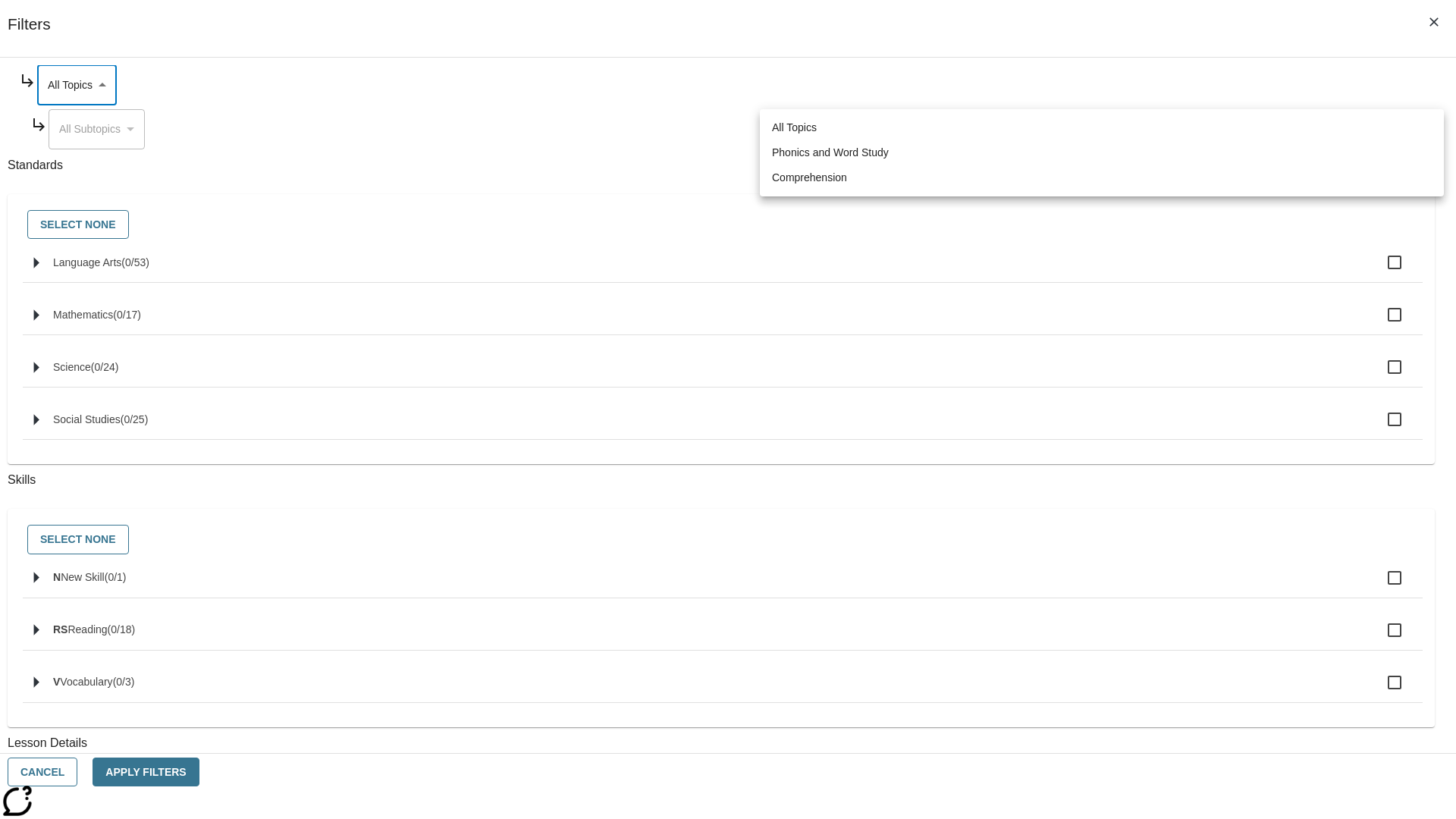
type input "249"
